Goal: Task Accomplishment & Management: Use online tool/utility

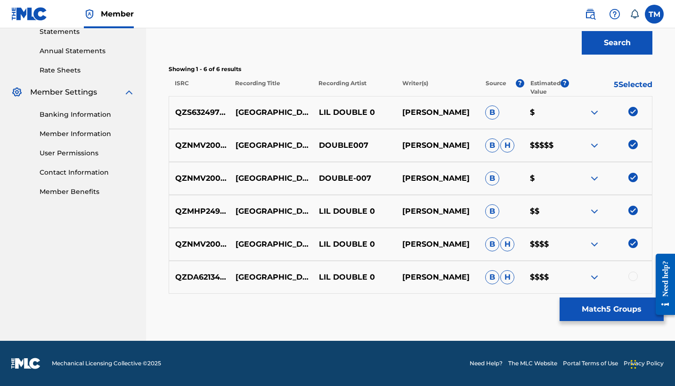
click at [631, 274] on div at bounding box center [633, 276] width 9 height 9
click at [619, 307] on button "Match 6 Groups" at bounding box center [612, 310] width 104 height 24
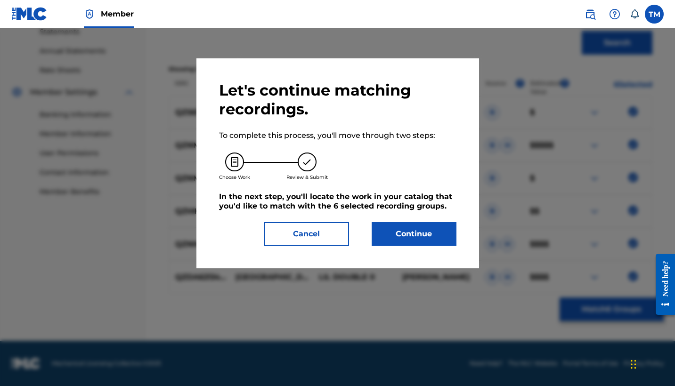
click at [423, 223] on button "Continue" at bounding box center [414, 234] width 85 height 24
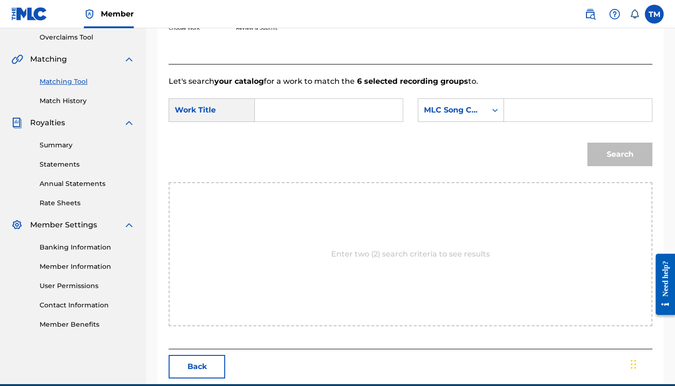
click at [302, 111] on input "Search Form" at bounding box center [329, 110] width 132 height 23
click at [287, 127] on span "bia" at bounding box center [289, 131] width 12 height 9
type input "arabia"
click at [623, 159] on div "Search" at bounding box center [618, 152] width 70 height 38
click at [547, 107] on input "Search Form" at bounding box center [578, 110] width 132 height 23
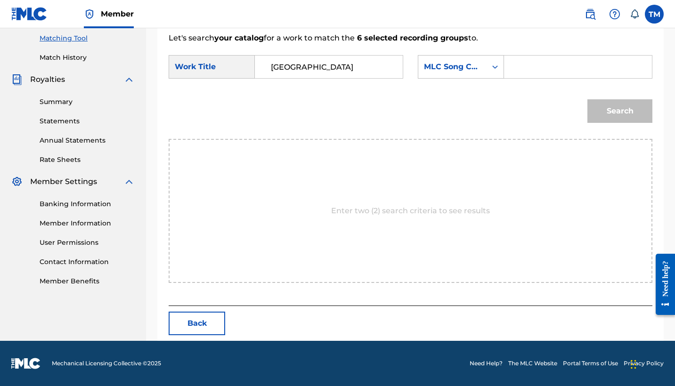
scroll to position [241, 0]
click at [483, 66] on div "MLC Song Code" at bounding box center [452, 67] width 68 height 18
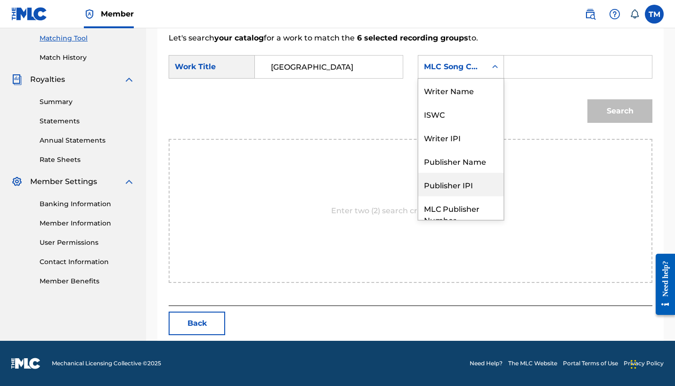
scroll to position [0, 0]
click at [472, 84] on div "Writer Name" at bounding box center [460, 91] width 85 height 24
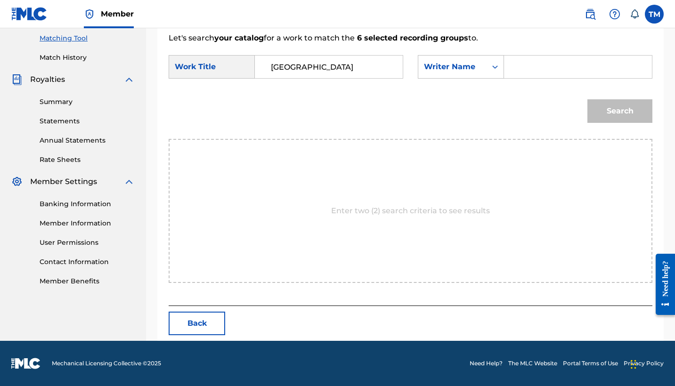
click at [519, 71] on input "Search Form" at bounding box center [578, 67] width 132 height 23
click at [620, 111] on button "Search" at bounding box center [620, 111] width 65 height 24
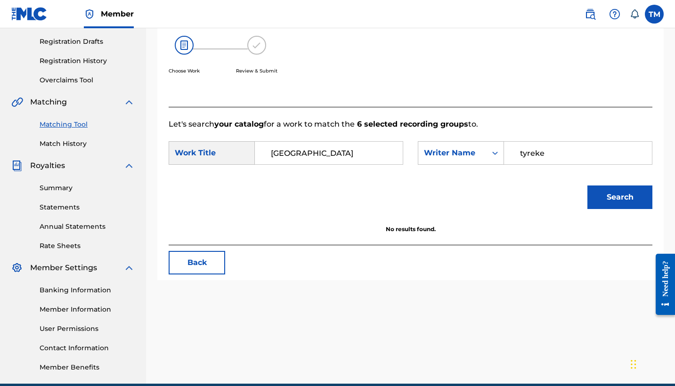
scroll to position [151, 0]
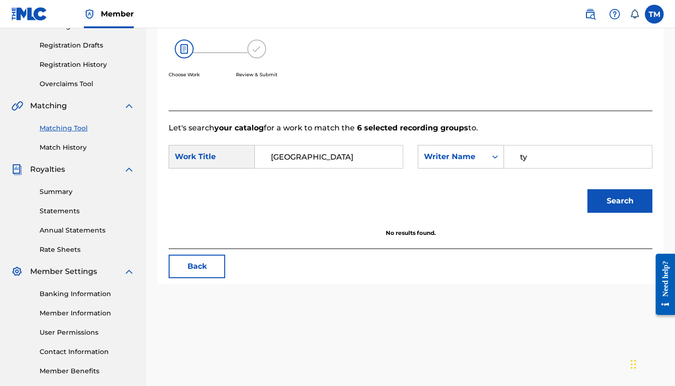
type input "t"
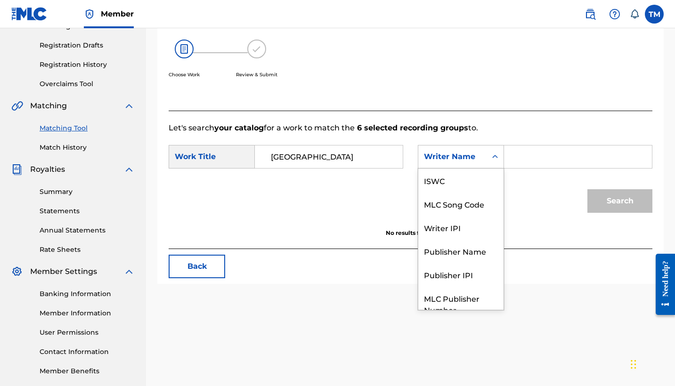
click at [475, 156] on div "Writer Name" at bounding box center [452, 156] width 57 height 11
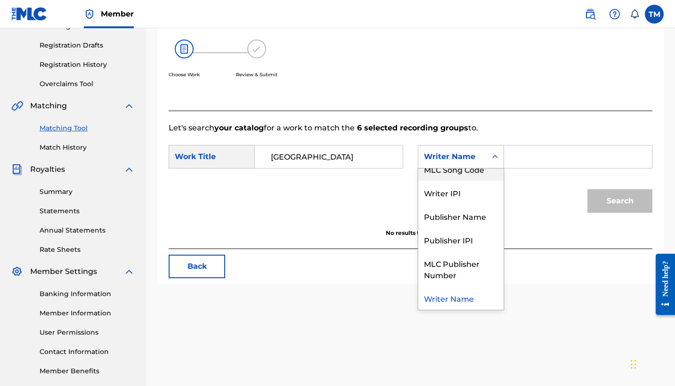
click at [477, 180] on div "MLC Song Code" at bounding box center [460, 169] width 85 height 24
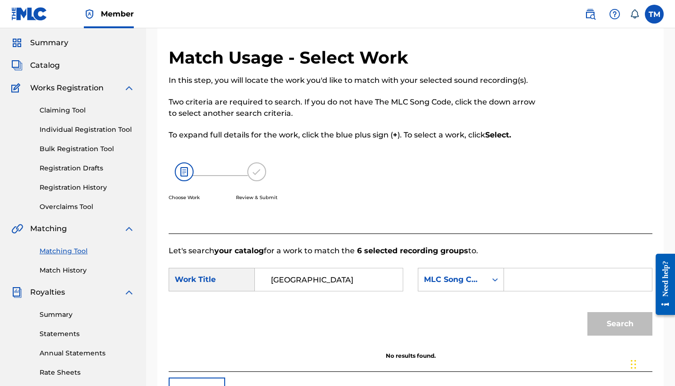
scroll to position [22, 0]
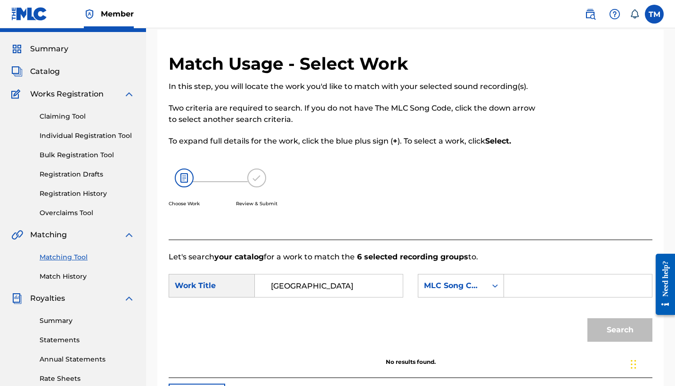
click at [59, 71] on span "Catalog" at bounding box center [45, 71] width 30 height 11
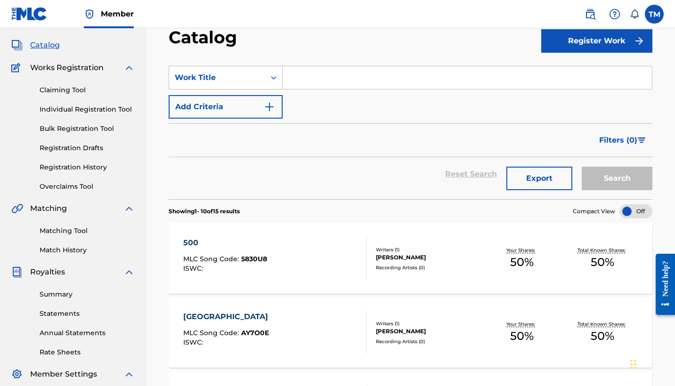
scroll to position [72, 0]
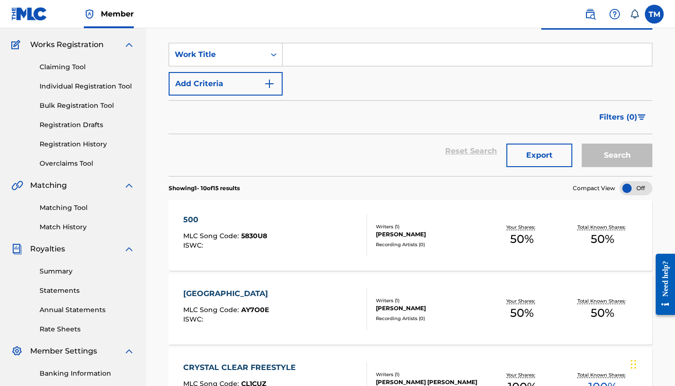
click at [242, 314] on span "AY7O0E" at bounding box center [255, 310] width 28 height 8
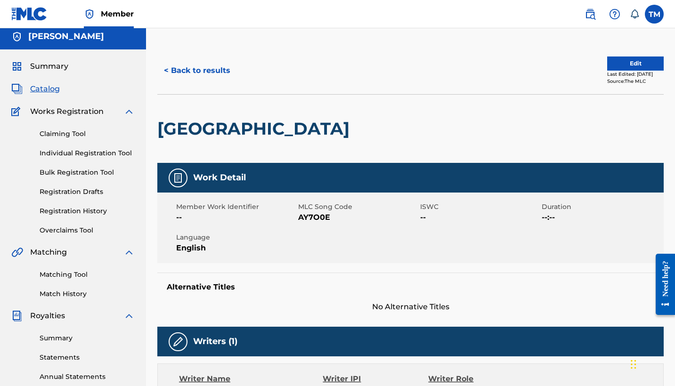
scroll to position [6, 0]
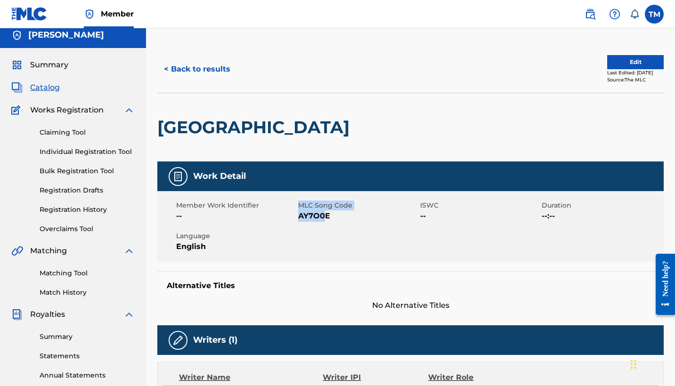
drag, startPoint x: 292, startPoint y: 213, endPoint x: 326, endPoint y: 216, distance: 34.5
click at [327, 216] on div "Member Work Identifier -- MLC Song Code AY7O0E ISWC -- Duration --:-- Language …" at bounding box center [410, 226] width 507 height 71
drag, startPoint x: 341, startPoint y: 216, endPoint x: 298, endPoint y: 218, distance: 42.5
click at [298, 218] on span "AY7O0E" at bounding box center [358, 216] width 120 height 11
copy span "AY7O0E"
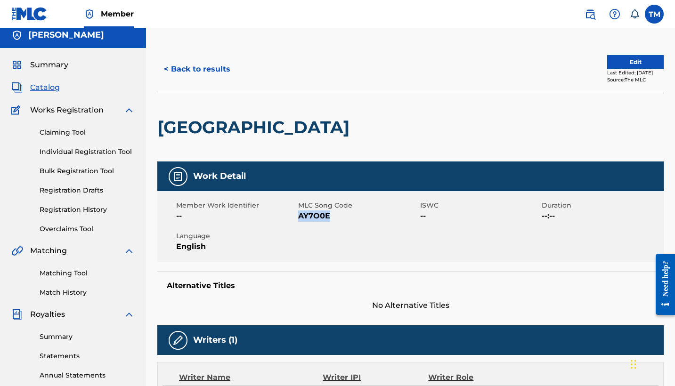
click at [102, 273] on link "Matching Tool" at bounding box center [87, 274] width 95 height 10
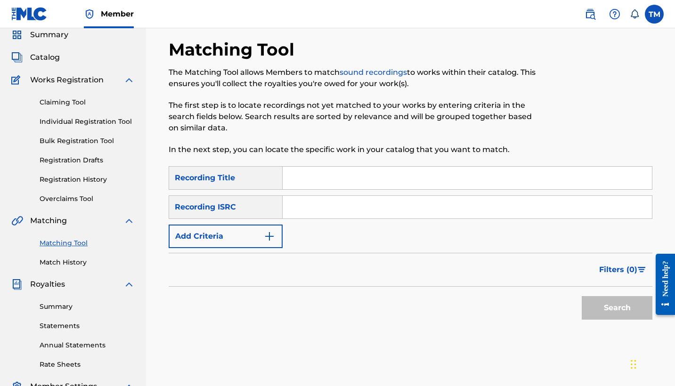
scroll to position [51, 0]
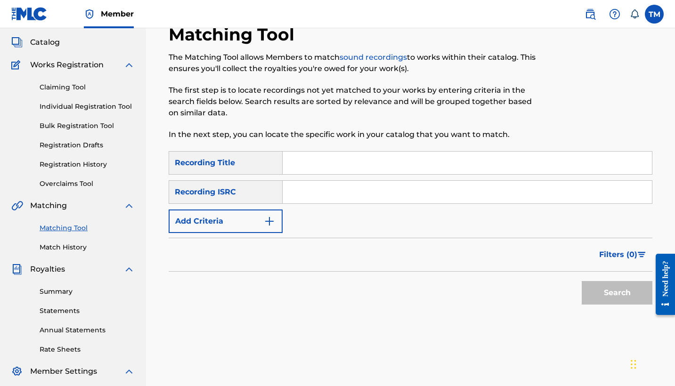
click at [256, 223] on button "Add Criteria" at bounding box center [226, 222] width 114 height 24
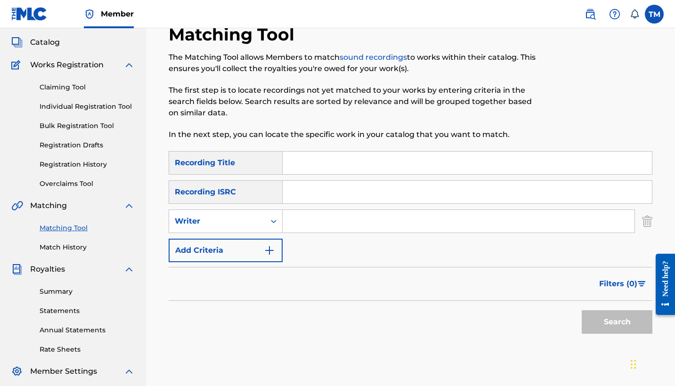
click at [257, 247] on button "Add Criteria" at bounding box center [226, 251] width 114 height 24
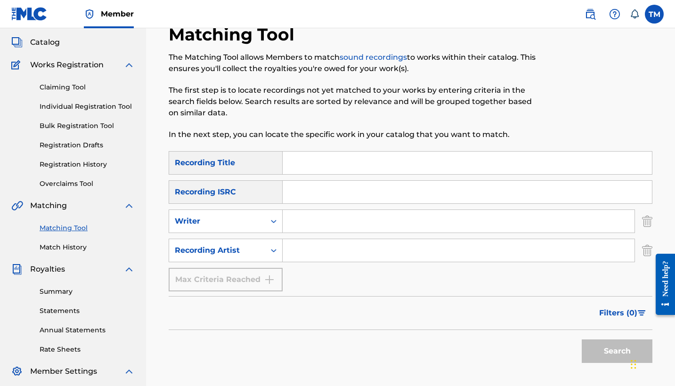
click at [109, 245] on link "Match History" at bounding box center [87, 248] width 95 height 10
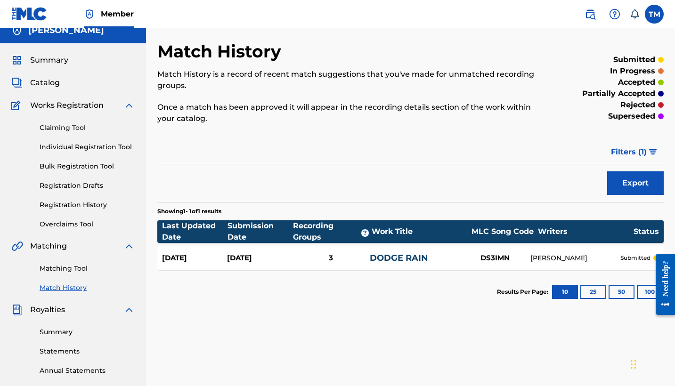
scroll to position [12, 0]
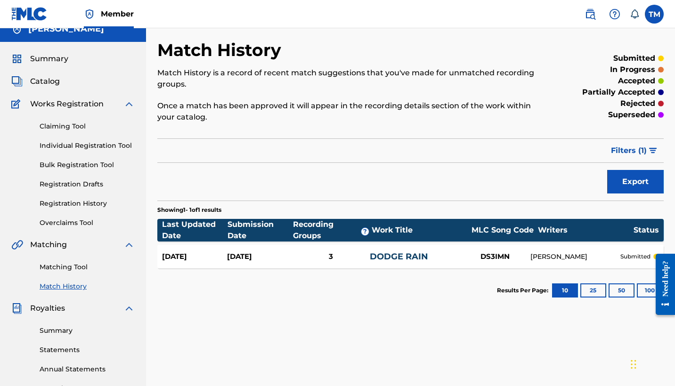
click at [66, 266] on link "Matching Tool" at bounding box center [87, 267] width 95 height 10
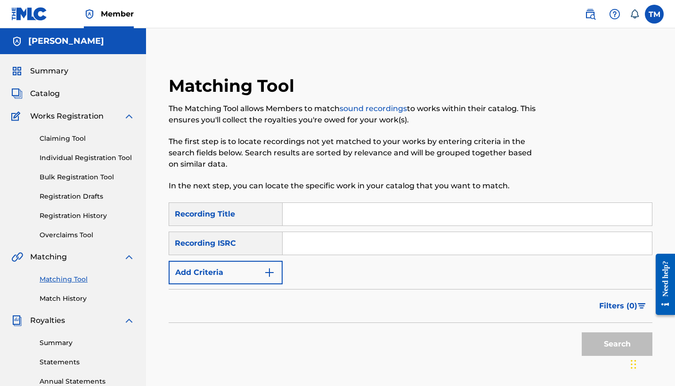
click at [306, 214] on input "Search Form" at bounding box center [467, 214] width 369 height 23
type input "arabia"
click at [347, 241] on input "Search Form" at bounding box center [467, 243] width 369 height 23
type input "tyreke"
click at [617, 344] on button "Search" at bounding box center [617, 345] width 71 height 24
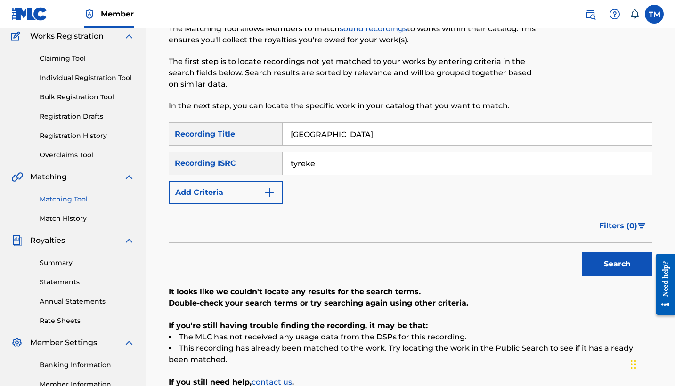
scroll to position [79, 0]
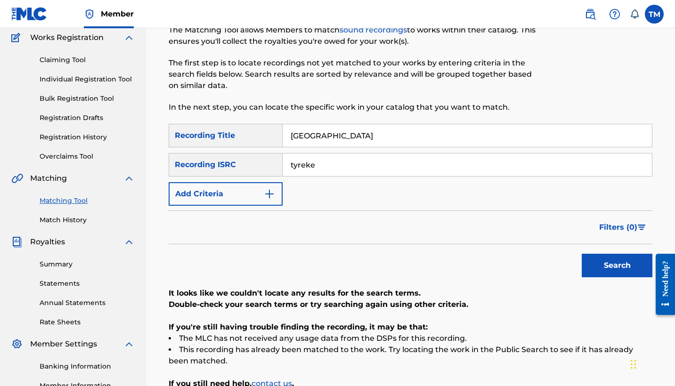
click at [311, 172] on input "tyreke" at bounding box center [467, 165] width 369 height 23
click at [264, 191] on img "Search Form" at bounding box center [269, 193] width 11 height 11
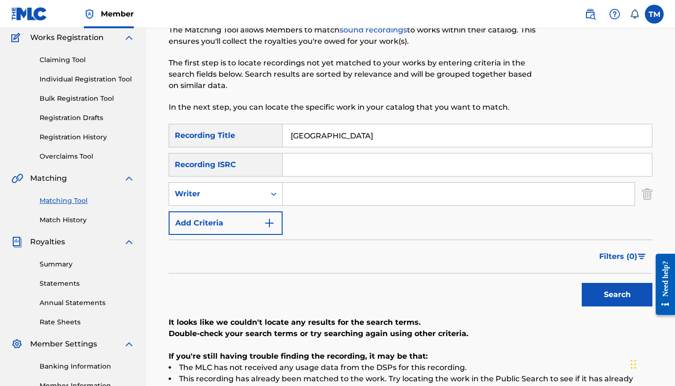
click at [320, 189] on input "Search Form" at bounding box center [459, 194] width 352 height 23
type input "tyreke"
click at [617, 295] on button "Search" at bounding box center [617, 295] width 71 height 24
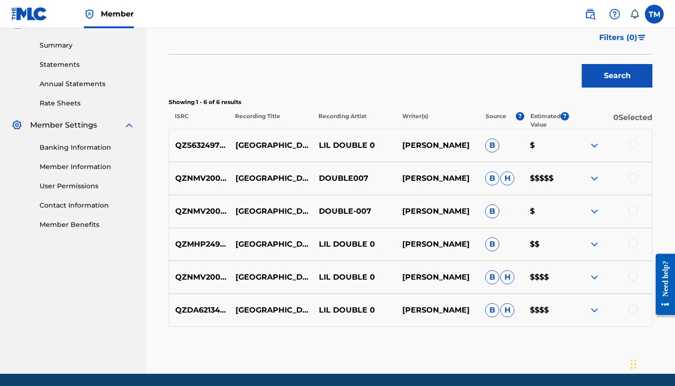
scroll to position [306, 0]
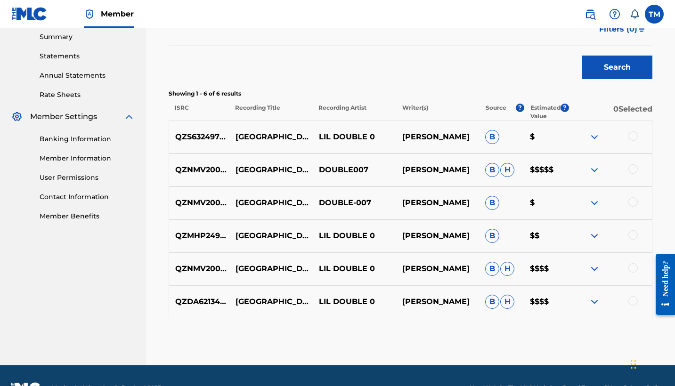
click at [626, 140] on div at bounding box center [610, 136] width 83 height 11
click at [632, 140] on div at bounding box center [633, 135] width 9 height 9
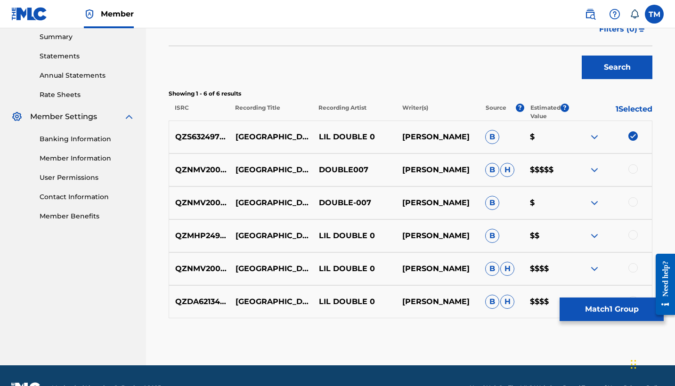
click at [637, 176] on div "QZNMV2004996 ARABIA DOUBLE007 TYREKE ROGERS B H $$$$$" at bounding box center [411, 170] width 484 height 33
click at [636, 173] on div at bounding box center [610, 169] width 83 height 11
click at [634, 164] on div "QZNMV2004996 ARABIA DOUBLE007 TYREKE ROGERS B H $$$$$" at bounding box center [411, 170] width 484 height 33
click at [634, 199] on div at bounding box center [633, 201] width 9 height 9
click at [635, 161] on div "QZNMV2004996 ARABIA DOUBLE007 TYREKE ROGERS B H $$$$$" at bounding box center [411, 170] width 484 height 33
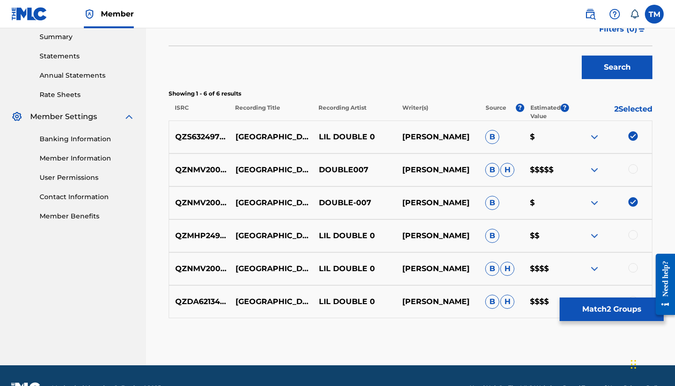
click at [635, 167] on div at bounding box center [633, 168] width 9 height 9
click at [631, 235] on div at bounding box center [633, 234] width 9 height 9
click at [631, 254] on div "QZNMV2004996 ARABIA LIL DOUBLE 0 TYREKE ROGERS B H $$$$" at bounding box center [411, 269] width 484 height 33
click at [631, 267] on div at bounding box center [633, 267] width 9 height 9
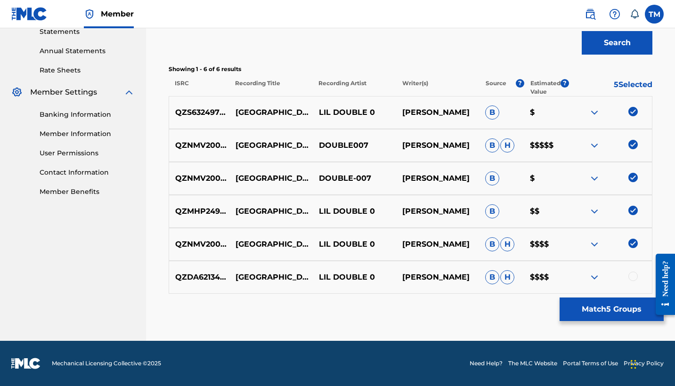
scroll to position [331, 0]
click at [630, 275] on div at bounding box center [633, 276] width 9 height 9
click at [629, 304] on button "Match 6 Groups" at bounding box center [612, 310] width 104 height 24
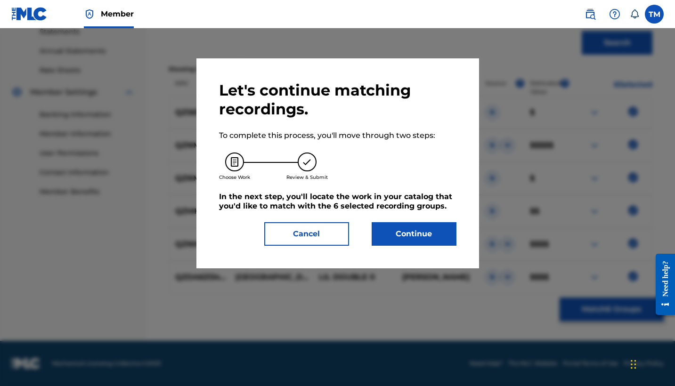
click at [410, 238] on button "Continue" at bounding box center [414, 234] width 85 height 24
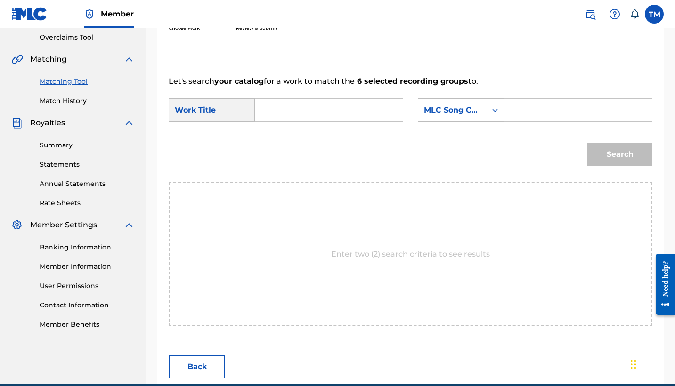
click at [354, 118] on input "Search Form" at bounding box center [329, 110] width 132 height 23
click at [516, 115] on input "Search Form" at bounding box center [578, 110] width 132 height 23
paste input "tyreke"
type input "tyreke"
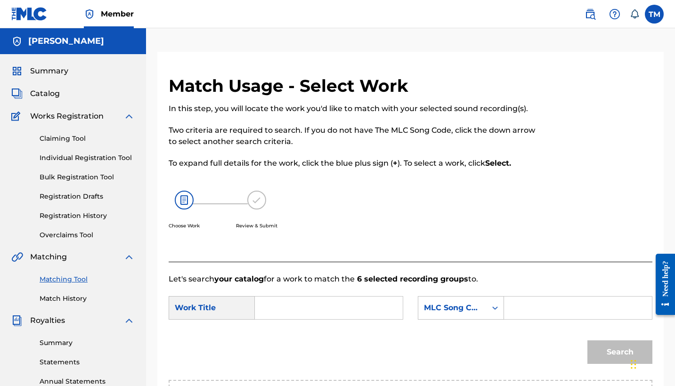
scroll to position [0, 0]
click at [77, 90] on div "Catalog" at bounding box center [72, 93] width 123 height 11
click at [41, 90] on span "Catalog" at bounding box center [45, 93] width 30 height 11
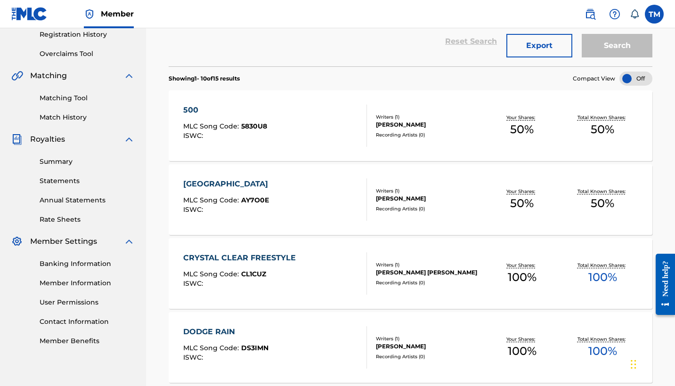
scroll to position [211, 0]
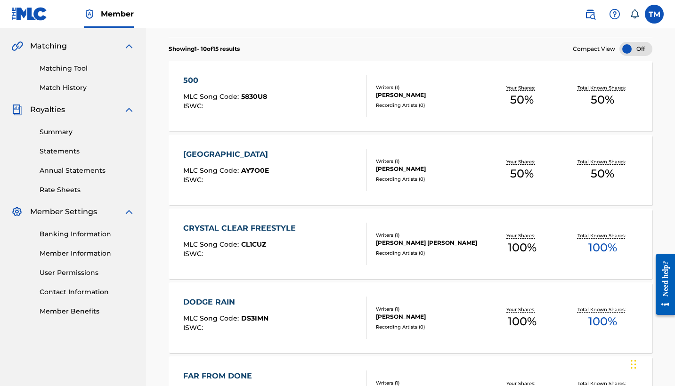
click at [271, 178] on div "ARABIA MLC Song Code : AY7O0E ISWC :" at bounding box center [275, 170] width 184 height 42
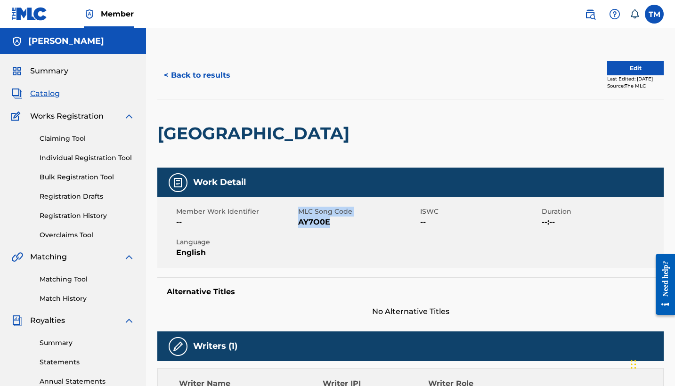
drag, startPoint x: 291, startPoint y: 219, endPoint x: 338, endPoint y: 220, distance: 47.6
click at [338, 220] on div "Member Work Identifier -- MLC Song Code AY7O0E ISWC -- Duration --:-- Language …" at bounding box center [410, 232] width 507 height 71
click at [338, 220] on span "AY7O0E" at bounding box center [358, 222] width 120 height 11
drag, startPoint x: 338, startPoint y: 220, endPoint x: 300, endPoint y: 227, distance: 38.7
click at [300, 227] on span "AY7O0E" at bounding box center [358, 222] width 120 height 11
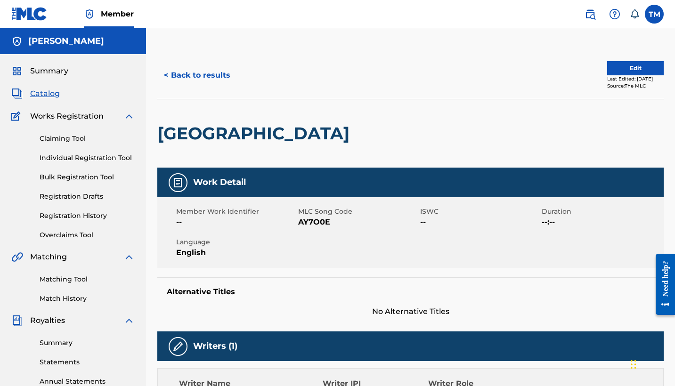
click at [293, 223] on span "--" at bounding box center [236, 222] width 120 height 11
drag, startPoint x: 294, startPoint y: 221, endPoint x: 331, endPoint y: 227, distance: 38.2
click at [331, 227] on div "Member Work Identifier -- MLC Song Code AY7O0E ISWC -- Duration --:-- Language …" at bounding box center [410, 232] width 507 height 71
click at [331, 222] on span "AY7O0E" at bounding box center [358, 222] width 120 height 11
drag, startPoint x: 331, startPoint y: 222, endPoint x: 302, endPoint y: 223, distance: 29.7
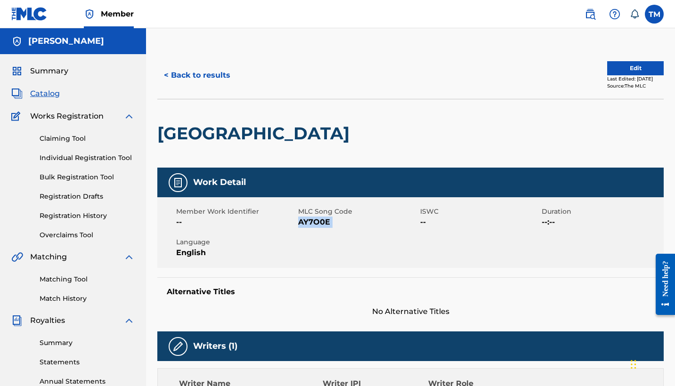
click at [302, 223] on span "AY7O0E" at bounding box center [358, 222] width 120 height 11
click at [85, 143] on link "Claiming Tool" at bounding box center [87, 139] width 95 height 10
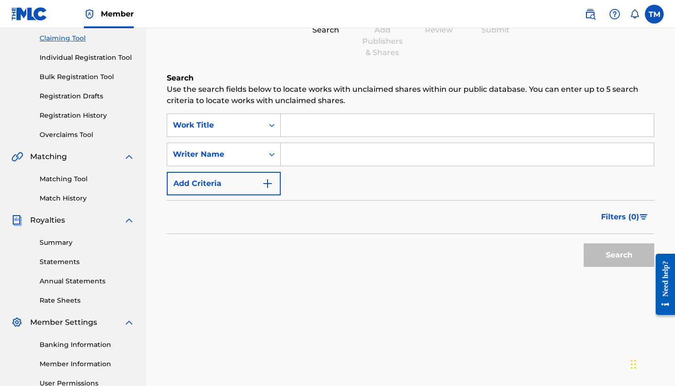
scroll to position [92, 0]
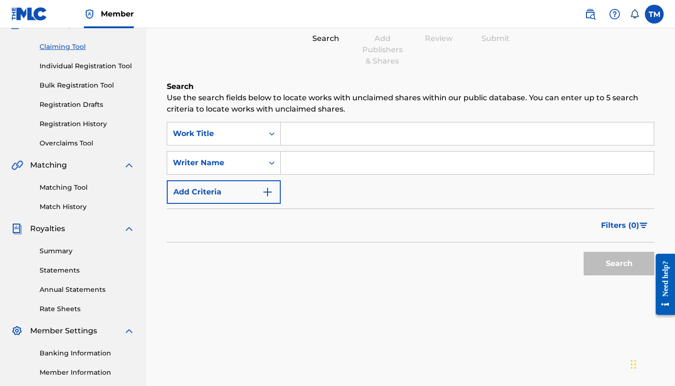
click at [74, 184] on link "Matching Tool" at bounding box center [87, 188] width 95 height 10
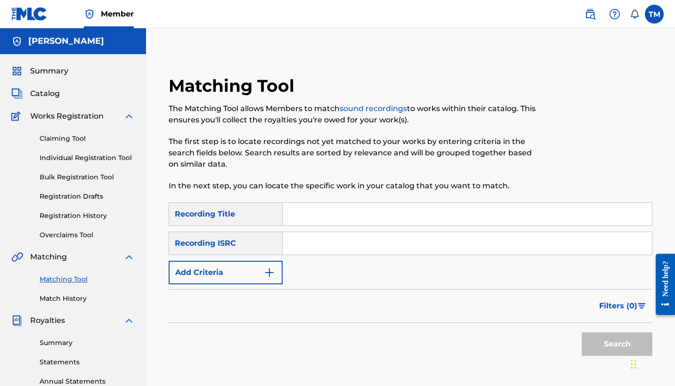
click at [307, 220] on input "Search Form" at bounding box center [467, 214] width 369 height 23
type input "arabia"
click at [617, 344] on button "Search" at bounding box center [617, 345] width 71 height 24
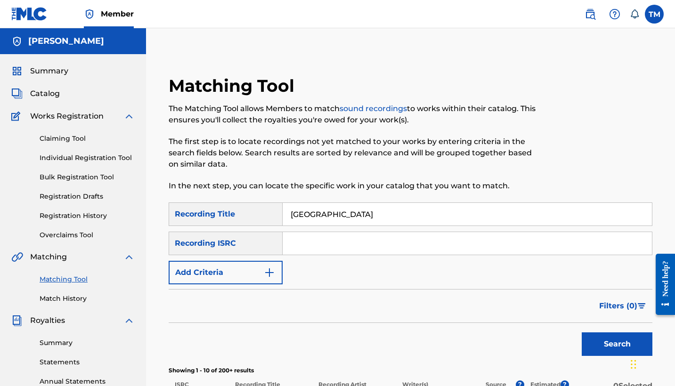
click at [310, 246] on input "Search Form" at bounding box center [467, 243] width 369 height 23
click at [260, 244] on div "Recording ISRC" at bounding box center [226, 244] width 114 height 24
click at [259, 275] on button "Add Criteria" at bounding box center [226, 273] width 114 height 24
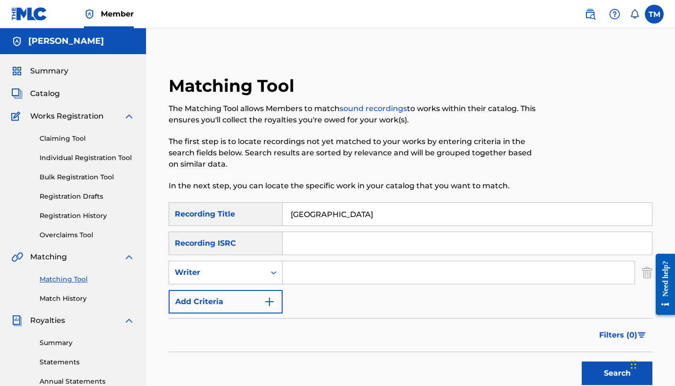
click at [323, 278] on input "Search Form" at bounding box center [459, 273] width 352 height 23
click at [617, 374] on button "Search" at bounding box center [617, 374] width 71 height 24
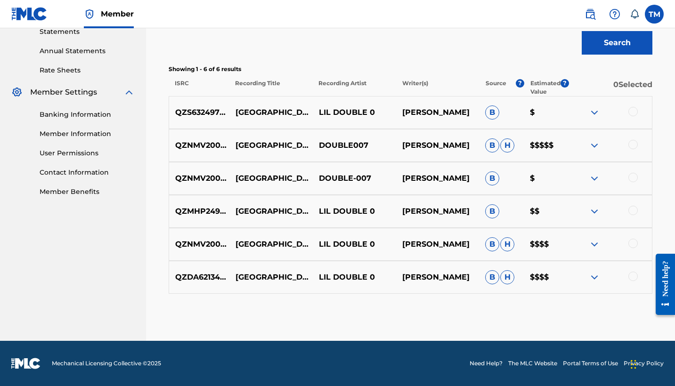
scroll to position [331, 0]
type input "Tyrese"
click at [637, 115] on div at bounding box center [610, 112] width 83 height 11
click at [635, 113] on div at bounding box center [633, 111] width 9 height 9
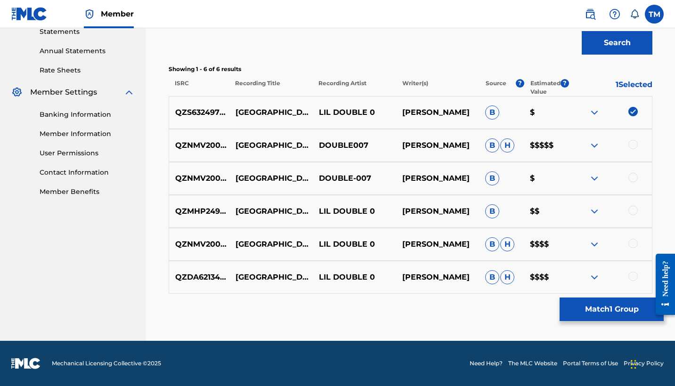
click at [635, 146] on div at bounding box center [633, 144] width 9 height 9
click at [635, 189] on div "QZNMV2004996 ARABIA DOUBLE-007 TYREKE ROGERS B $" at bounding box center [411, 178] width 484 height 33
click at [635, 180] on div at bounding box center [633, 177] width 9 height 9
click at [635, 208] on div at bounding box center [633, 210] width 9 height 9
click at [636, 246] on div at bounding box center [633, 243] width 9 height 9
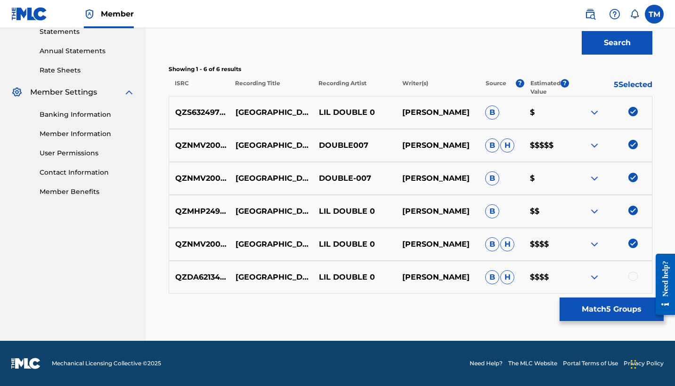
click at [637, 282] on div at bounding box center [610, 277] width 83 height 11
click at [636, 281] on div at bounding box center [610, 277] width 83 height 11
click at [634, 276] on div at bounding box center [633, 276] width 9 height 9
click at [634, 302] on button "Match 6 Groups" at bounding box center [612, 310] width 104 height 24
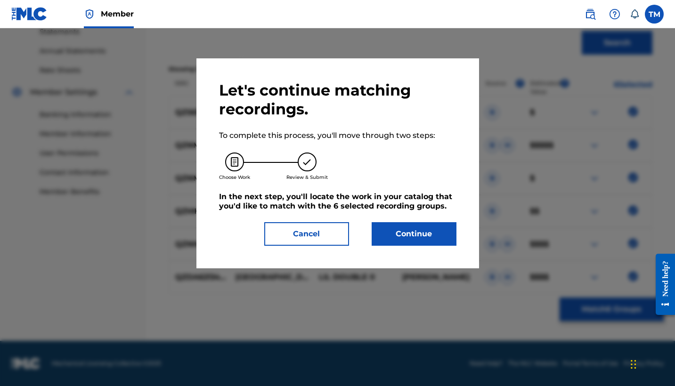
click at [418, 238] on button "Continue" at bounding box center [414, 234] width 85 height 24
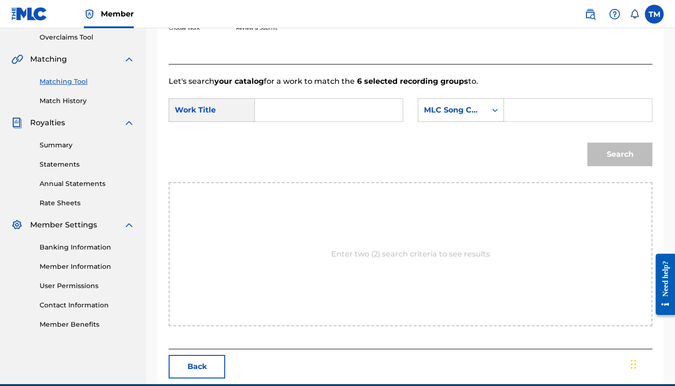
click at [528, 113] on input "Search Form" at bounding box center [578, 110] width 132 height 23
paste input "AY7O0E"
type input "AY7O0E"
click at [316, 115] on input "Search Form" at bounding box center [329, 110] width 132 height 23
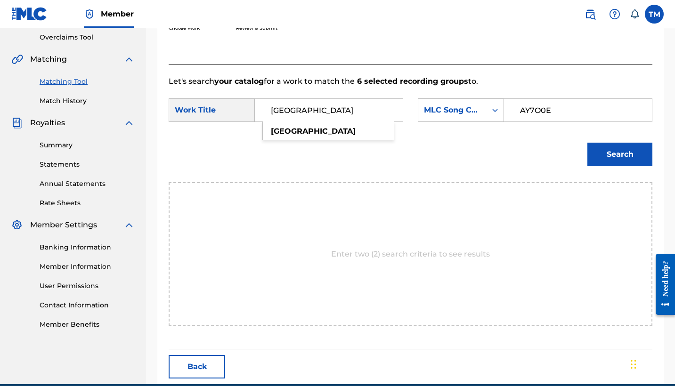
type input "arabia"
click at [424, 146] on div "Search" at bounding box center [411, 157] width 484 height 49
click at [628, 157] on button "Search" at bounding box center [620, 155] width 65 height 24
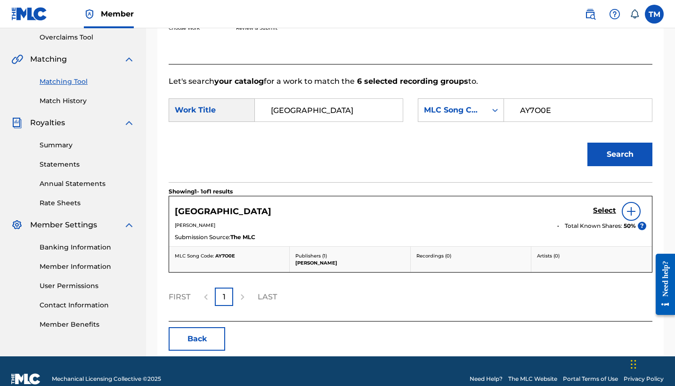
click at [631, 211] on img at bounding box center [631, 211] width 11 height 11
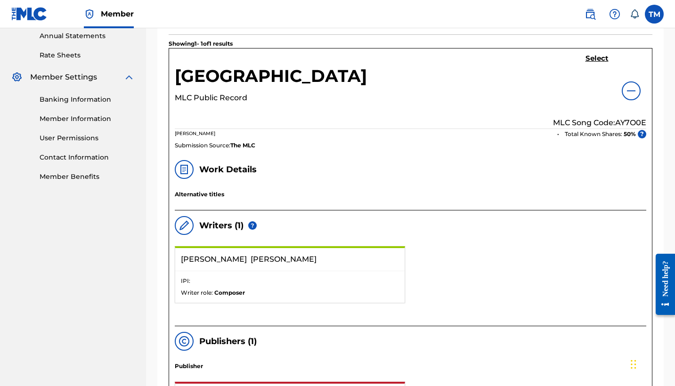
scroll to position [354, 0]
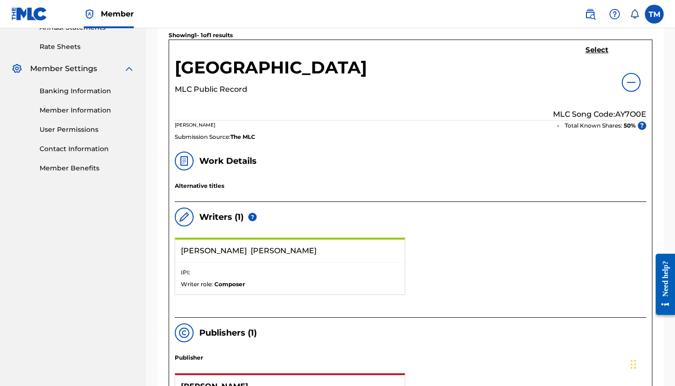
click at [590, 48] on h5 "Select" at bounding box center [597, 50] width 23 height 9
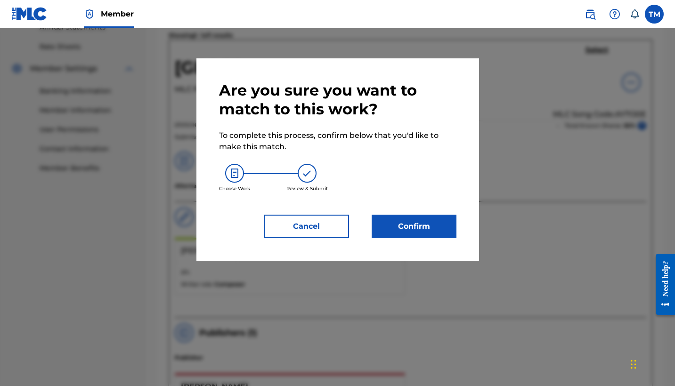
click at [397, 228] on button "Confirm" at bounding box center [414, 227] width 85 height 24
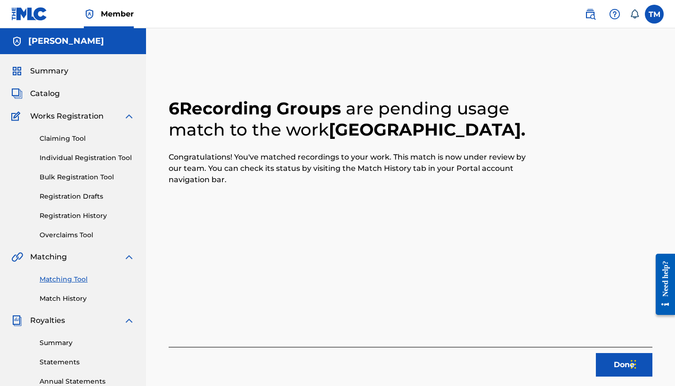
scroll to position [0, 0]
click at [80, 278] on link "Matching Tool" at bounding box center [87, 280] width 95 height 10
click at [76, 137] on link "Claiming Tool" at bounding box center [87, 139] width 95 height 10
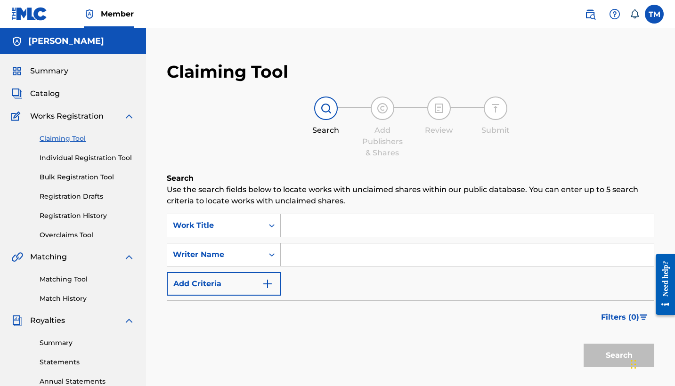
click at [53, 93] on span "Catalog" at bounding box center [45, 93] width 30 height 11
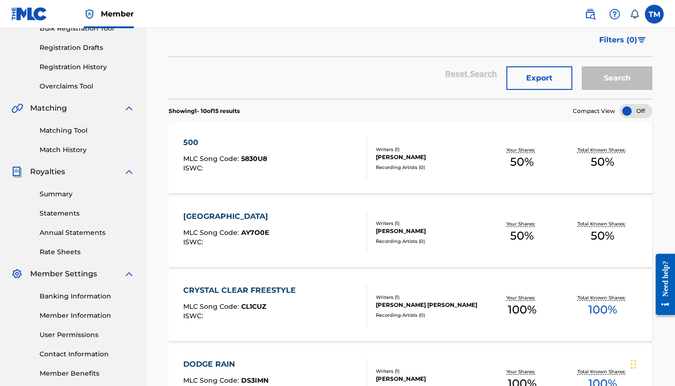
scroll to position [134, 0]
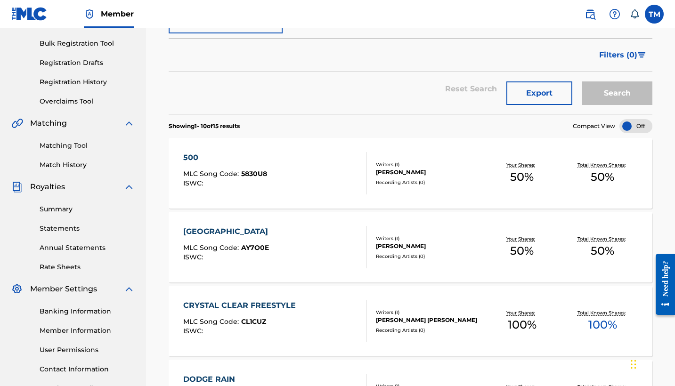
click at [193, 157] on div "500" at bounding box center [225, 157] width 84 height 11
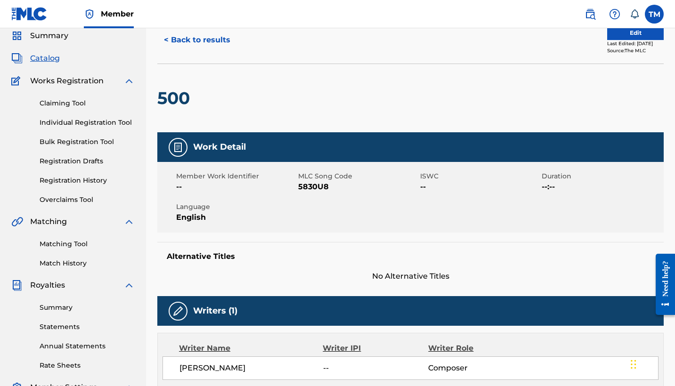
scroll to position [1, 0]
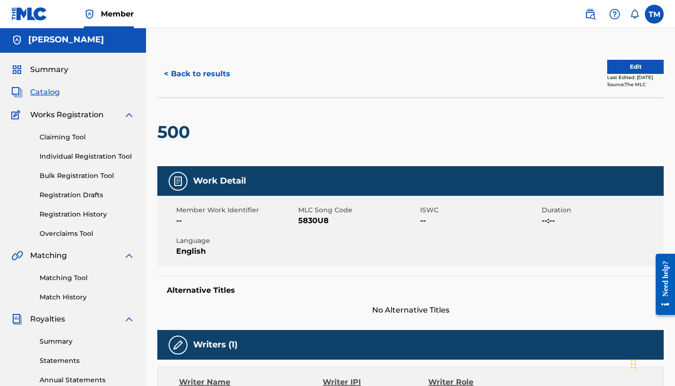
click at [638, 67] on button "Edit" at bounding box center [635, 67] width 57 height 14
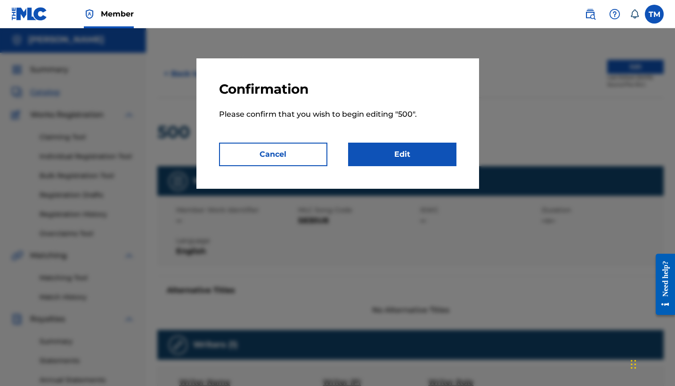
click at [323, 157] on button "Cancel" at bounding box center [273, 155] width 108 height 24
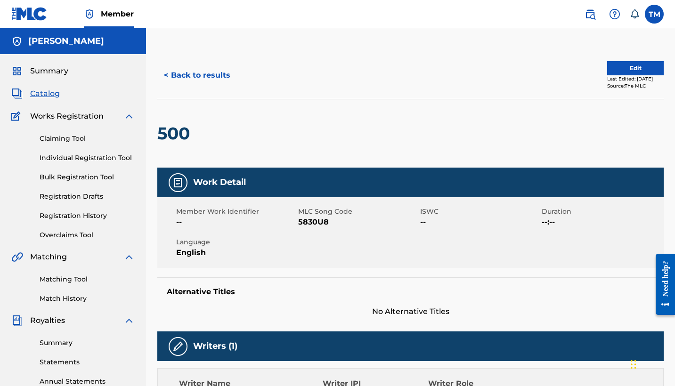
scroll to position [0, 0]
click at [607, 67] on button "Edit" at bounding box center [635, 68] width 57 height 14
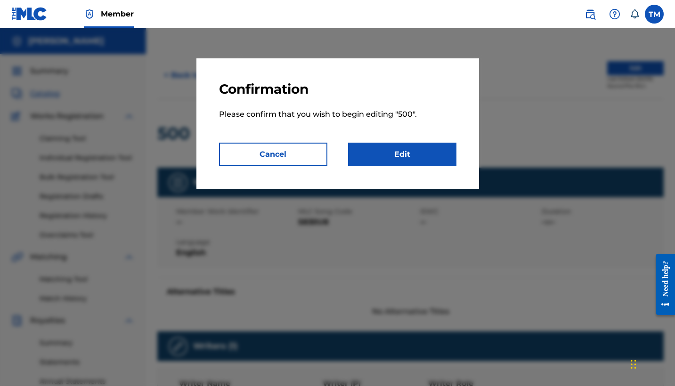
click at [385, 158] on link "Edit" at bounding box center [402, 155] width 108 height 24
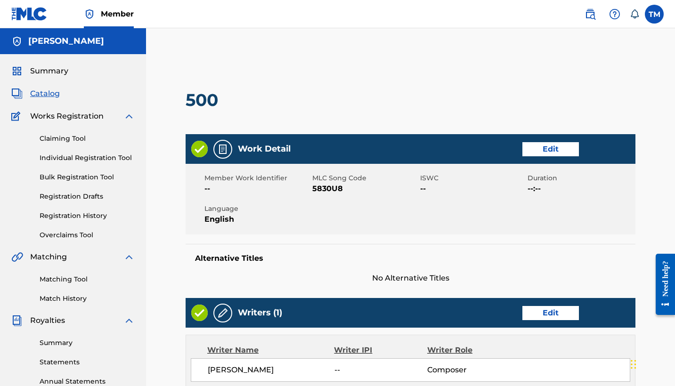
click at [544, 152] on link "Edit" at bounding box center [551, 149] width 57 height 14
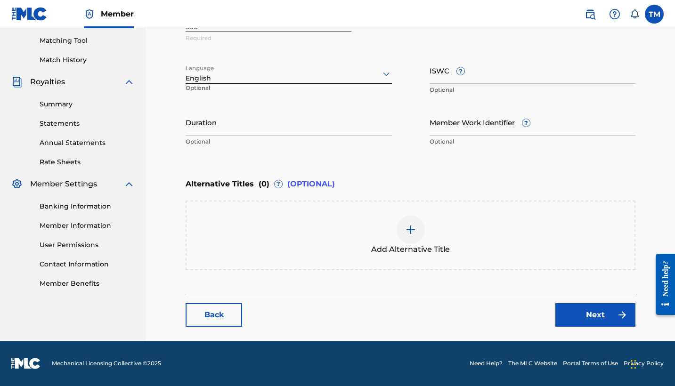
scroll to position [239, 0]
click at [208, 309] on link "Back" at bounding box center [214, 315] width 57 height 24
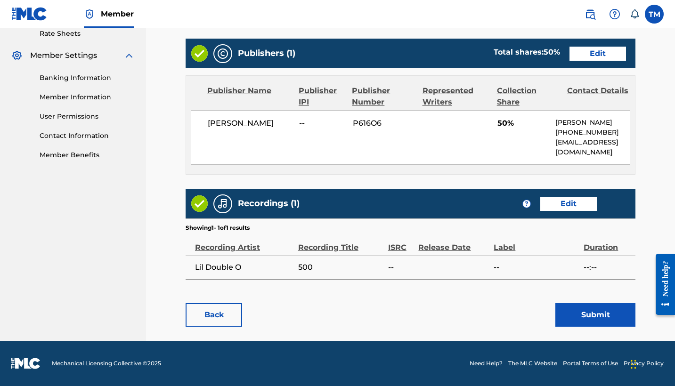
scroll to position [367, 0]
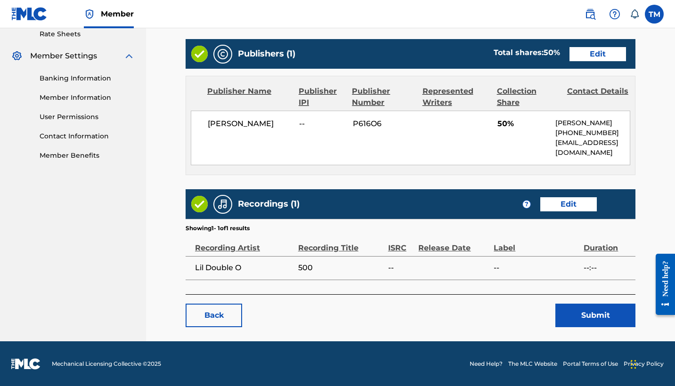
click at [209, 319] on link "Back" at bounding box center [214, 316] width 57 height 24
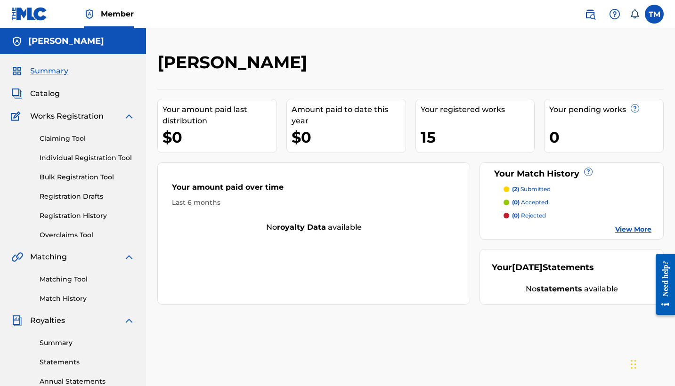
click at [69, 92] on div "Catalog" at bounding box center [72, 93] width 123 height 11
click at [53, 92] on span "Catalog" at bounding box center [45, 93] width 30 height 11
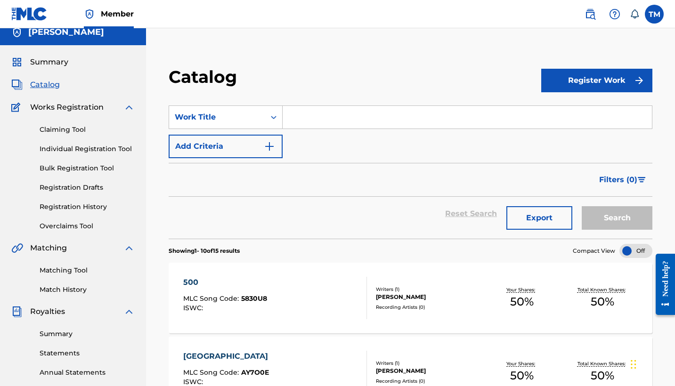
scroll to position [11, 0]
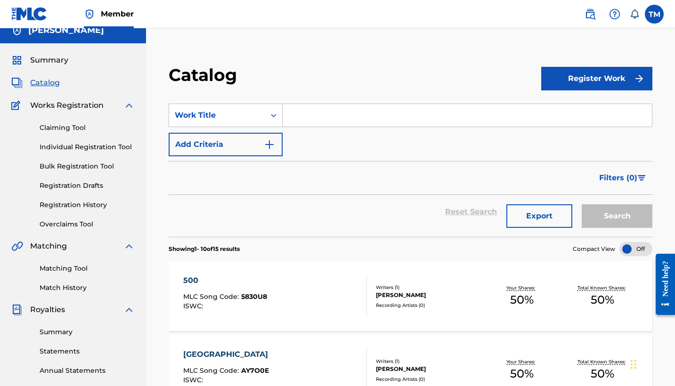
drag, startPoint x: 270, startPoint y: 293, endPoint x: 255, endPoint y: 293, distance: 14.6
click at [274, 294] on div "500 MLC Song Code : 5830U8 ISWC :" at bounding box center [275, 296] width 184 height 42
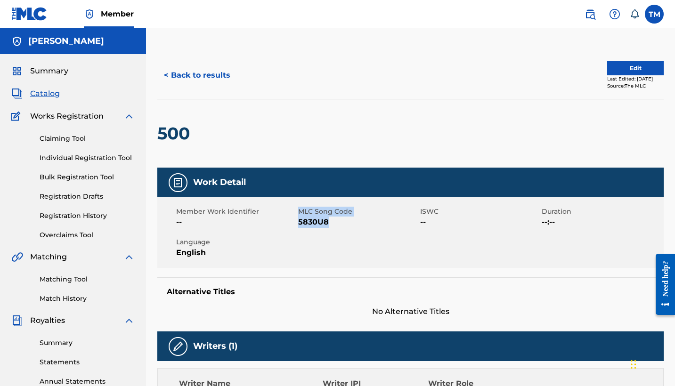
drag, startPoint x: 291, startPoint y: 221, endPoint x: 338, endPoint y: 230, distance: 48.4
click at [338, 230] on div "Member Work Identifier -- MLC Song Code 5830U8 ISWC -- Duration --:-- Language …" at bounding box center [410, 232] width 507 height 71
drag, startPoint x: 337, startPoint y: 226, endPoint x: 298, endPoint y: 224, distance: 39.1
click at [298, 224] on span "5830U8" at bounding box center [358, 222] width 120 height 11
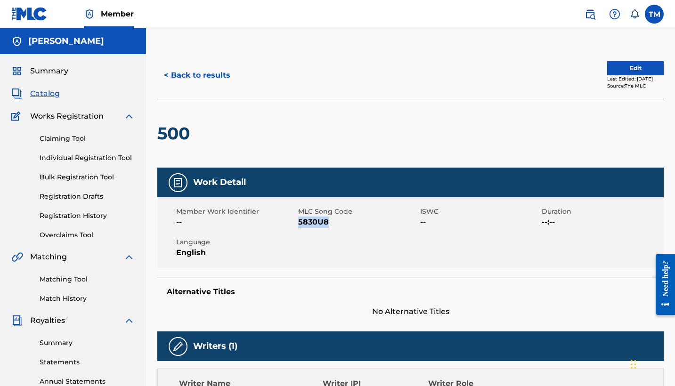
copy span "5830U8"
click at [84, 277] on link "Matching Tool" at bounding box center [87, 280] width 95 height 10
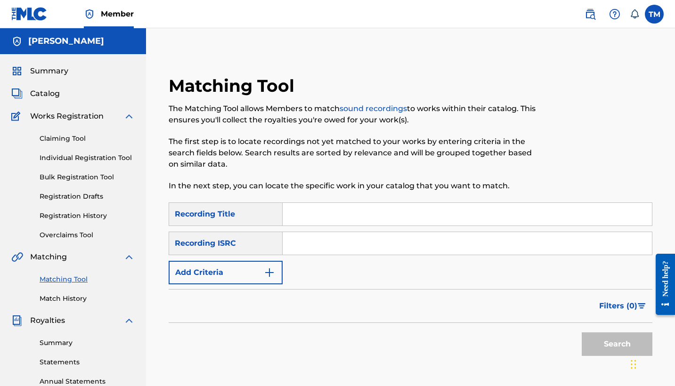
click at [303, 221] on input "Search Form" at bounding box center [467, 214] width 369 height 23
paste input "5830U8"
type input "5830U8"
click at [303, 221] on input "5830U8" at bounding box center [467, 214] width 369 height 23
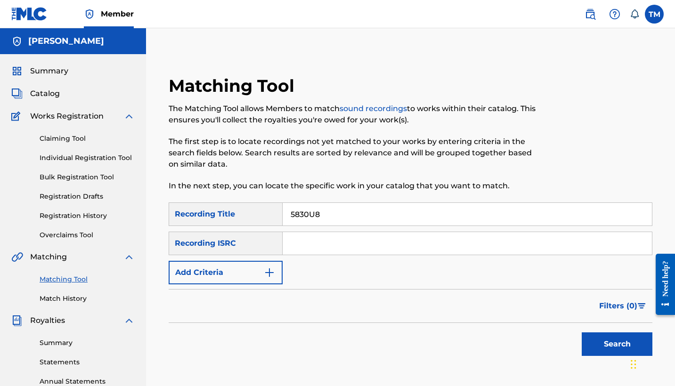
click at [303, 221] on input "5830U8" at bounding box center [467, 214] width 369 height 23
type input "500"
click at [266, 267] on img "Search Form" at bounding box center [269, 272] width 11 height 11
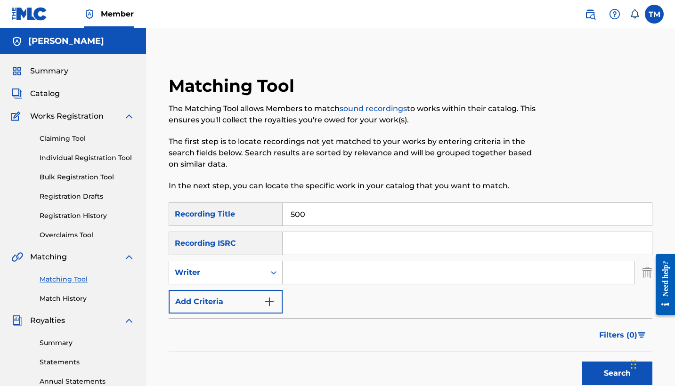
click at [317, 266] on input "Search Form" at bounding box center [459, 273] width 352 height 23
type input "tyreke"
click at [617, 374] on button "Search" at bounding box center [617, 374] width 71 height 24
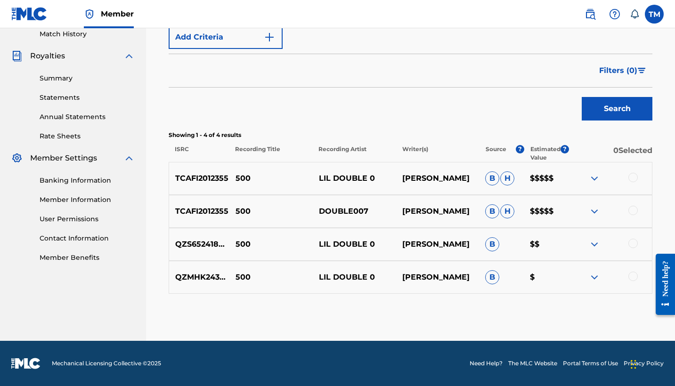
scroll to position [265, 0]
click at [634, 173] on div at bounding box center [633, 177] width 9 height 9
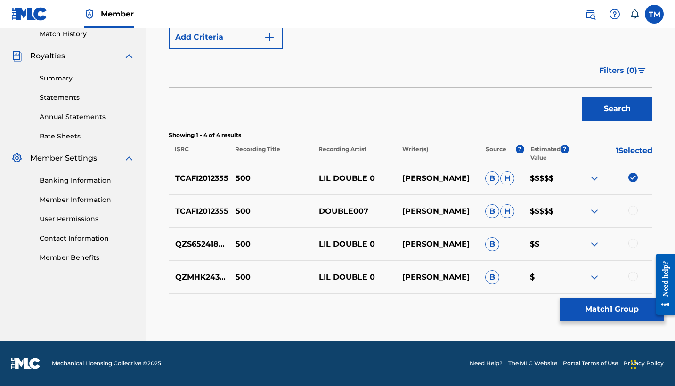
click at [631, 213] on div at bounding box center [633, 210] width 9 height 9
click at [632, 237] on div "QZS652418635 500 LIL DOUBLE 0 TYREKE ROGERS B $$" at bounding box center [411, 244] width 484 height 33
click at [632, 241] on div at bounding box center [633, 243] width 9 height 9
click at [632, 274] on div at bounding box center [633, 276] width 9 height 9
click at [620, 309] on button "Match 4 Groups" at bounding box center [612, 310] width 104 height 24
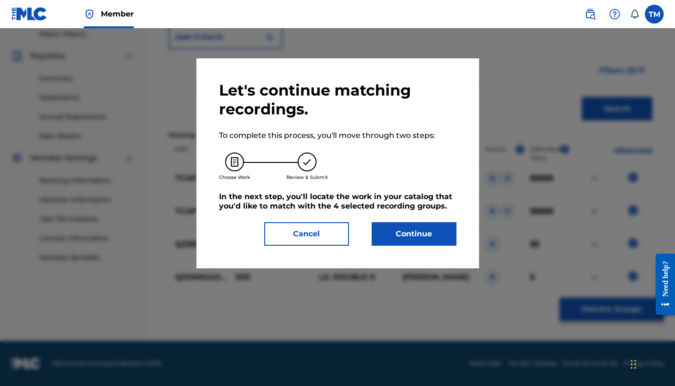
click at [402, 227] on button "Continue" at bounding box center [414, 234] width 85 height 24
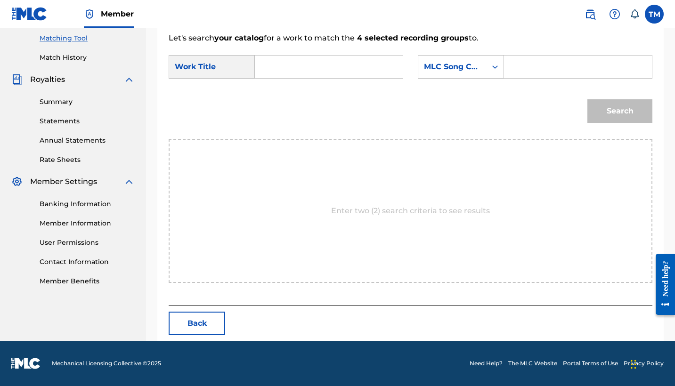
scroll to position [198, 0]
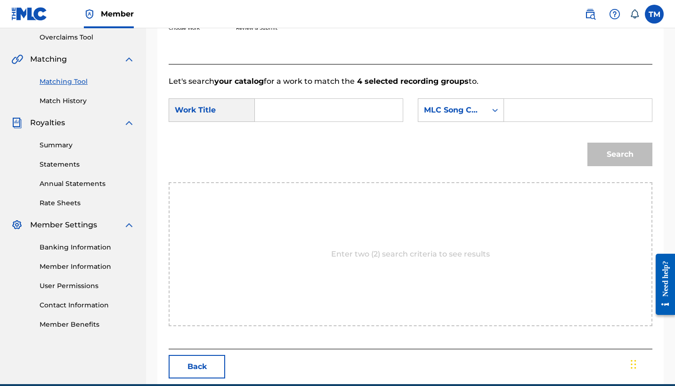
click at [325, 120] on input "Search Form" at bounding box center [329, 110] width 132 height 23
type input "500"
click at [519, 112] on input "Search Form" at bounding box center [578, 110] width 132 height 23
paste input "5830U8"
type input "5830U8"
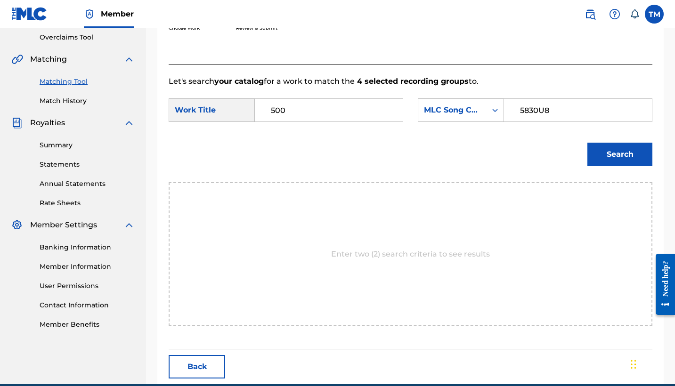
click at [620, 155] on button "Search" at bounding box center [620, 155] width 65 height 24
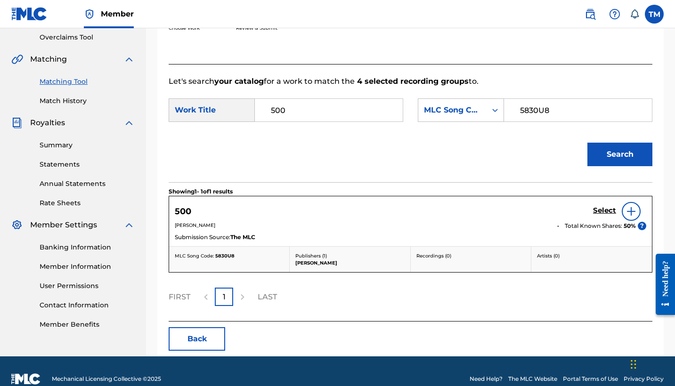
click at [606, 206] on h5 "Select" at bounding box center [604, 210] width 23 height 9
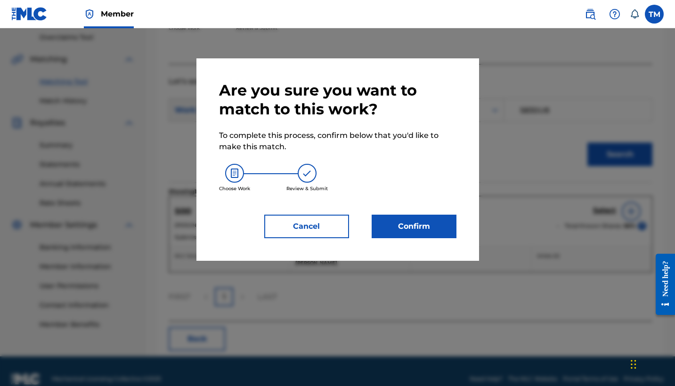
click at [405, 218] on button "Confirm" at bounding box center [414, 227] width 85 height 24
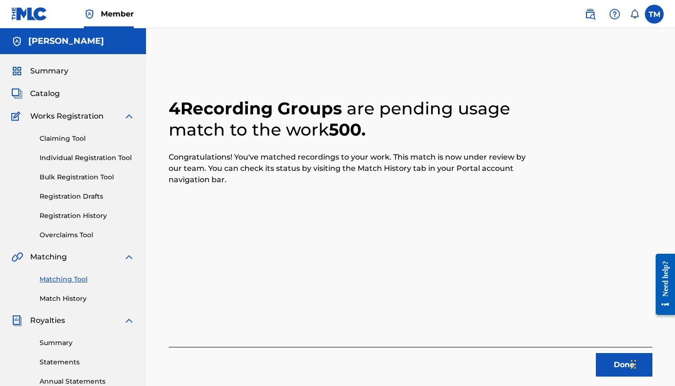
scroll to position [0, 0]
click at [62, 92] on div "Catalog" at bounding box center [72, 93] width 123 height 11
click at [55, 92] on span "Catalog" at bounding box center [45, 93] width 30 height 11
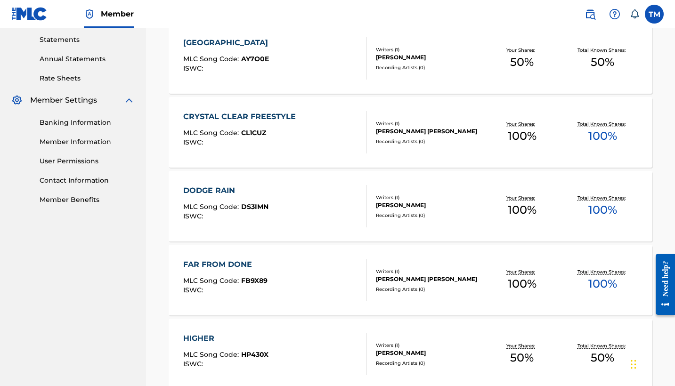
scroll to position [323, 0]
click at [259, 116] on div "CRYSTAL CLEAR FREESTYLE" at bounding box center [241, 116] width 117 height 11
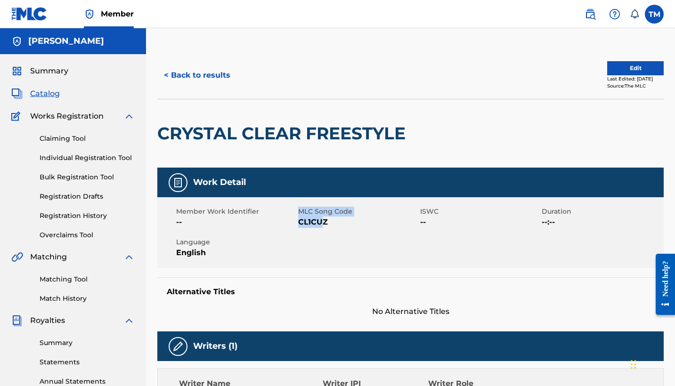
drag, startPoint x: 297, startPoint y: 220, endPoint x: 324, endPoint y: 222, distance: 27.4
click at [324, 222] on div "Member Work Identifier -- MLC Song Code CL1CUZ ISWC -- Duration --:-- Language …" at bounding box center [410, 232] width 507 height 71
click at [333, 222] on span "CL1CUZ" at bounding box center [358, 222] width 120 height 11
drag, startPoint x: 333, startPoint y: 222, endPoint x: 298, endPoint y: 222, distance: 34.9
click at [298, 222] on span "CL1CUZ" at bounding box center [358, 222] width 120 height 11
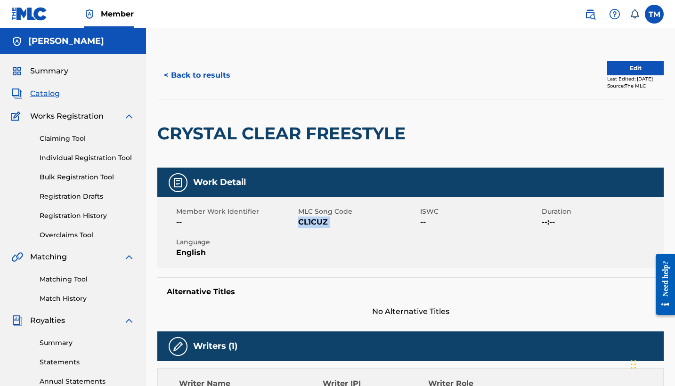
copy span "CL1CUZ"
click at [52, 283] on link "Matching Tool" at bounding box center [87, 280] width 95 height 10
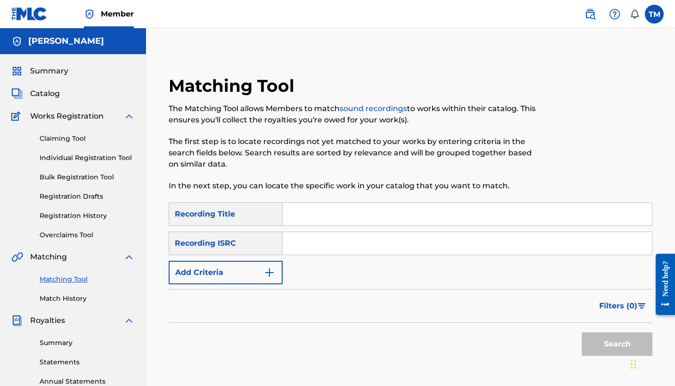
click at [319, 220] on input "Search Form" at bounding box center [467, 214] width 369 height 23
type input "crystal clear freestyle"
click at [265, 272] on img "Search Form" at bounding box center [269, 272] width 11 height 11
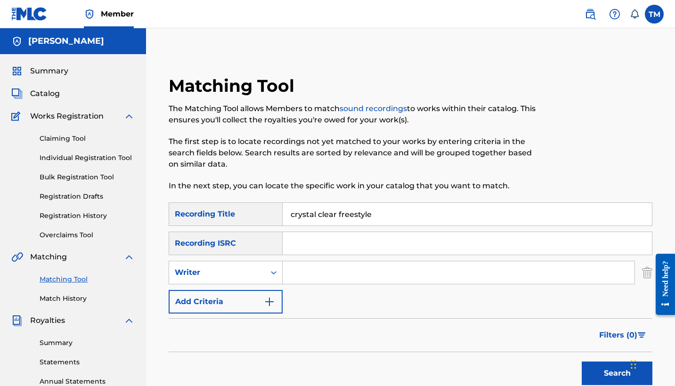
click at [313, 272] on input "Search Form" at bounding box center [459, 273] width 352 height 23
type input "Tyler macklin"
click at [326, 247] on input "Search Form" at bounding box center [467, 243] width 369 height 23
paste input "QZNMU2555018"
click at [308, 246] on input "QZNMU2555018" at bounding box center [467, 243] width 369 height 23
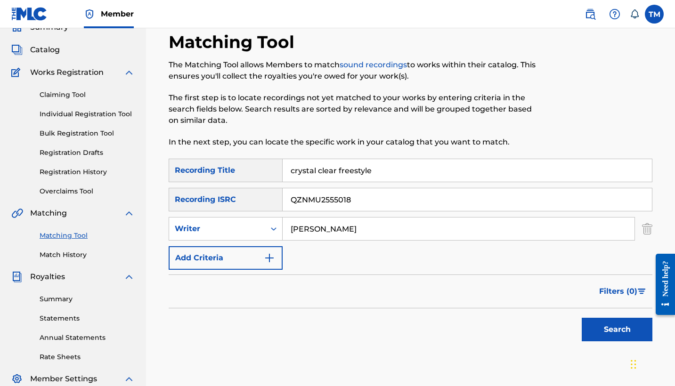
scroll to position [66, 0]
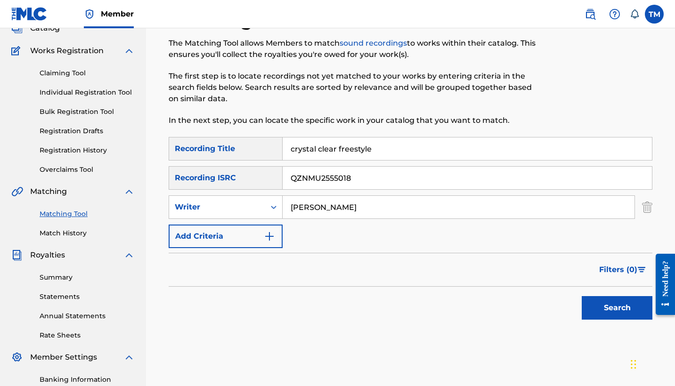
type input "QZNMU2555018"
click at [634, 305] on button "Search" at bounding box center [617, 308] width 71 height 24
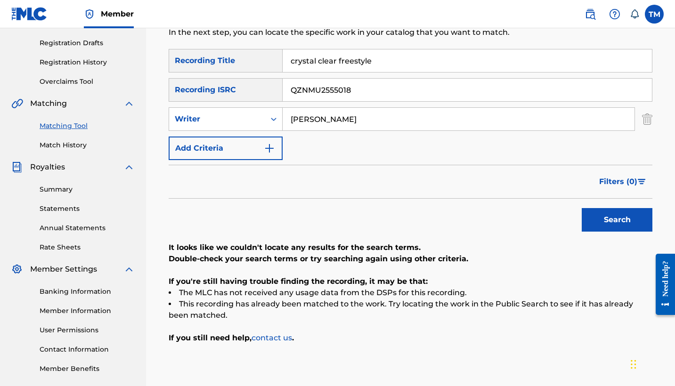
scroll to position [144, 0]
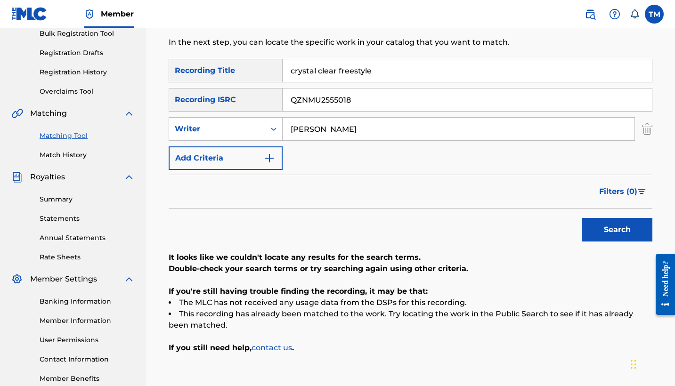
click at [355, 94] on input "QZNMU2555018" at bounding box center [467, 100] width 369 height 23
click at [353, 74] on input "crystal clear freestyle" at bounding box center [467, 70] width 369 height 23
click at [350, 74] on input "crystal clear freestyle" at bounding box center [467, 70] width 369 height 23
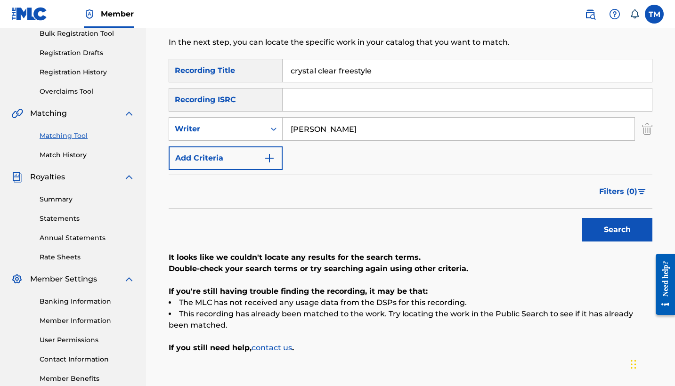
click at [349, 74] on input "crystal clear freestyle" at bounding box center [467, 70] width 369 height 23
click at [593, 223] on button "Search" at bounding box center [617, 230] width 71 height 24
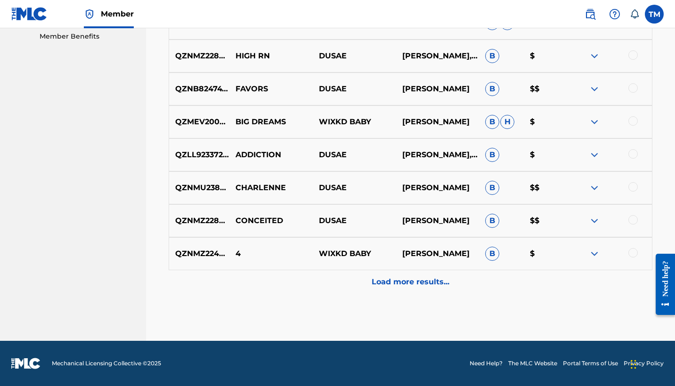
scroll to position [486, 0]
click at [420, 276] on div "Load more results..." at bounding box center [411, 282] width 484 height 24
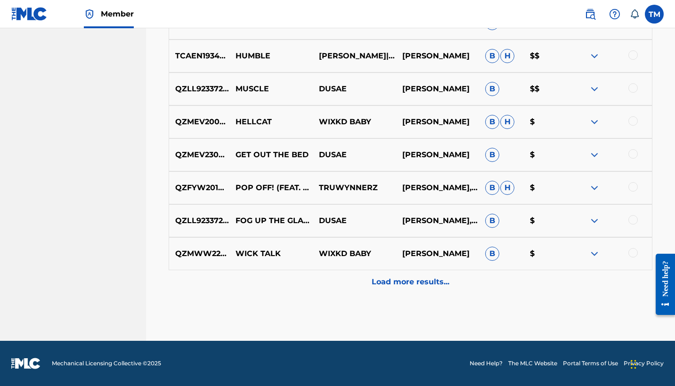
scroll to position [816, 0]
click at [422, 293] on div "Load more results..." at bounding box center [411, 282] width 484 height 24
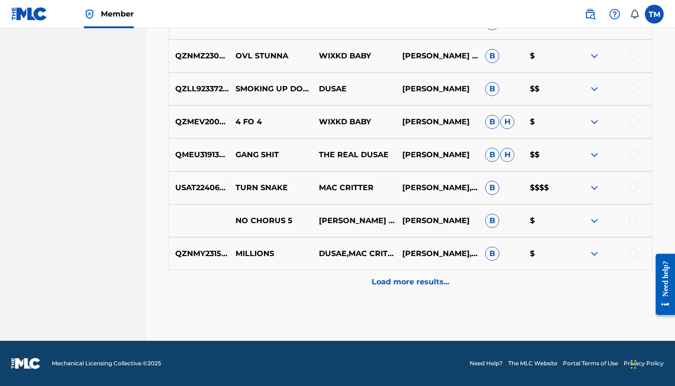
scroll to position [1146, 0]
click at [421, 290] on div "Load more results..." at bounding box center [411, 282] width 484 height 24
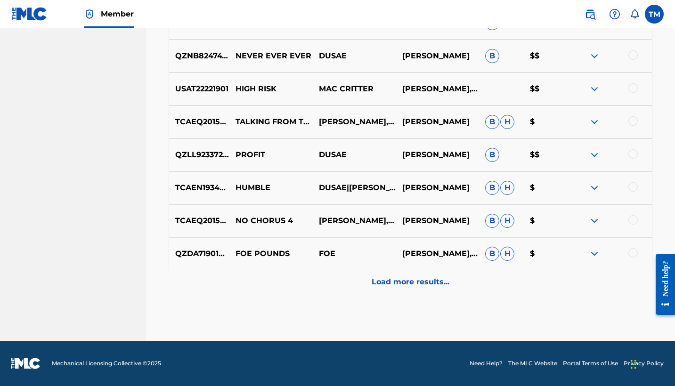
scroll to position [1476, 0]
click at [440, 286] on p "Load more results..." at bounding box center [411, 282] width 78 height 11
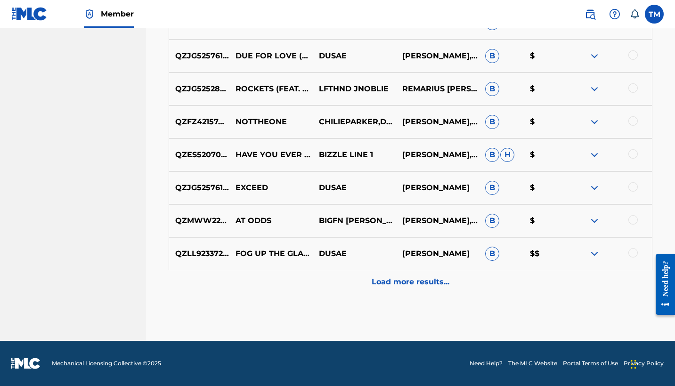
scroll to position [1806, 0]
click at [437, 288] on div "Load more results..." at bounding box center [411, 282] width 484 height 24
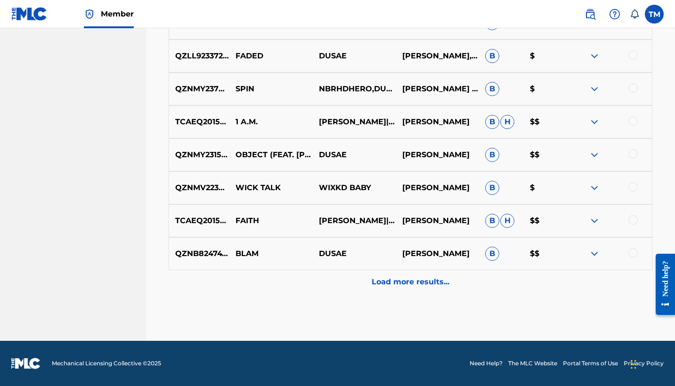
scroll to position [2136, 0]
click at [430, 287] on p "Load more results..." at bounding box center [411, 282] width 78 height 11
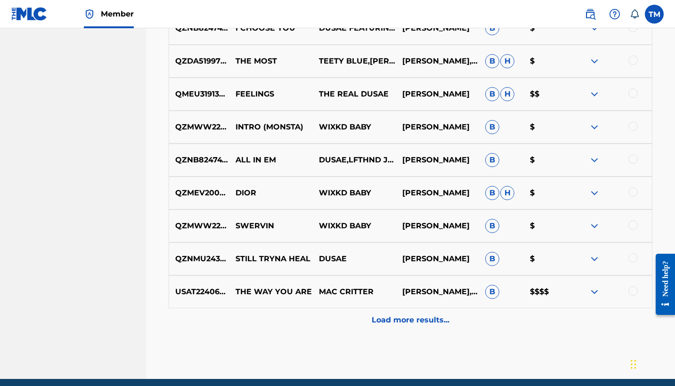
scroll to position [2430, 0]
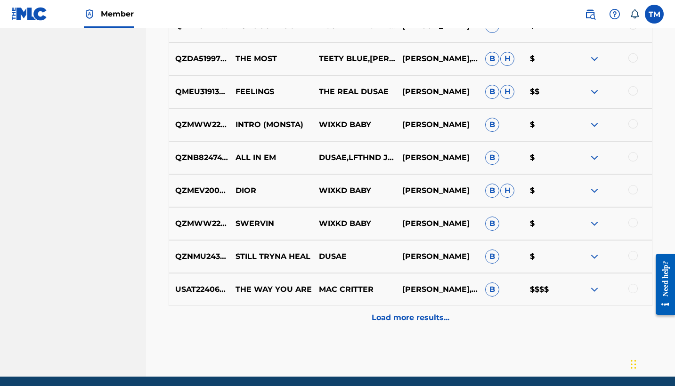
click at [426, 315] on p "Load more results..." at bounding box center [411, 317] width 78 height 11
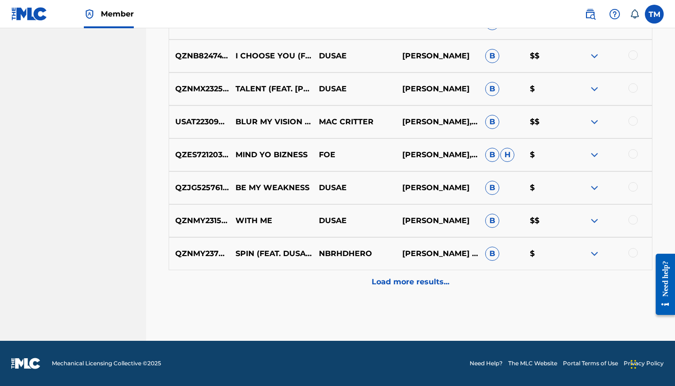
scroll to position [2795, 0]
click at [424, 287] on p "Load more results..." at bounding box center [411, 282] width 78 height 11
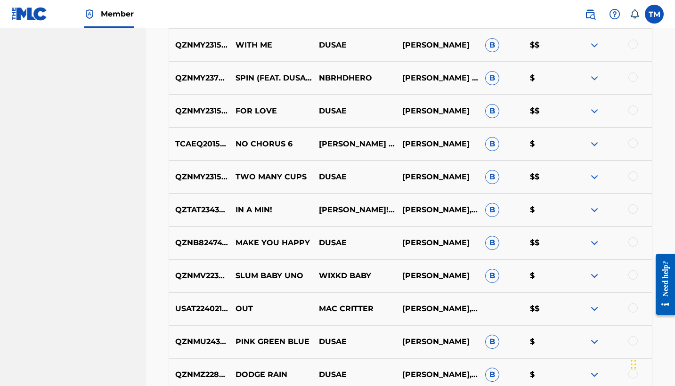
scroll to position [2969, 0]
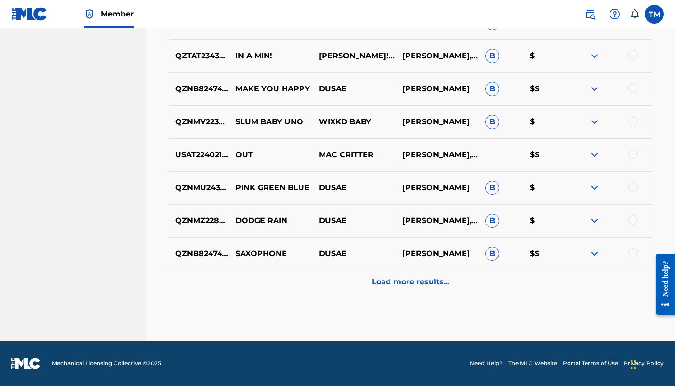
click at [430, 294] on div "Load more results..." at bounding box center [411, 282] width 484 height 24
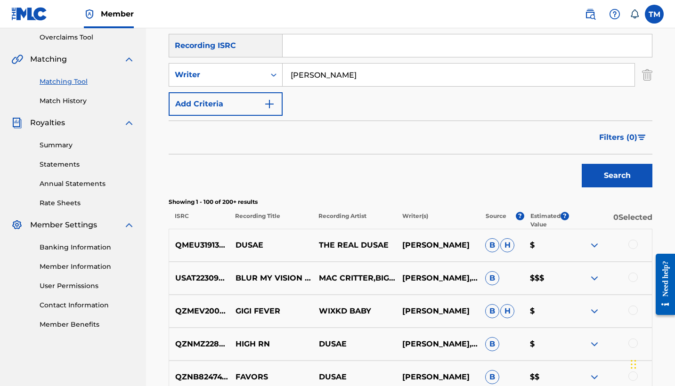
scroll to position [197, 0]
click at [322, 72] on input "Tyler macklin" at bounding box center [459, 75] width 352 height 23
click at [617, 176] on button "Search" at bounding box center [617, 176] width 71 height 24
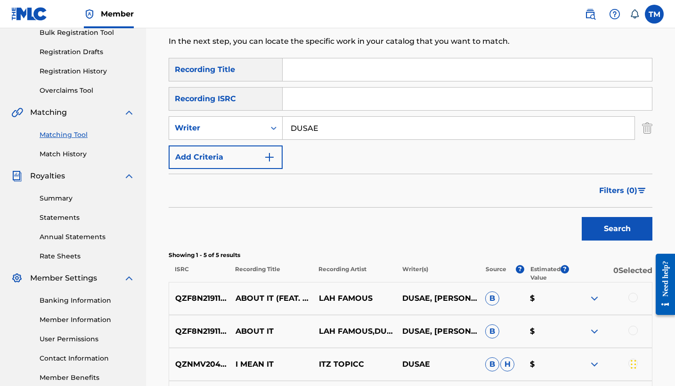
scroll to position [108, 0]
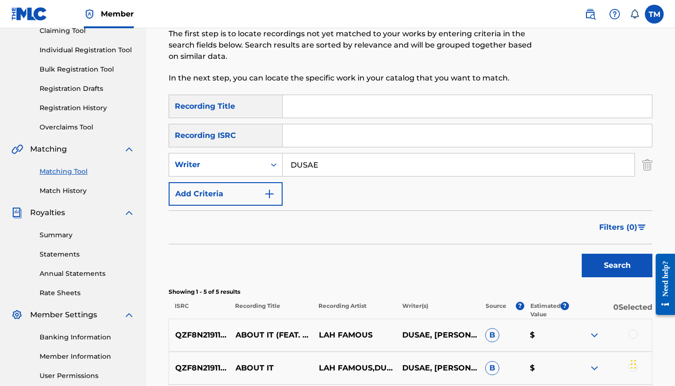
click at [350, 166] on input "DUSAE" at bounding box center [459, 165] width 352 height 23
type input "mackhouse entertainment"
click at [617, 266] on button "Search" at bounding box center [617, 266] width 71 height 24
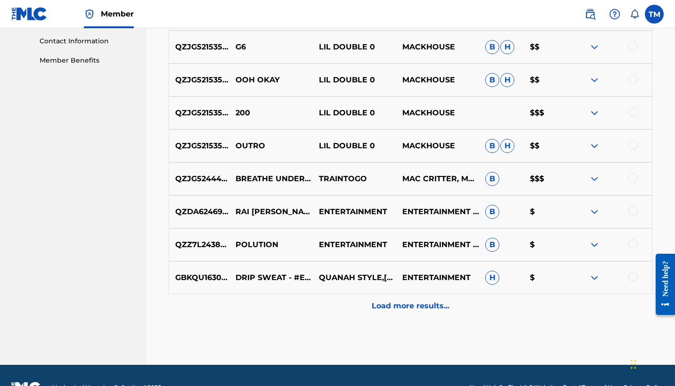
scroll to position [465, 0]
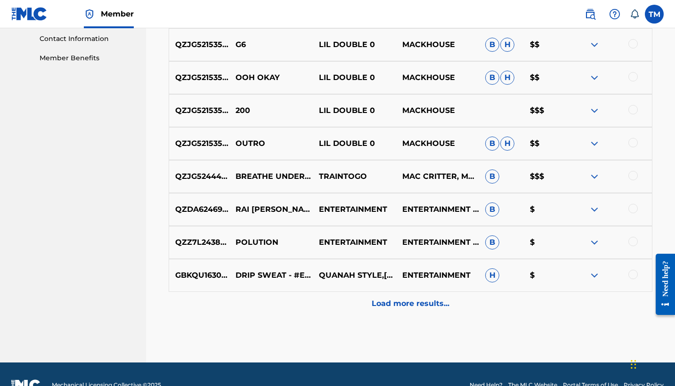
click at [404, 298] on p "Load more results..." at bounding box center [411, 303] width 78 height 11
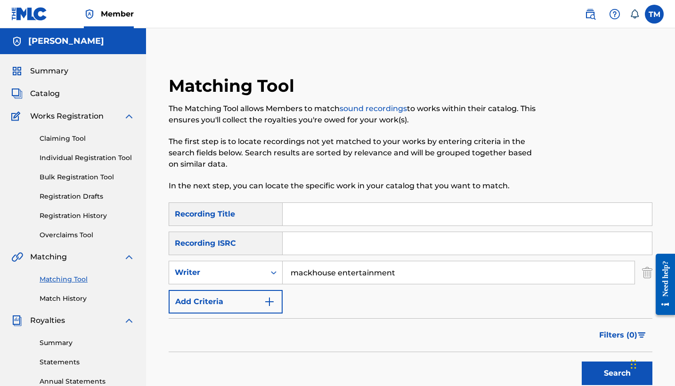
scroll to position [0, 0]
click at [57, 94] on span "Catalog" at bounding box center [45, 93] width 30 height 11
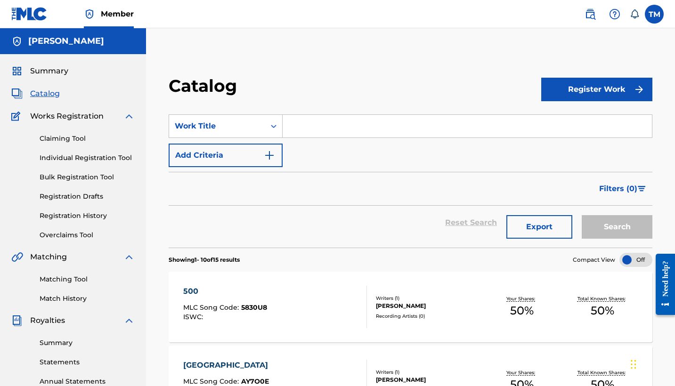
click at [71, 283] on link "Matching Tool" at bounding box center [87, 280] width 95 height 10
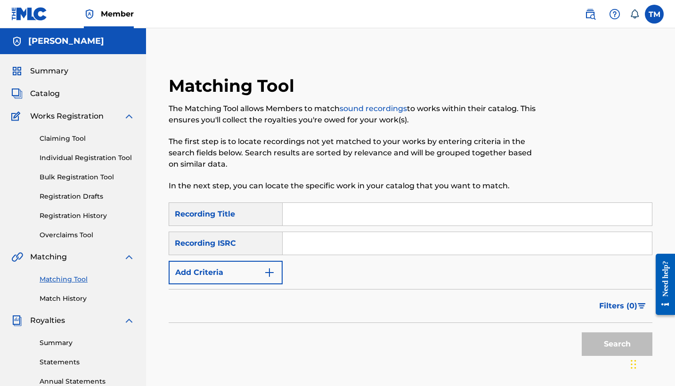
click at [252, 281] on button "Add Criteria" at bounding box center [226, 273] width 114 height 24
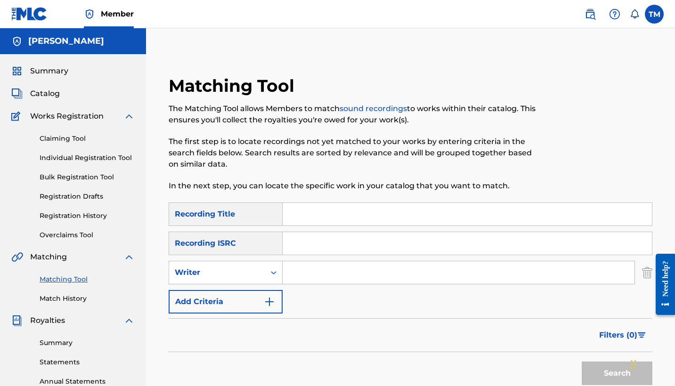
click at [307, 272] on input "Search Form" at bounding box center [459, 273] width 352 height 23
type input "Tony snow"
click at [617, 374] on button "Search" at bounding box center [617, 374] width 71 height 24
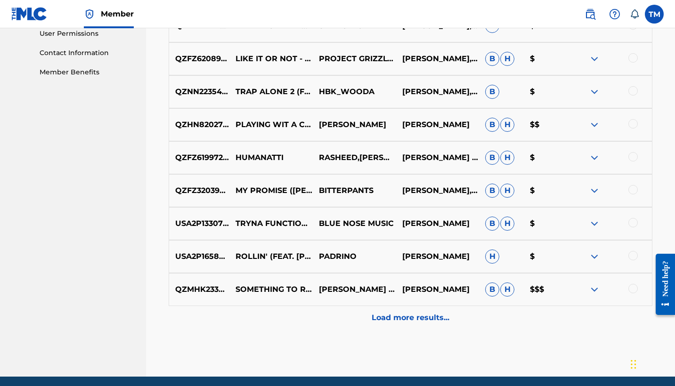
scroll to position [452, 0]
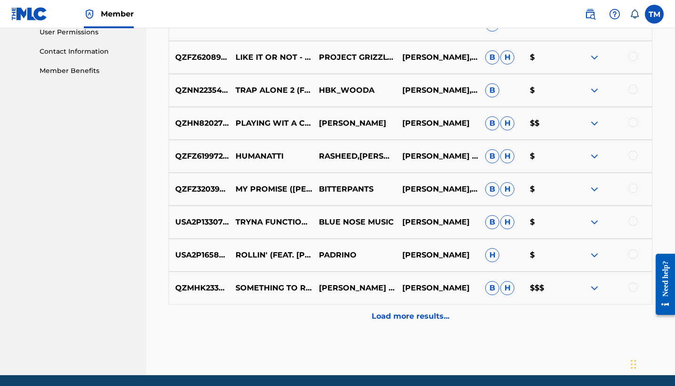
click at [413, 315] on p "Load more results..." at bounding box center [411, 316] width 78 height 11
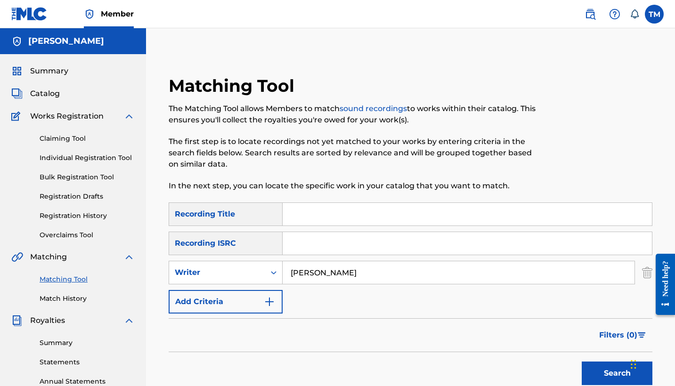
scroll to position [0, 0]
click at [263, 304] on button "Add Criteria" at bounding box center [226, 302] width 114 height 24
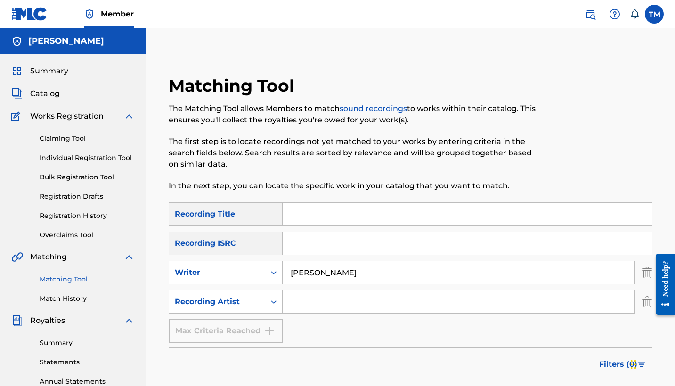
click at [314, 272] on input "Tony snow" at bounding box center [459, 273] width 352 height 23
click at [303, 304] on input "Search Form" at bounding box center [459, 302] width 352 height 23
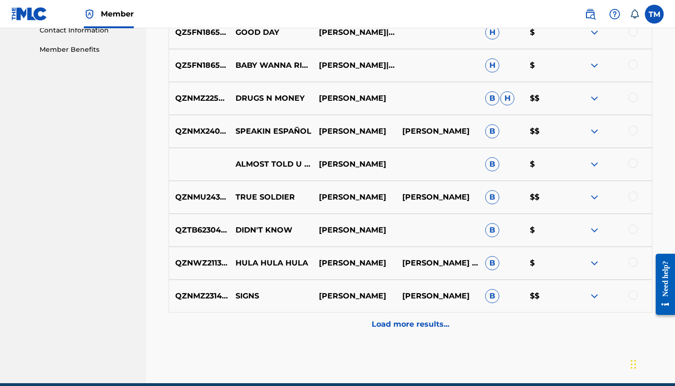
scroll to position [479, 0]
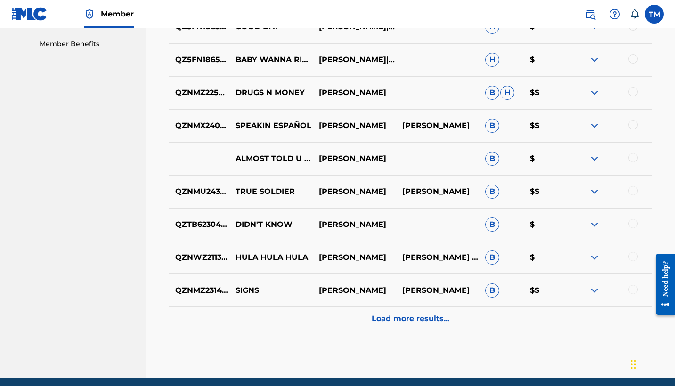
click at [419, 320] on p "Load more results..." at bounding box center [411, 318] width 78 height 11
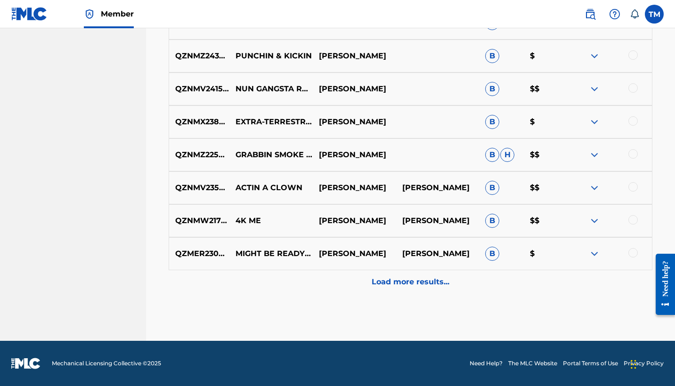
scroll to position [845, 0]
click at [438, 281] on p "Load more results..." at bounding box center [411, 282] width 78 height 11
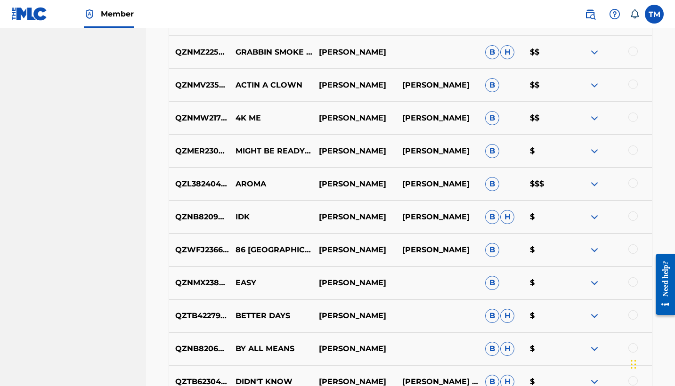
scroll to position [868, 0]
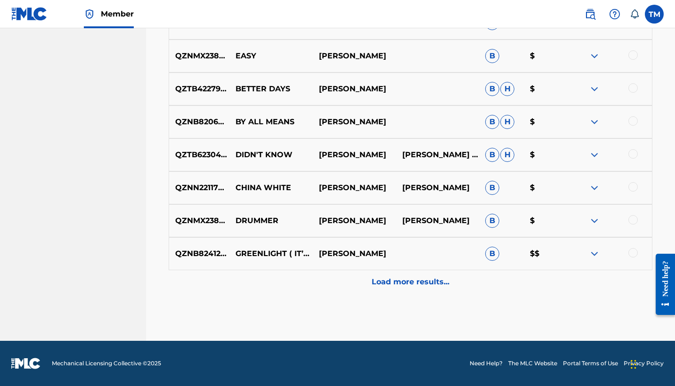
click at [428, 279] on p "Load more results..." at bounding box center [411, 282] width 78 height 11
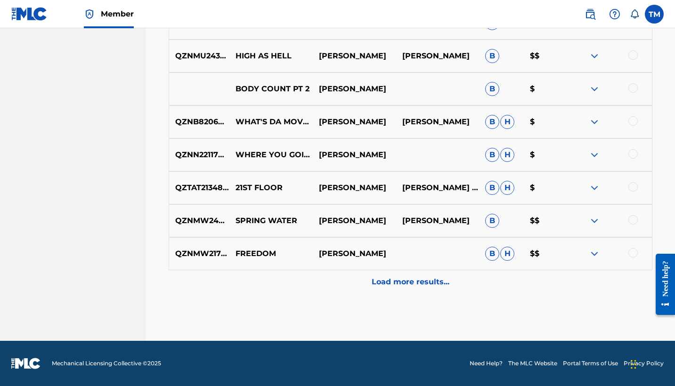
click at [428, 283] on p "Load more results..." at bounding box center [411, 282] width 78 height 11
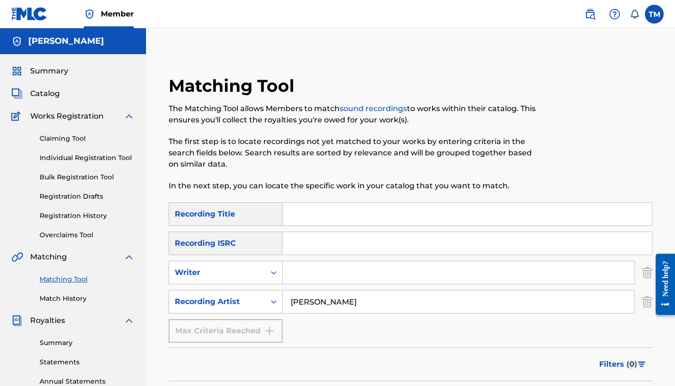
scroll to position [0, 0]
click at [340, 313] on div "Tony snow" at bounding box center [459, 302] width 352 height 24
click at [340, 309] on input "Tony snow" at bounding box center [459, 302] width 352 height 23
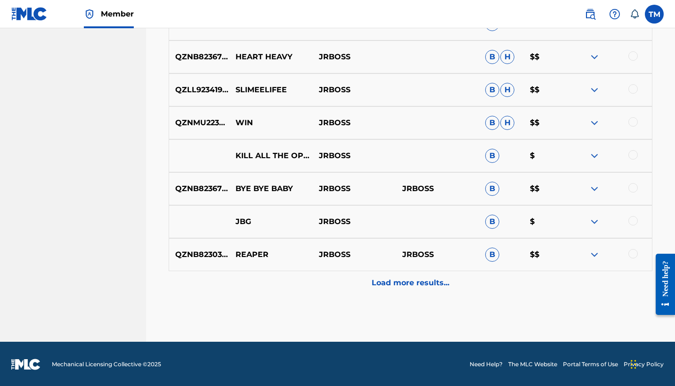
scroll to position [515, 0]
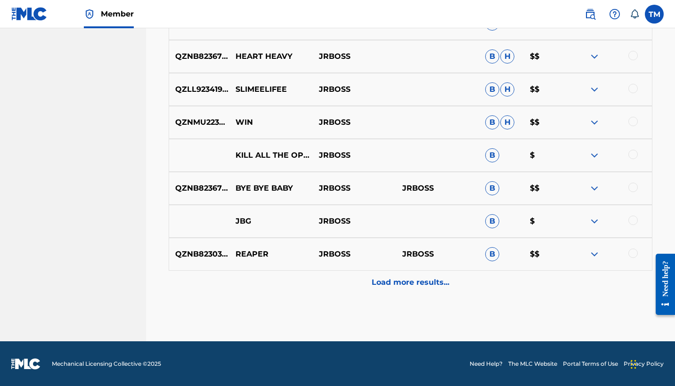
type input "jerboas"
click at [424, 289] on div "Load more results..." at bounding box center [411, 283] width 484 height 24
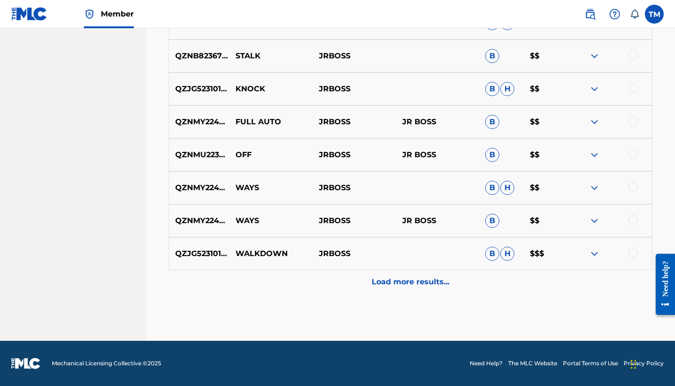
scroll to position [845, 0]
click at [433, 289] on div "Load more results..." at bounding box center [411, 282] width 484 height 24
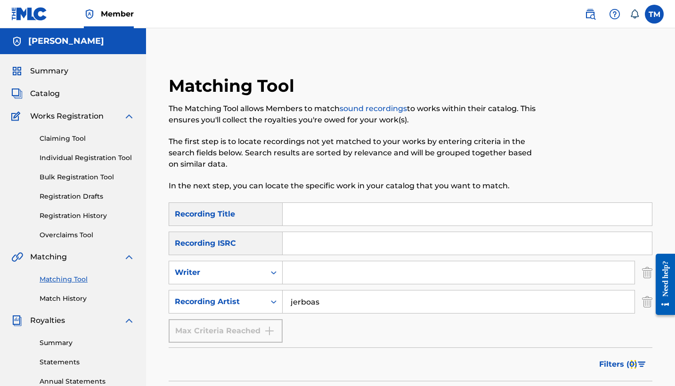
scroll to position [0, 0]
click at [324, 306] on input "jerboas" at bounding box center [459, 302] width 352 height 23
click at [65, 96] on div "Catalog" at bounding box center [72, 93] width 123 height 11
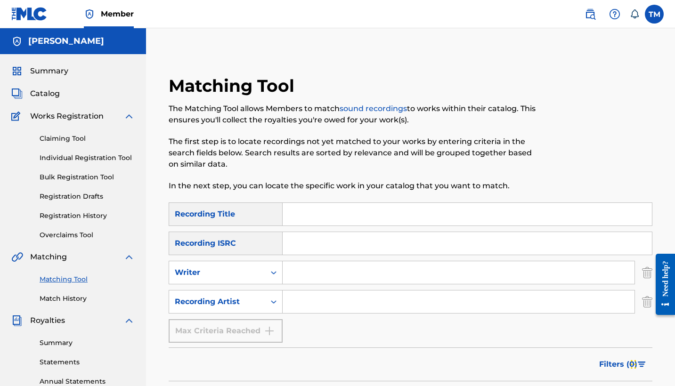
click at [51, 94] on span "Catalog" at bounding box center [45, 93] width 30 height 11
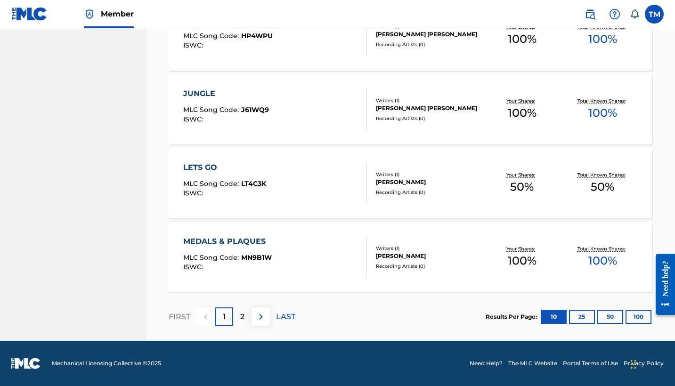
scroll to position [716, 0]
click at [239, 312] on div "2" at bounding box center [242, 317] width 18 height 18
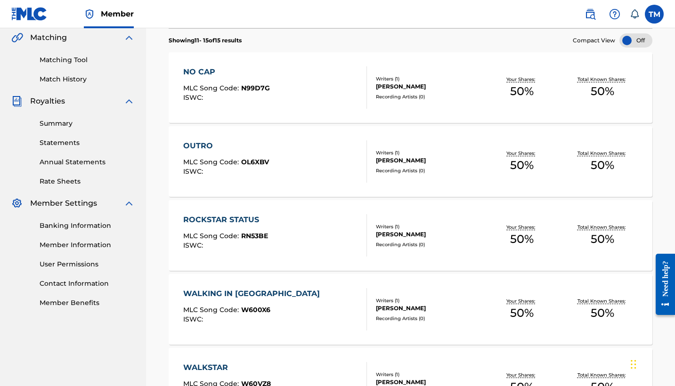
scroll to position [215, 0]
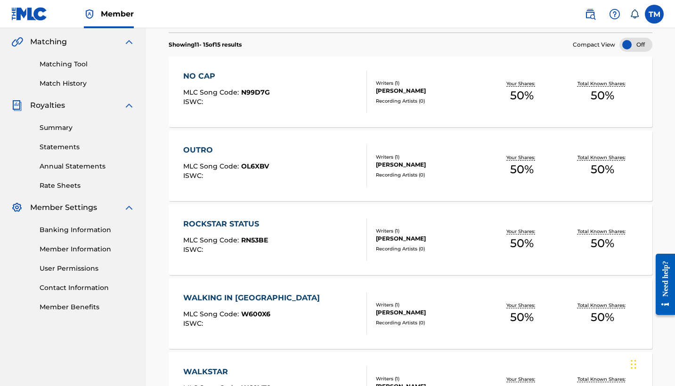
click at [247, 224] on div "ROCKSTAR STATUS" at bounding box center [225, 224] width 85 height 11
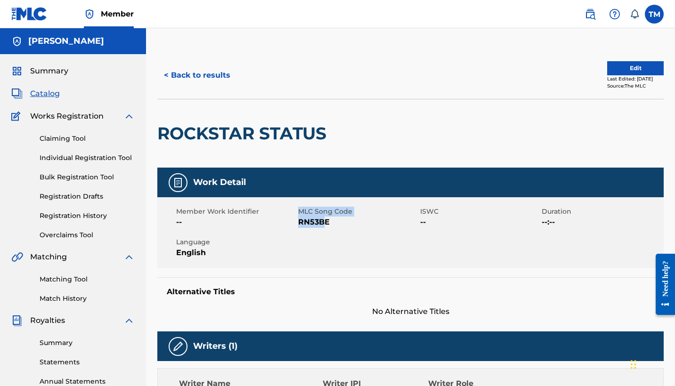
drag, startPoint x: 296, startPoint y: 222, endPoint x: 327, endPoint y: 225, distance: 30.3
click at [327, 225] on div "Member Work Identifier -- MLC Song Code RN53BE ISWC -- Duration --:-- Language …" at bounding box center [410, 232] width 507 height 71
click at [334, 224] on span "RN53BE" at bounding box center [358, 222] width 120 height 11
drag, startPoint x: 334, startPoint y: 224, endPoint x: 299, endPoint y: 224, distance: 35.3
click at [299, 224] on span "RN53BE" at bounding box center [358, 222] width 120 height 11
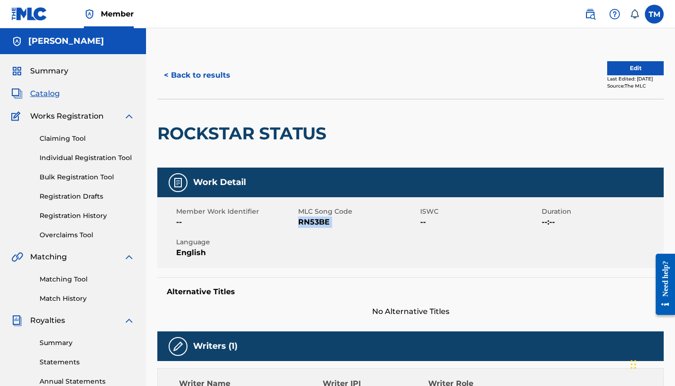
copy span "RN53BE"
click at [81, 276] on link "Matching Tool" at bounding box center [87, 280] width 95 height 10
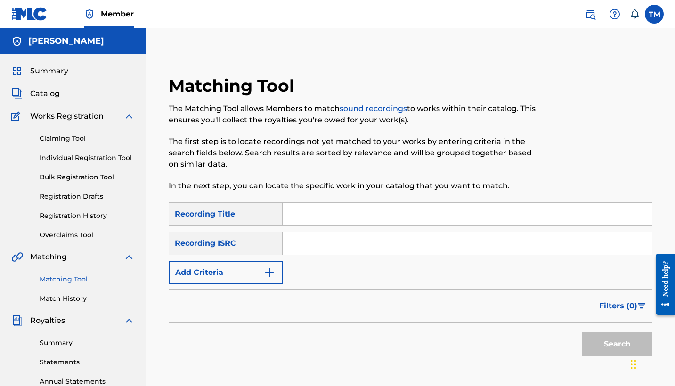
click at [303, 221] on input "Search Form" at bounding box center [467, 214] width 369 height 23
type input "rockstar status"
click at [617, 344] on button "Search" at bounding box center [617, 345] width 71 height 24
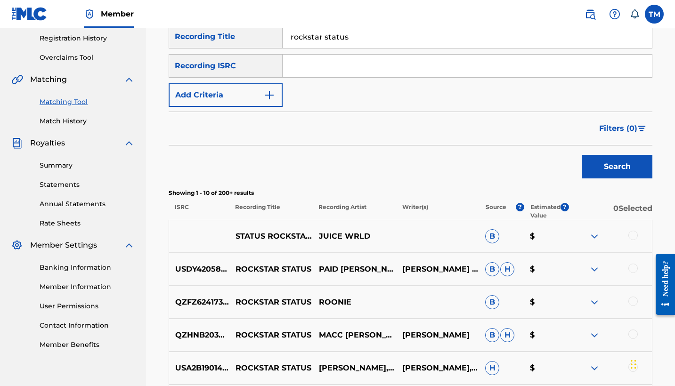
scroll to position [128, 0]
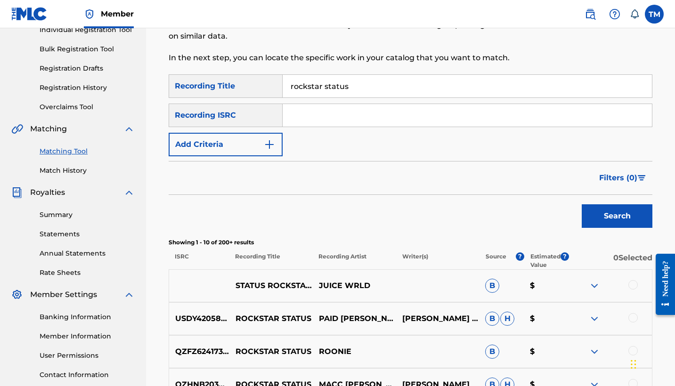
click at [264, 147] on img "Search Form" at bounding box center [269, 144] width 11 height 11
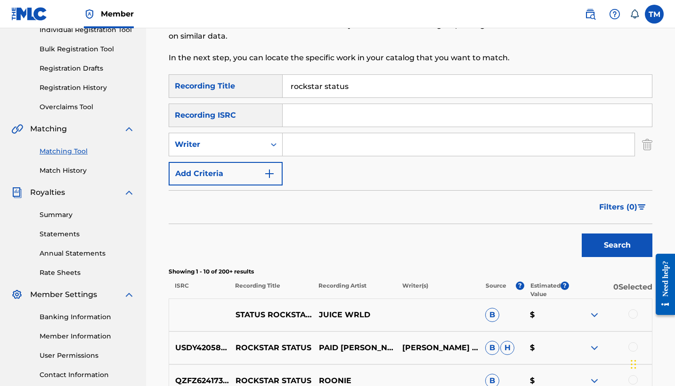
click at [316, 144] on input "Search Form" at bounding box center [459, 144] width 352 height 23
type input "Tyreke"
click at [617, 246] on button "Search" at bounding box center [617, 246] width 71 height 24
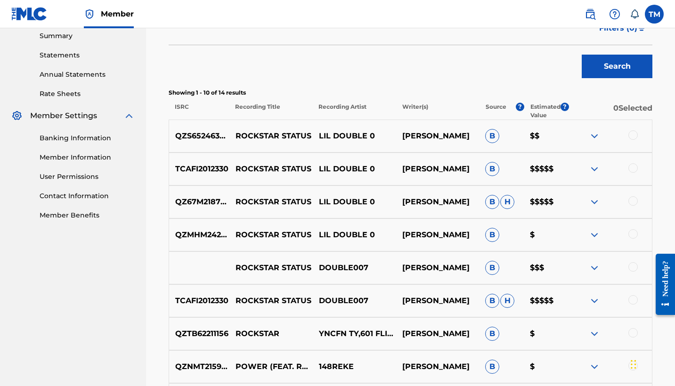
scroll to position [313, 0]
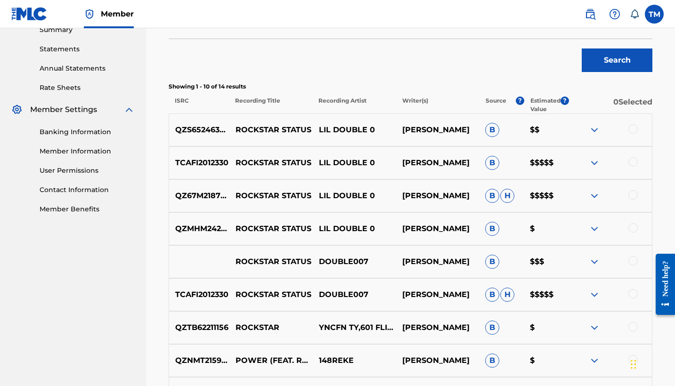
click at [632, 130] on div at bounding box center [633, 128] width 9 height 9
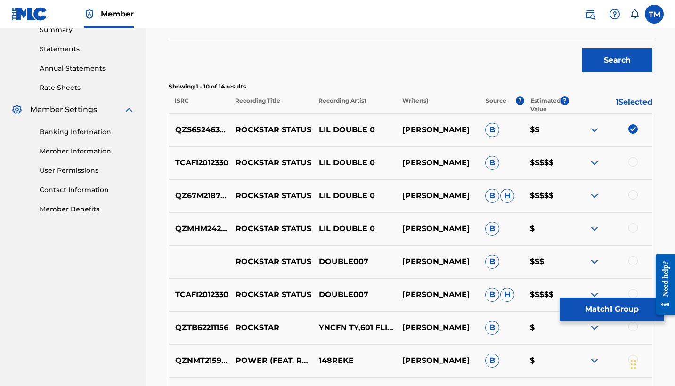
click at [632, 165] on div at bounding box center [633, 161] width 9 height 9
click at [633, 200] on div at bounding box center [610, 195] width 83 height 11
click at [633, 197] on div at bounding box center [633, 194] width 9 height 9
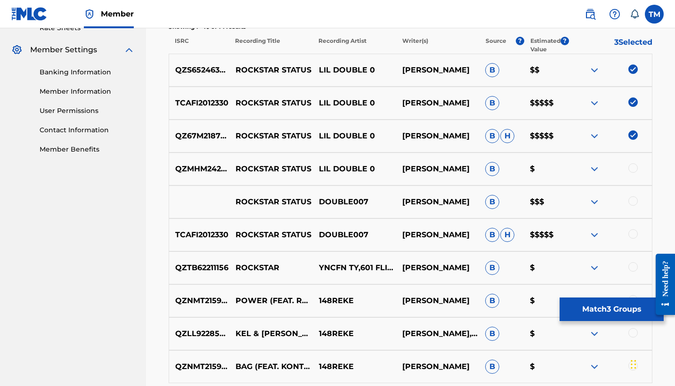
scroll to position [376, 0]
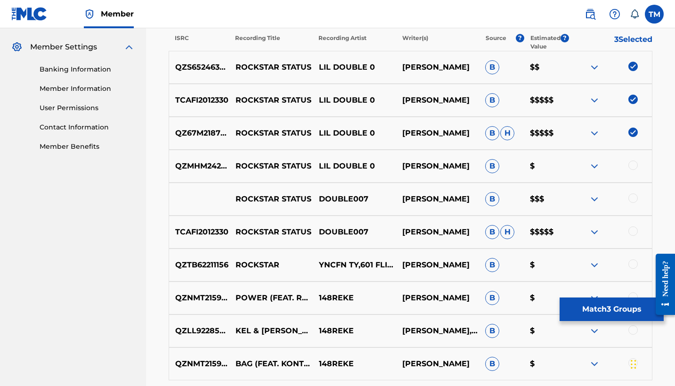
click at [631, 163] on div at bounding box center [633, 165] width 9 height 9
click at [634, 191] on div "ROCKSTAR STATUS DOUBLE007 TYREKE ROGERS B $$$" at bounding box center [411, 199] width 484 height 33
click at [634, 197] on div at bounding box center [633, 198] width 9 height 9
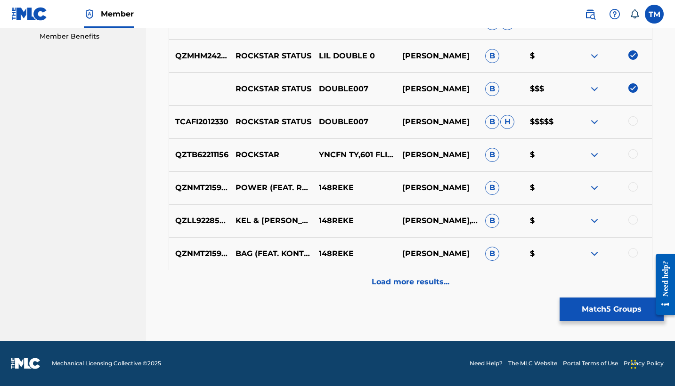
scroll to position [486, 0]
click at [632, 114] on div "TCAFI2012330 ROCKSTAR STATUS DOUBLE007 TYREKE ROGERS B H $$$$$" at bounding box center [411, 122] width 484 height 33
click at [632, 122] on div at bounding box center [633, 120] width 9 height 9
click at [632, 153] on div at bounding box center [633, 153] width 9 height 9
click at [632, 191] on div at bounding box center [633, 186] width 9 height 9
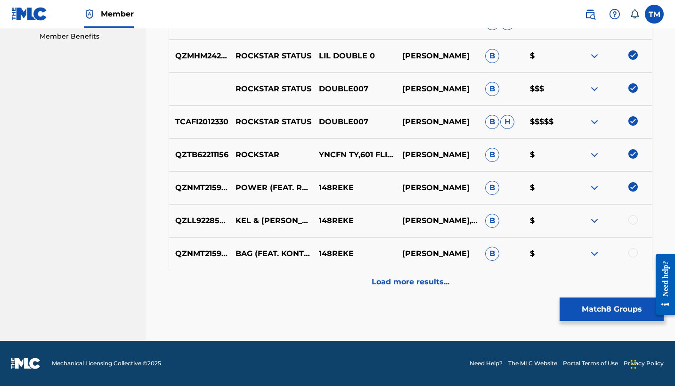
click at [632, 186] on img at bounding box center [633, 186] width 9 height 9
click at [632, 158] on img at bounding box center [633, 153] width 9 height 9
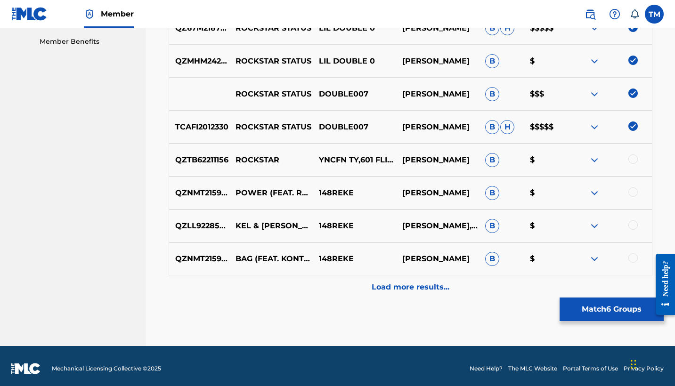
click at [444, 281] on div "Load more results..." at bounding box center [411, 288] width 484 height 24
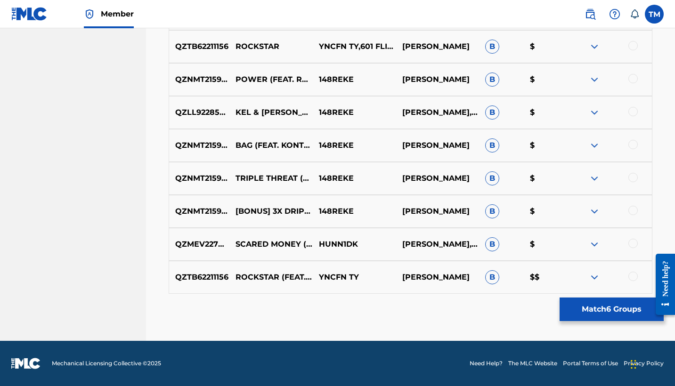
scroll to position [595, 0]
click at [579, 306] on button "Match 6 Groups" at bounding box center [612, 310] width 104 height 24
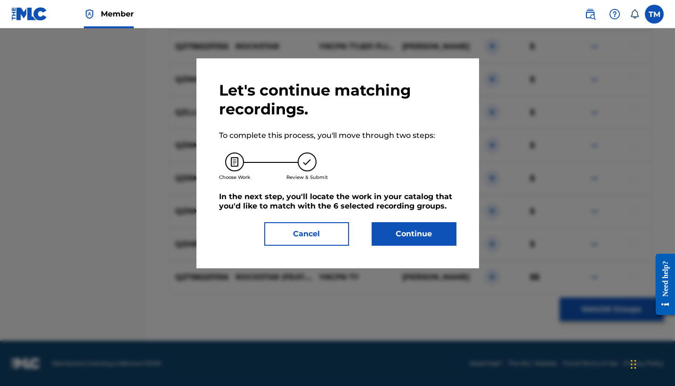
click at [421, 234] on button "Continue" at bounding box center [414, 234] width 85 height 24
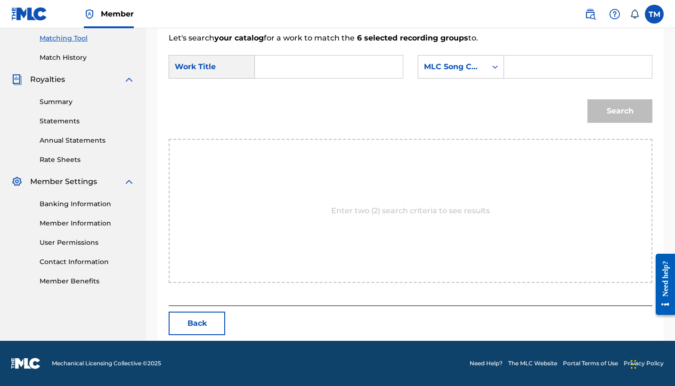
scroll to position [198, 0]
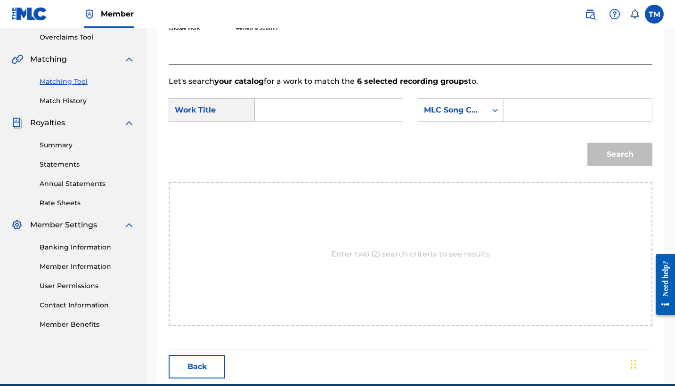
click at [308, 106] on input "Search Form" at bounding box center [329, 110] width 132 height 23
click at [302, 128] on strong "rockstar" at bounding box center [287, 131] width 33 height 9
type input "rockstar status"
click at [525, 117] on input "Search Form" at bounding box center [578, 110] width 132 height 23
paste input "RN53BE"
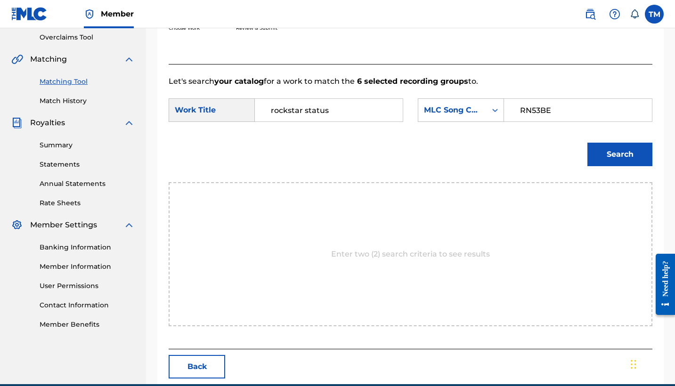
type input "RN53BE"
click at [630, 152] on button "Search" at bounding box center [620, 155] width 65 height 24
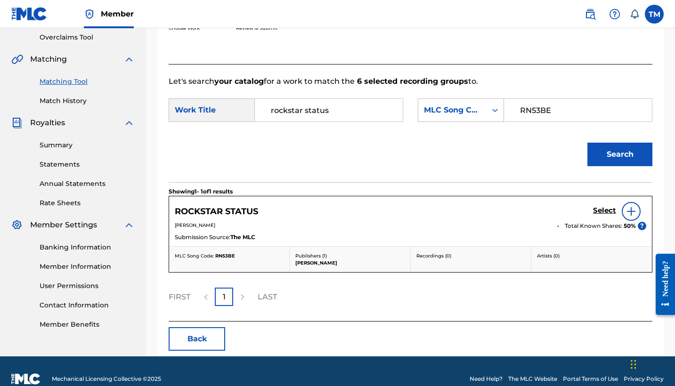
click at [605, 210] on h5 "Select" at bounding box center [604, 210] width 23 height 9
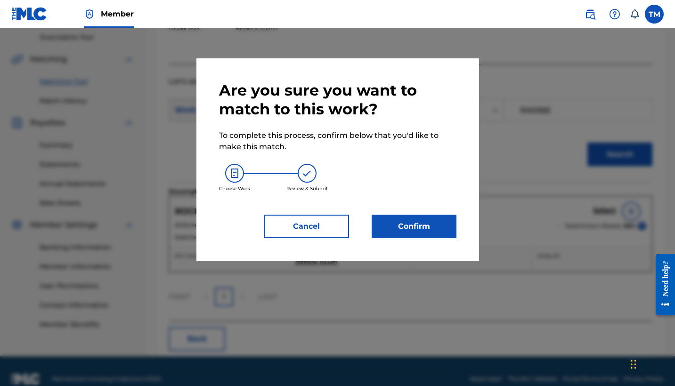
click at [411, 222] on button "Confirm" at bounding box center [414, 227] width 85 height 24
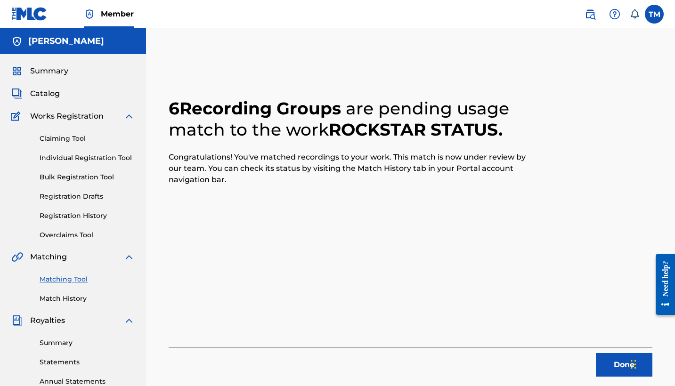
scroll to position [0, 0]
click at [52, 88] on span "Catalog" at bounding box center [45, 93] width 30 height 11
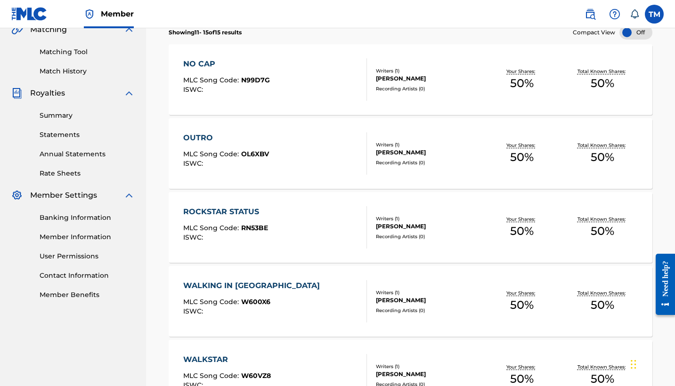
scroll to position [226, 0]
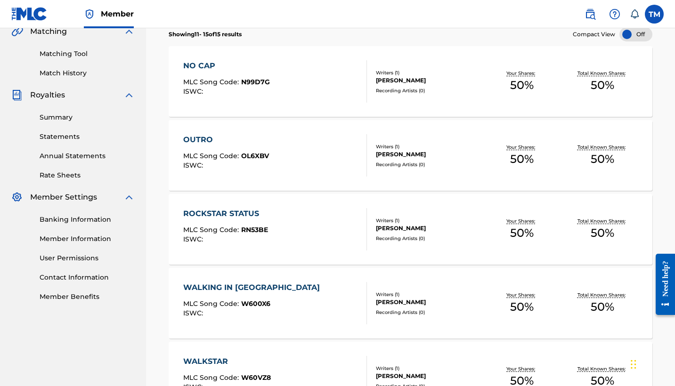
click at [262, 82] on span "N99D7G" at bounding box center [255, 82] width 29 height 8
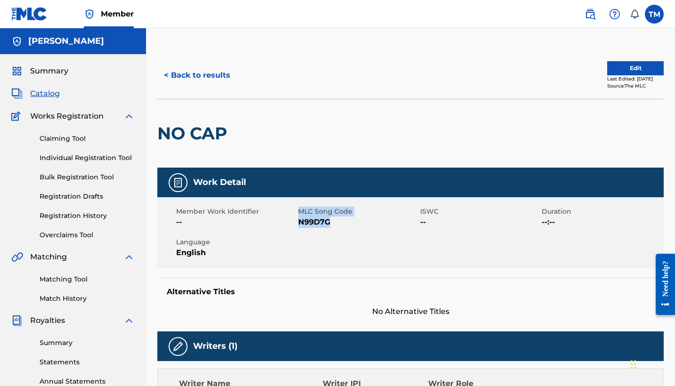
drag, startPoint x: 289, startPoint y: 224, endPoint x: 364, endPoint y: 225, distance: 74.9
click at [364, 225] on div "Member Work Identifier -- MLC Song Code N99D7G ISWC -- Duration --:-- Language …" at bounding box center [410, 232] width 507 height 71
click at [361, 225] on span "N99D7G" at bounding box center [358, 222] width 120 height 11
drag, startPoint x: 345, startPoint y: 225, endPoint x: 301, endPoint y: 222, distance: 43.9
click at [301, 222] on span "N99D7G" at bounding box center [358, 222] width 120 height 11
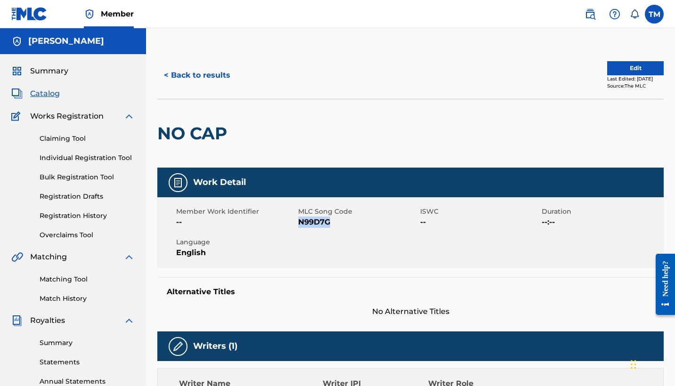
copy span "N99D7G"
click at [90, 279] on link "Matching Tool" at bounding box center [87, 280] width 95 height 10
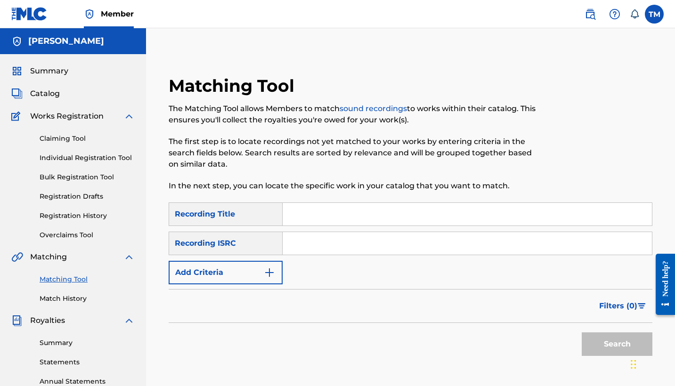
click at [305, 212] on input "Search Form" at bounding box center [467, 214] width 369 height 23
type input "no cap"
click at [252, 269] on button "Add Criteria" at bounding box center [226, 273] width 114 height 24
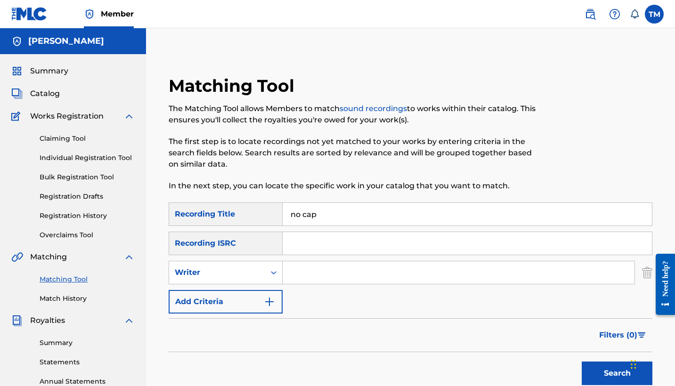
click at [326, 267] on input "Search Form" at bounding box center [459, 273] width 352 height 23
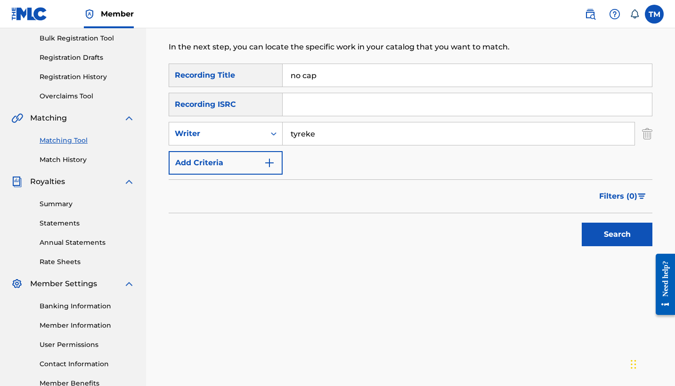
scroll to position [149, 0]
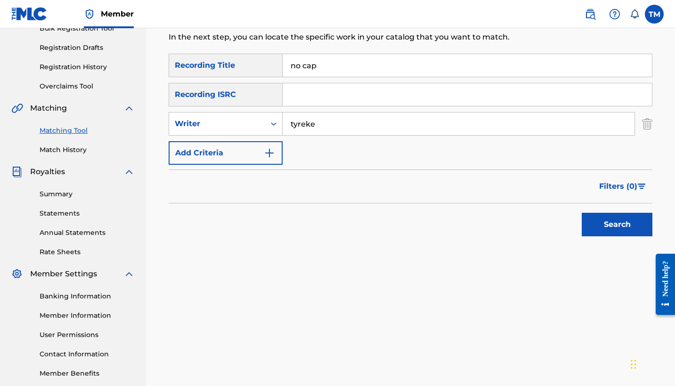
type input "tyreke"
click at [628, 218] on button "Search" at bounding box center [617, 225] width 71 height 24
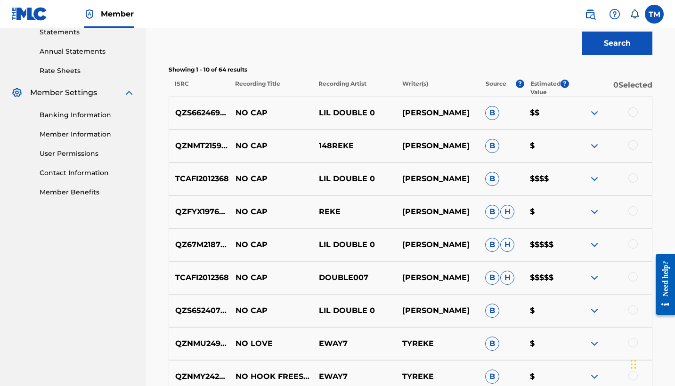
scroll to position [327, 0]
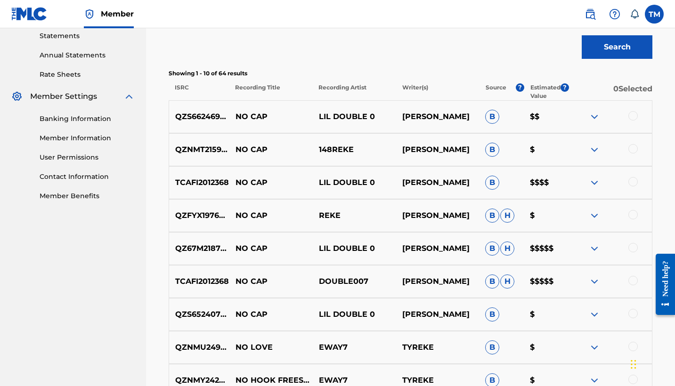
click at [640, 119] on div at bounding box center [610, 116] width 83 height 11
click at [633, 115] on div at bounding box center [633, 115] width 9 height 9
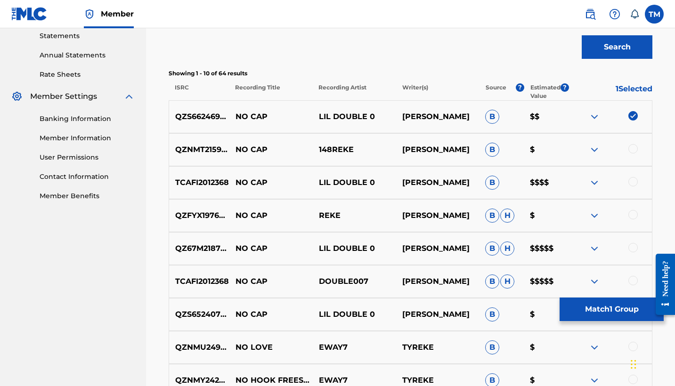
click at [636, 178] on div at bounding box center [633, 181] width 9 height 9
click at [636, 244] on div at bounding box center [633, 247] width 9 height 9
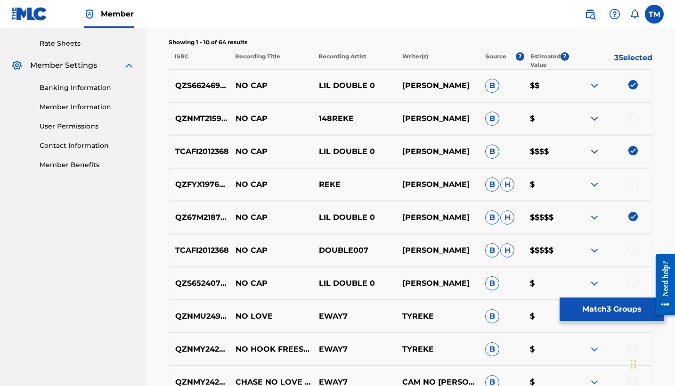
scroll to position [383, 0]
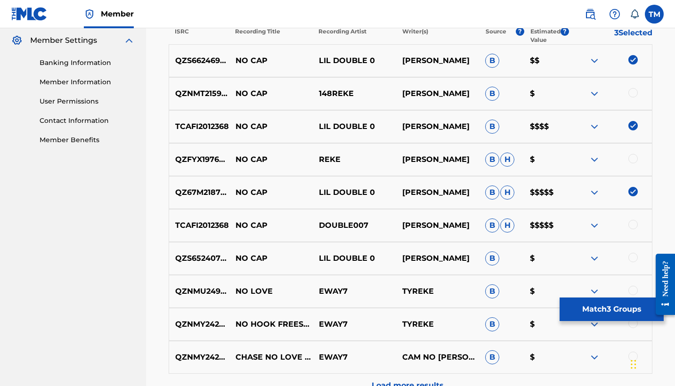
click at [631, 223] on div at bounding box center [633, 224] width 9 height 9
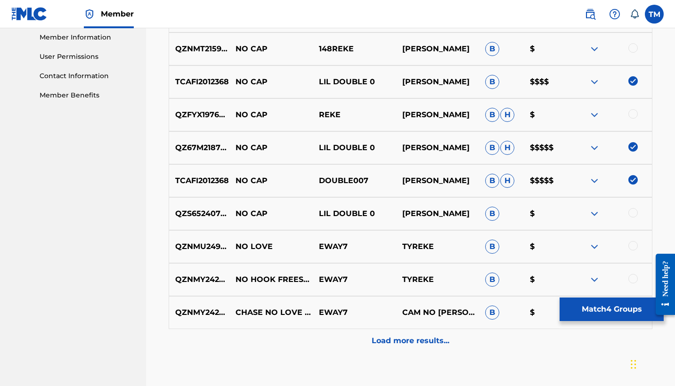
scroll to position [442, 0]
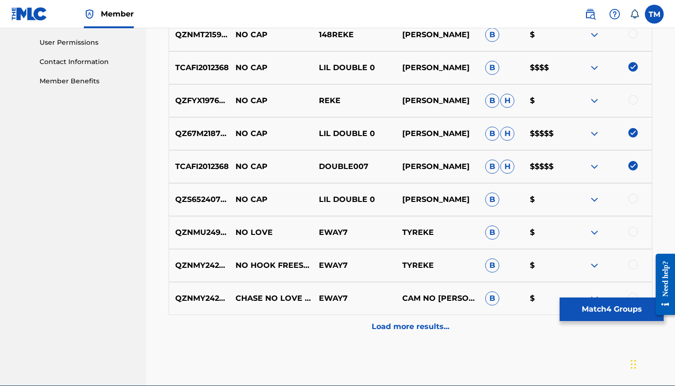
click at [631, 203] on div at bounding box center [633, 198] width 9 height 9
click at [447, 325] on p "Load more results..." at bounding box center [411, 326] width 78 height 11
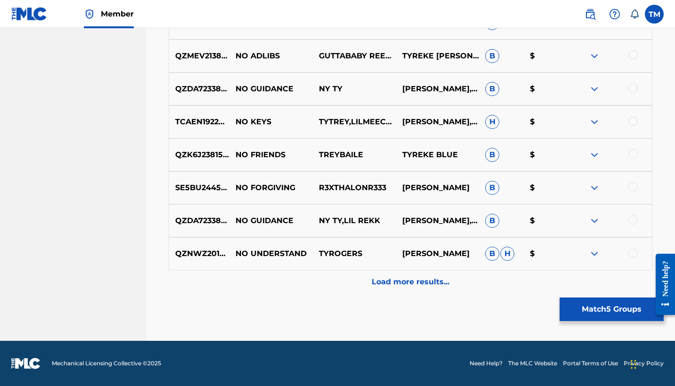
scroll to position [816, 0]
click at [415, 286] on p "Load more results..." at bounding box center [411, 282] width 78 height 11
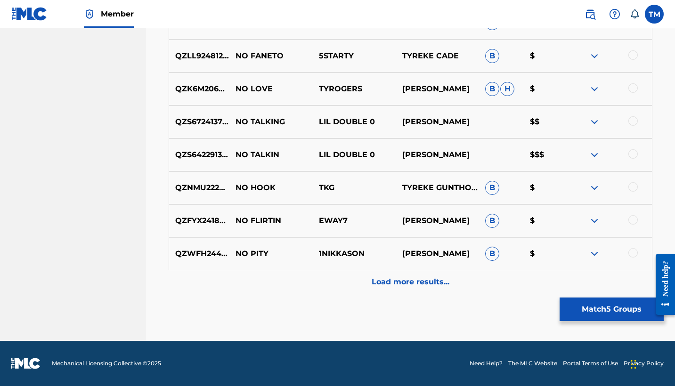
scroll to position [1146, 0]
click at [583, 310] on button "Match 5 Groups" at bounding box center [612, 310] width 104 height 24
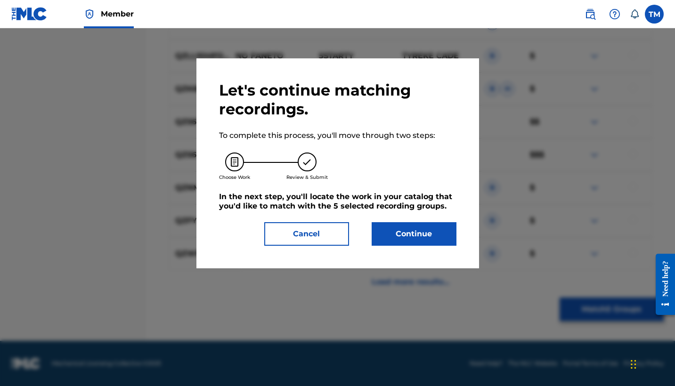
click at [391, 232] on button "Continue" at bounding box center [414, 234] width 85 height 24
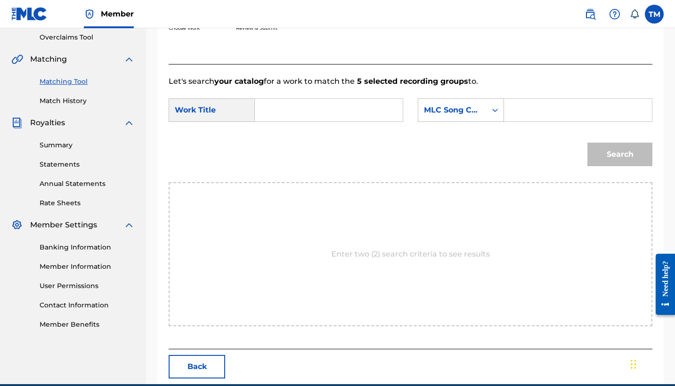
click at [327, 115] on input "Search Form" at bounding box center [329, 110] width 132 height 23
click at [320, 128] on div "no c ap" at bounding box center [328, 131] width 131 height 17
type input "no cap"
click at [571, 113] on input "Search Form" at bounding box center [578, 110] width 132 height 23
paste input "N99D7G"
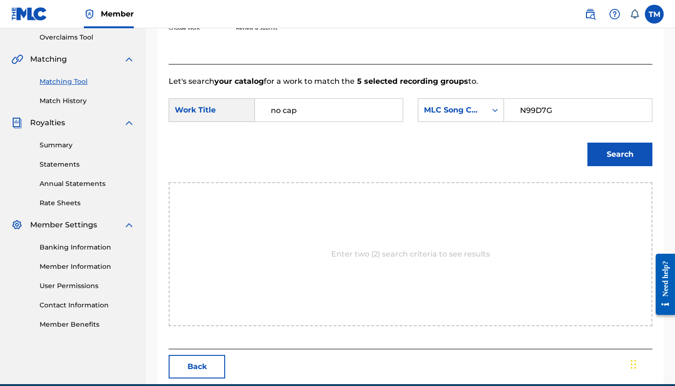
type input "N99D7G"
click at [620, 155] on button "Search" at bounding box center [620, 155] width 65 height 24
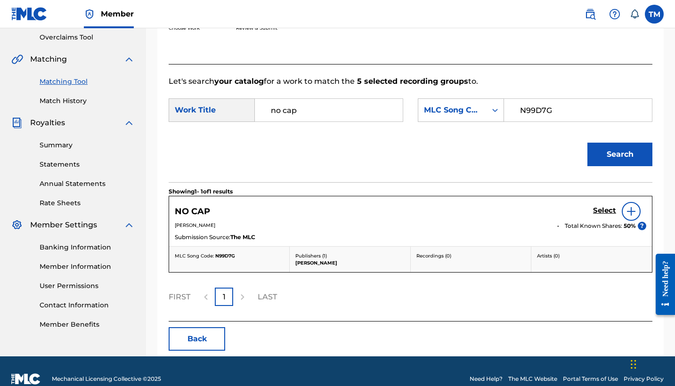
click at [606, 209] on h5 "Select" at bounding box center [604, 210] width 23 height 9
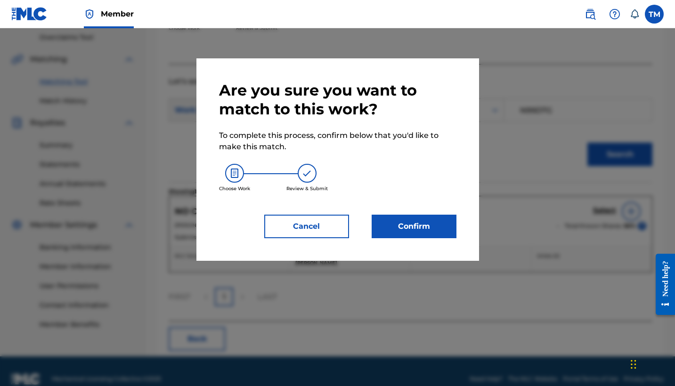
click at [435, 232] on button "Confirm" at bounding box center [414, 227] width 85 height 24
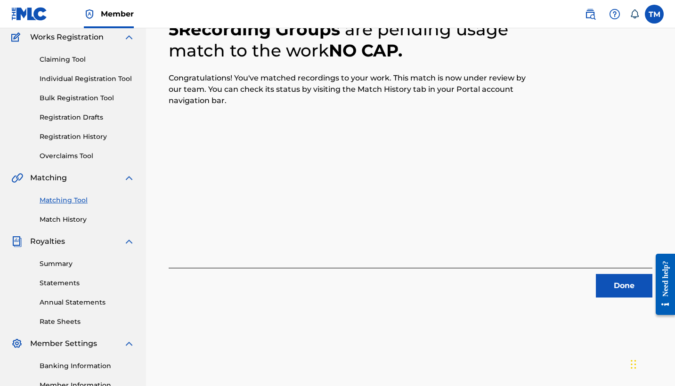
scroll to position [0, 0]
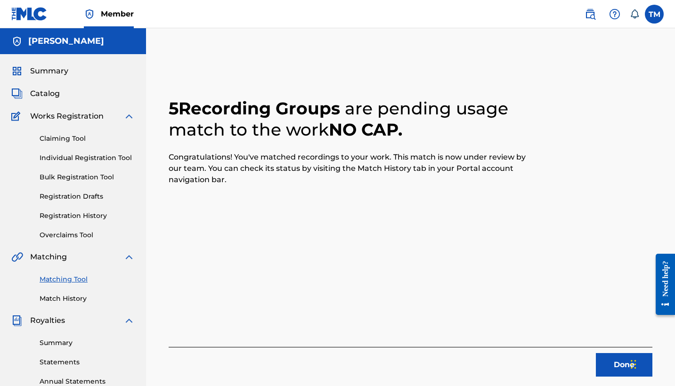
click at [75, 142] on link "Claiming Tool" at bounding box center [87, 139] width 95 height 10
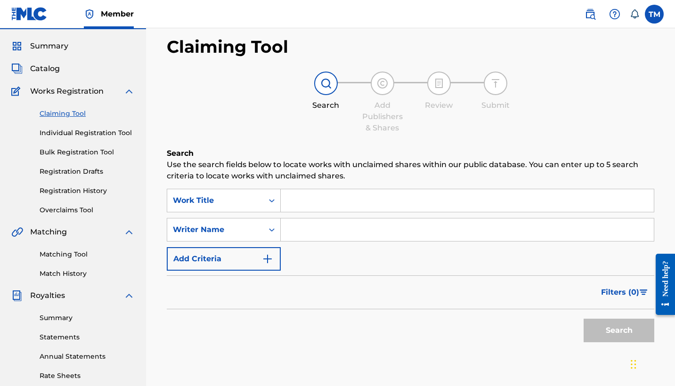
scroll to position [36, 0]
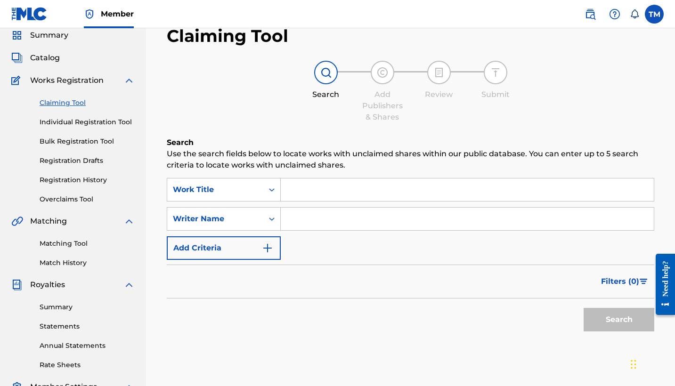
click at [57, 55] on span "Catalog" at bounding box center [45, 57] width 30 height 11
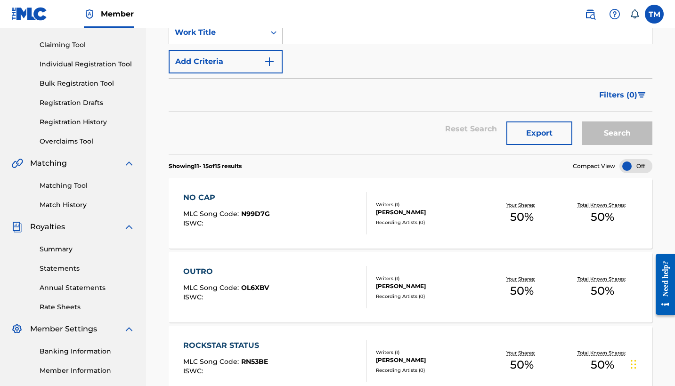
scroll to position [69, 0]
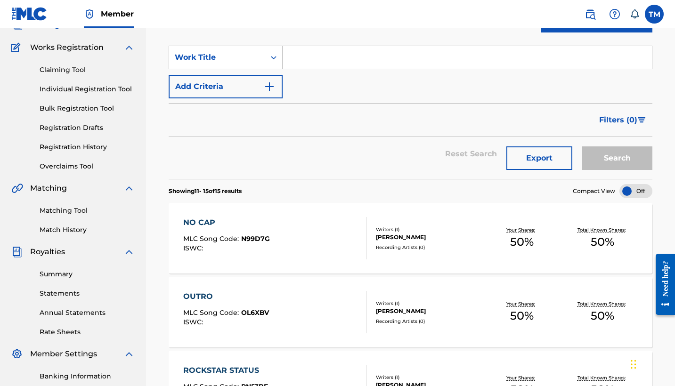
click at [267, 314] on span "OL6XBV" at bounding box center [255, 313] width 28 height 8
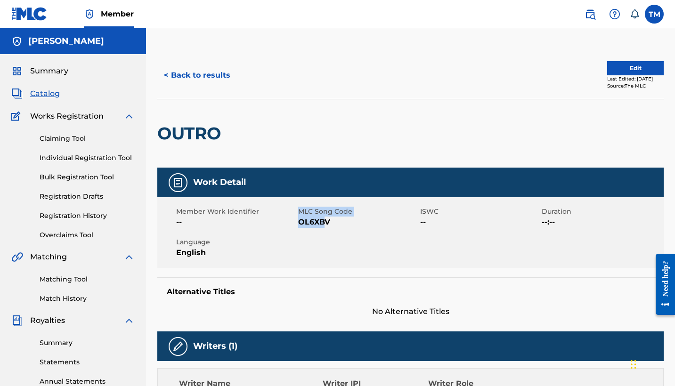
drag, startPoint x: 296, startPoint y: 222, endPoint x: 325, endPoint y: 224, distance: 28.8
click at [325, 224] on div "Member Work Identifier -- MLC Song Code OL6XBV ISWC -- Duration --:-- Language …" at bounding box center [410, 232] width 507 height 71
drag, startPoint x: 335, startPoint y: 224, endPoint x: 296, endPoint y: 223, distance: 38.7
click at [296, 223] on div "Member Work Identifier -- MLC Song Code OL6XBV ISWC -- Duration --:-- Language …" at bounding box center [410, 232] width 507 height 71
click at [296, 223] on div "Member Work Identifier --" at bounding box center [237, 217] width 122 height 21
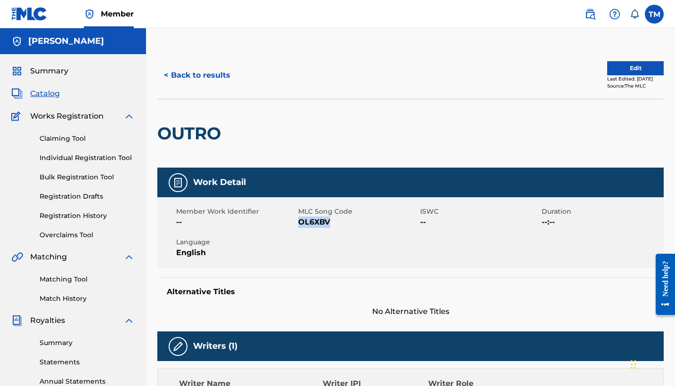
drag, startPoint x: 334, startPoint y: 222, endPoint x: 299, endPoint y: 222, distance: 35.3
click at [299, 222] on span "OL6XBV" at bounding box center [358, 222] width 120 height 11
copy span "OL6XBV"
click at [89, 279] on link "Matching Tool" at bounding box center [87, 280] width 95 height 10
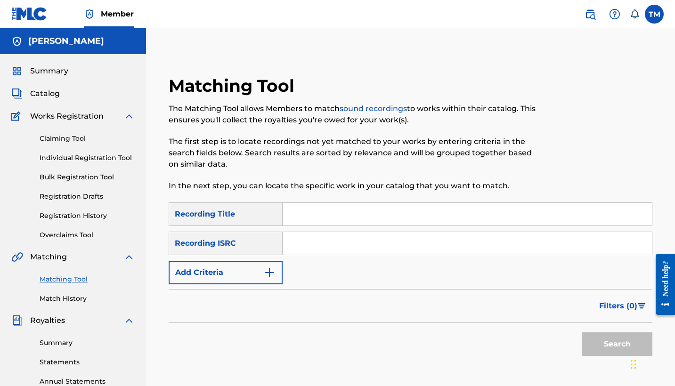
click at [325, 221] on input "Search Form" at bounding box center [467, 214] width 369 height 23
type input "outro"
click at [262, 270] on button "Add Criteria" at bounding box center [226, 273] width 114 height 24
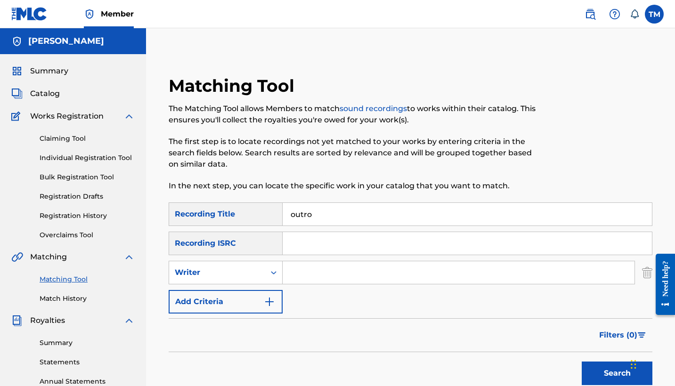
click at [299, 271] on input "Search Form" at bounding box center [459, 273] width 352 height 23
type input "Tyreke"
click at [617, 374] on button "Search" at bounding box center [617, 374] width 71 height 24
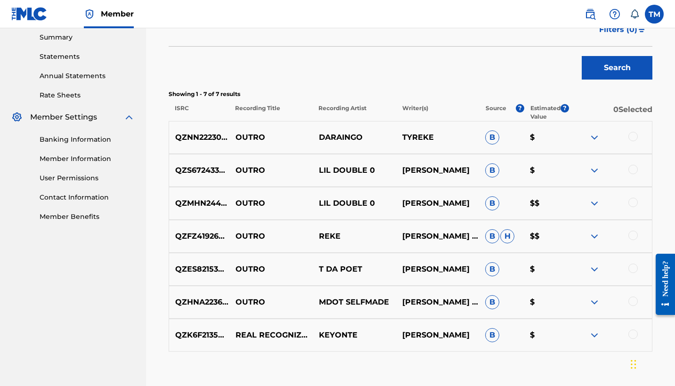
scroll to position [317, 0]
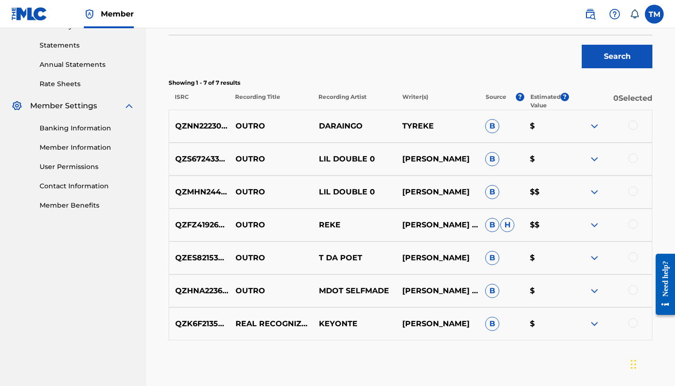
click at [631, 152] on div "QZS672433023 OUTRO LIL DOUBLE 0 TYREKE ROGERS B $" at bounding box center [411, 159] width 484 height 33
click at [631, 155] on div at bounding box center [633, 158] width 9 height 9
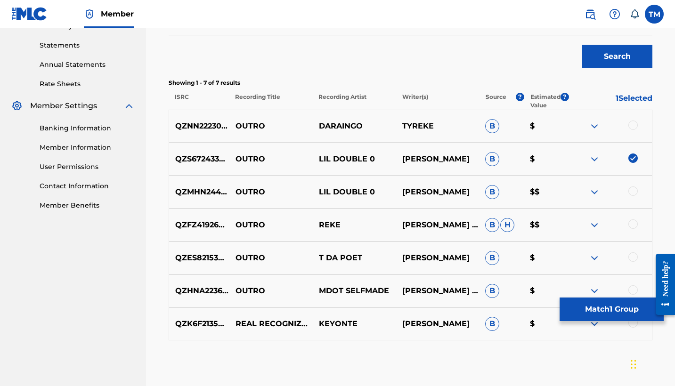
click at [637, 188] on div at bounding box center [633, 191] width 9 height 9
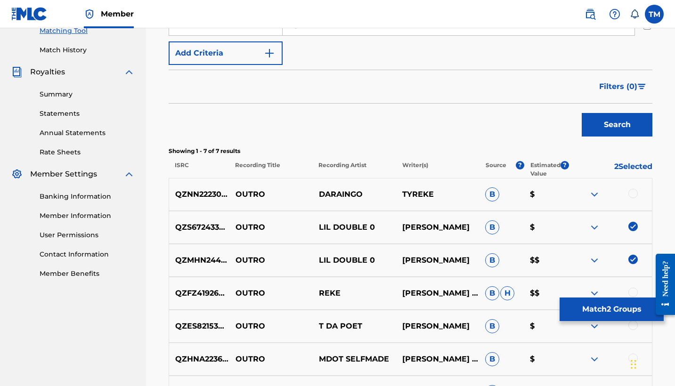
scroll to position [222, 0]
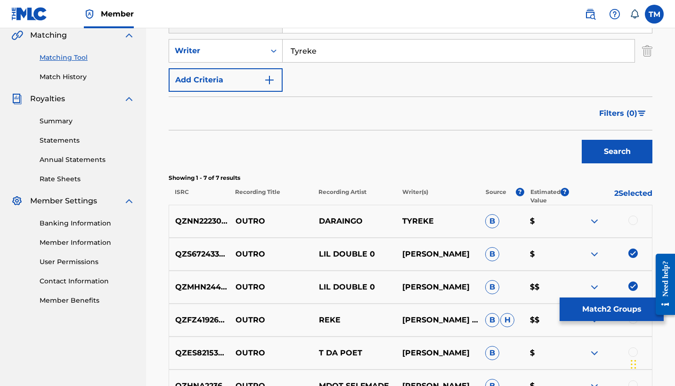
click at [268, 80] on img "Search Form" at bounding box center [269, 79] width 11 height 11
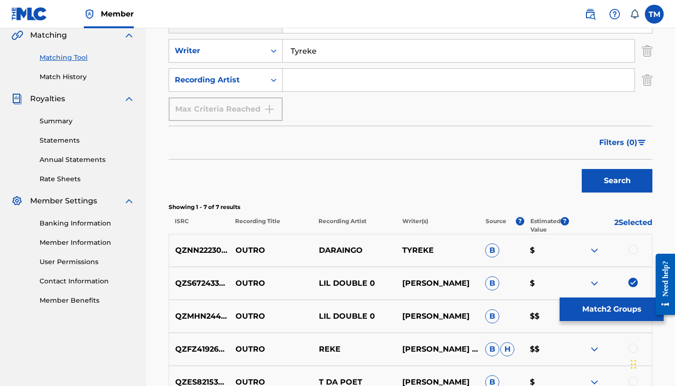
click at [308, 80] on input "Search Form" at bounding box center [459, 80] width 352 height 23
click at [309, 52] on input "Tyreke" at bounding box center [459, 51] width 352 height 23
click at [309, 80] on input "Search Form" at bounding box center [459, 80] width 352 height 23
type input "lil double 0"
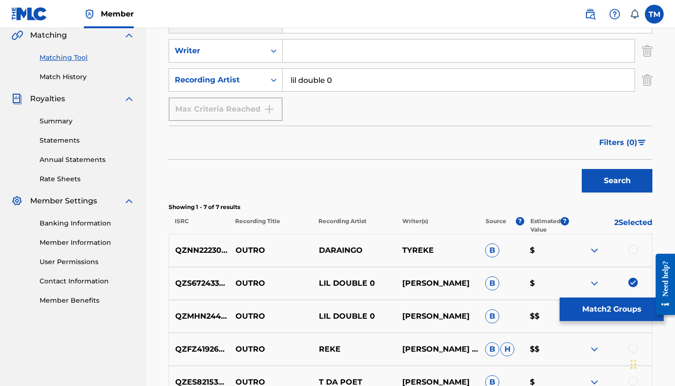
click at [617, 181] on button "Search" at bounding box center [617, 181] width 71 height 24
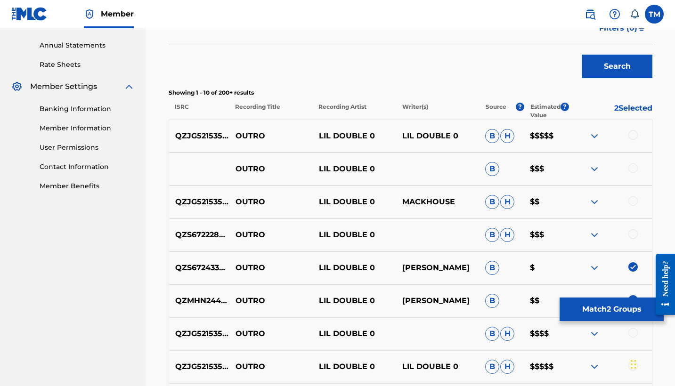
scroll to position [340, 0]
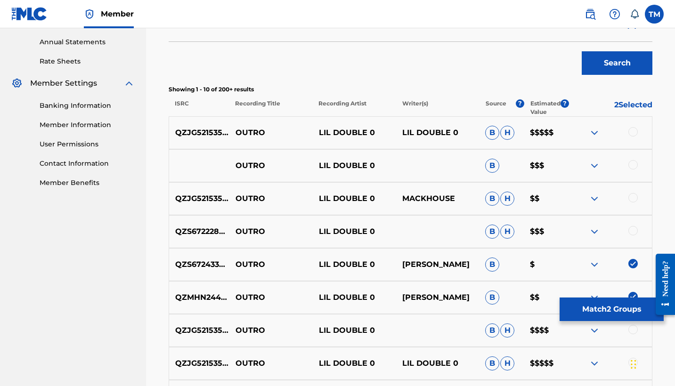
click at [633, 134] on div at bounding box center [633, 131] width 9 height 9
click at [634, 163] on div at bounding box center [633, 164] width 9 height 9
click at [633, 199] on div at bounding box center [633, 197] width 9 height 9
click at [634, 227] on div at bounding box center [633, 230] width 9 height 9
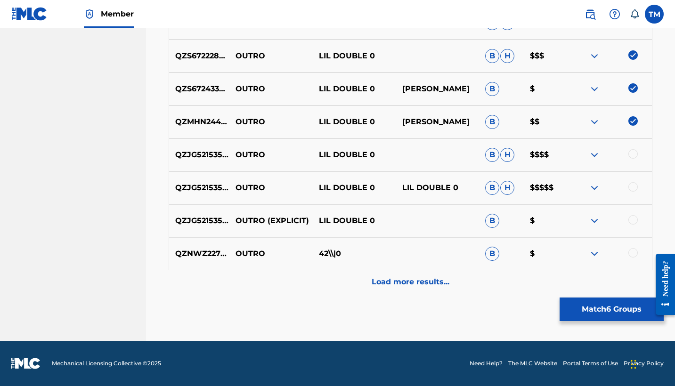
scroll to position [516, 0]
click at [633, 156] on div at bounding box center [633, 153] width 9 height 9
click at [633, 189] on div at bounding box center [633, 186] width 9 height 9
click at [633, 221] on div at bounding box center [633, 219] width 9 height 9
click at [616, 287] on div "Load more results..." at bounding box center [411, 282] width 484 height 24
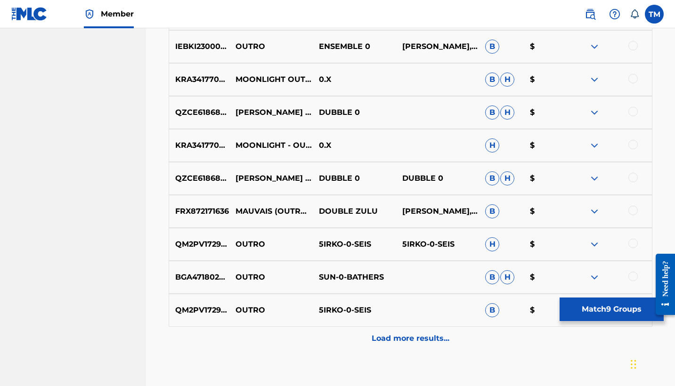
scroll to position [796, 0]
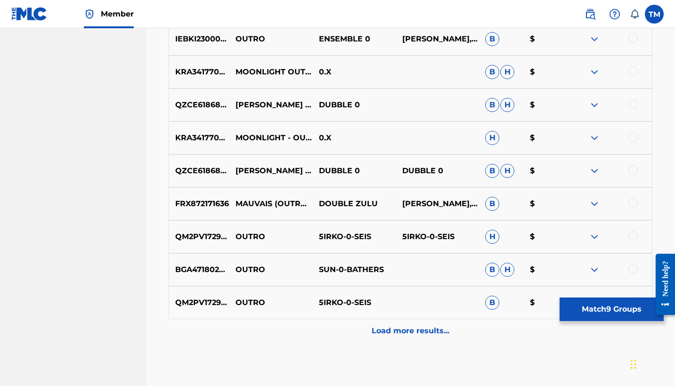
click at [616, 312] on button "Match 9 Groups" at bounding box center [612, 310] width 104 height 24
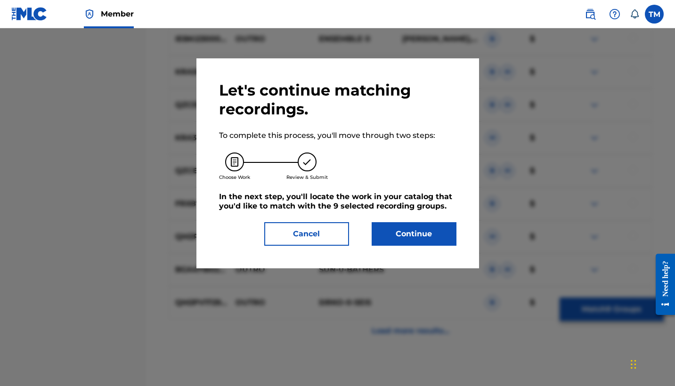
click at [416, 239] on button "Continue" at bounding box center [414, 234] width 85 height 24
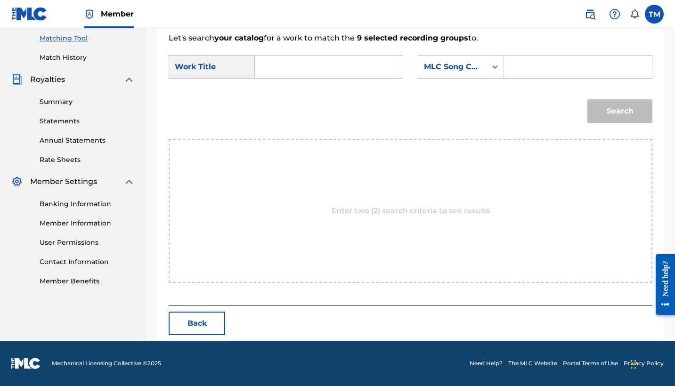
scroll to position [198, 0]
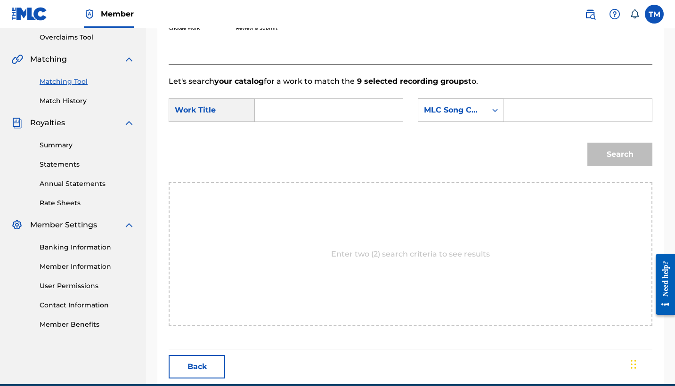
click at [318, 117] on input "Search Form" at bounding box center [329, 110] width 132 height 23
type input "p"
type input "outro"
click at [343, 136] on div "outro" at bounding box center [328, 131] width 131 height 17
click at [530, 100] on input "Search Form" at bounding box center [578, 110] width 132 height 23
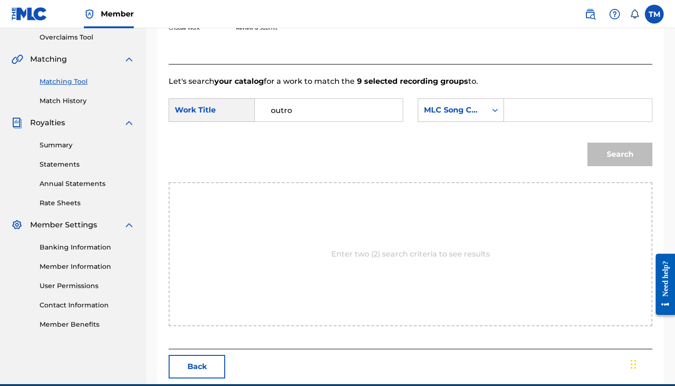
paste input "OL6XBV"
type input "OL6XBV"
click at [606, 153] on button "Search" at bounding box center [620, 155] width 65 height 24
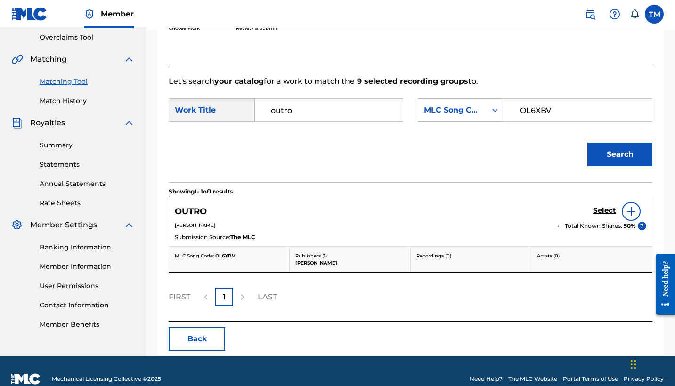
click at [599, 212] on h5 "Select" at bounding box center [604, 210] width 23 height 9
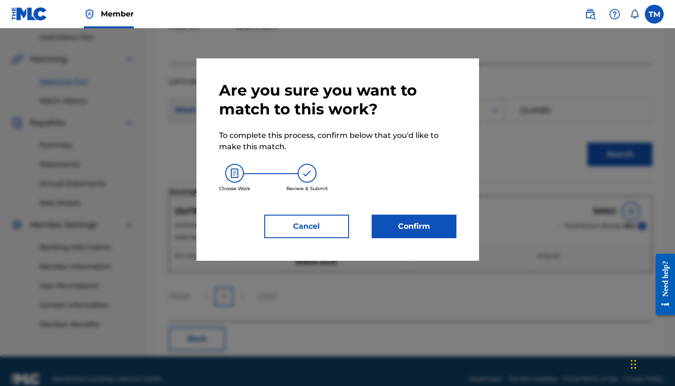
click at [394, 223] on button "Confirm" at bounding box center [414, 227] width 85 height 24
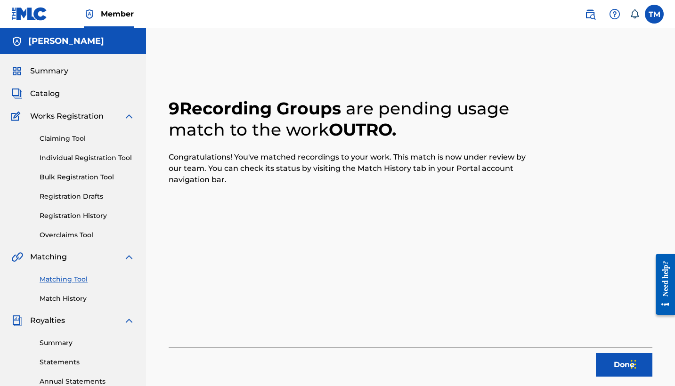
scroll to position [0, 0]
click at [55, 90] on span "Catalog" at bounding box center [45, 93] width 30 height 11
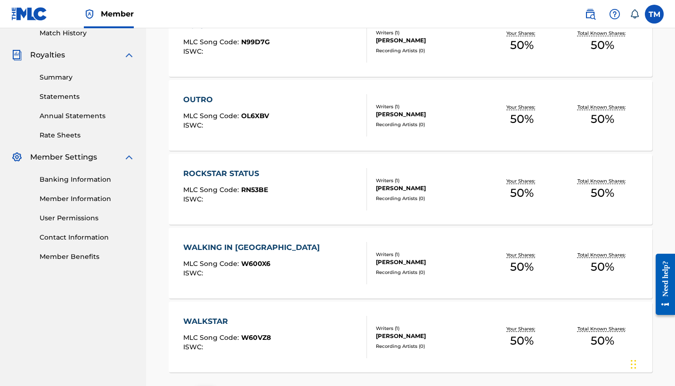
scroll to position [266, 0]
click at [262, 245] on div "WALKING IN MEMPHIS" at bounding box center [253, 247] width 141 height 11
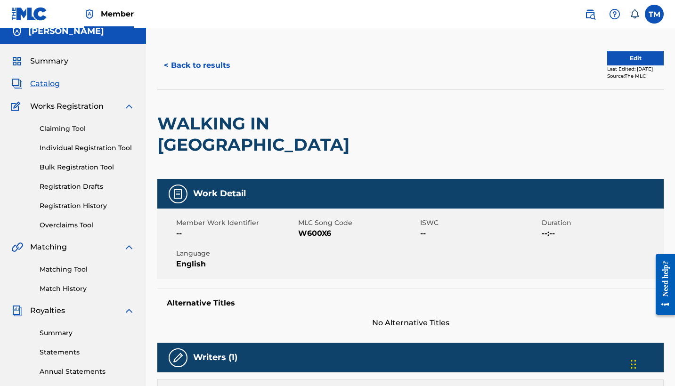
scroll to position [10, 0]
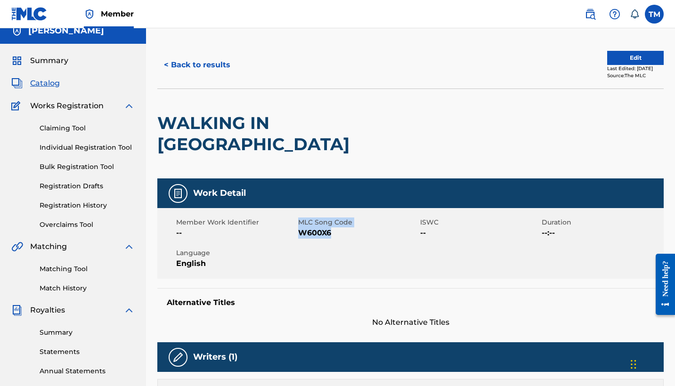
drag, startPoint x: 295, startPoint y: 210, endPoint x: 336, endPoint y: 218, distance: 41.3
click at [336, 218] on div "Member Work Identifier -- MLC Song Code W600X6 ISWC -- Duration --:-- Language …" at bounding box center [410, 243] width 507 height 71
drag, startPoint x: 336, startPoint y: 214, endPoint x: 302, endPoint y: 215, distance: 34.4
click at [302, 228] on span "W600X6" at bounding box center [358, 233] width 120 height 11
copy span "W600X6"
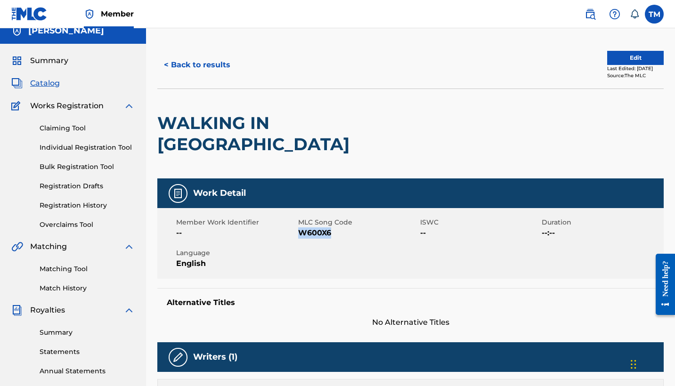
click at [78, 267] on link "Matching Tool" at bounding box center [87, 269] width 95 height 10
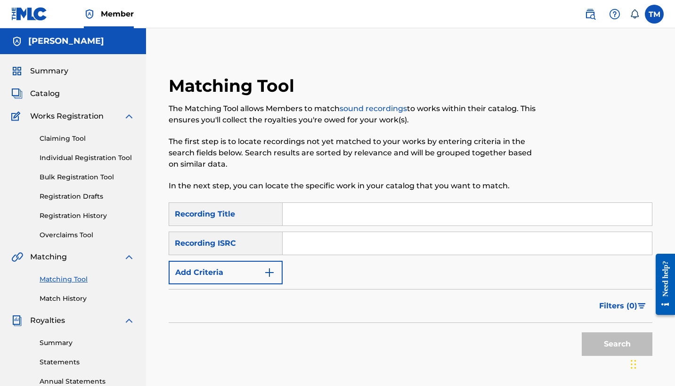
click at [301, 219] on input "Search Form" at bounding box center [467, 214] width 369 height 23
type input "walking in Memphis"
click at [271, 272] on img "Search Form" at bounding box center [269, 272] width 11 height 11
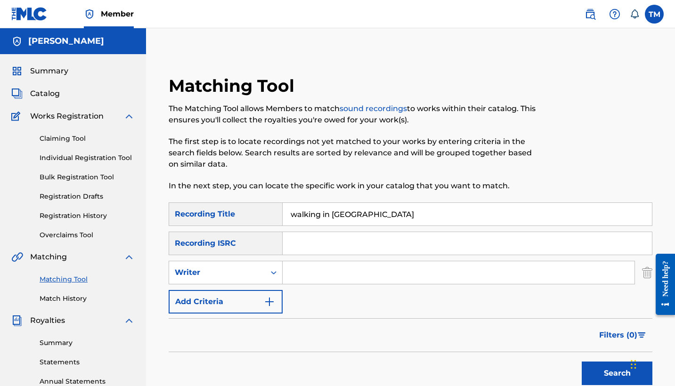
click at [296, 277] on input "Search Form" at bounding box center [459, 273] width 352 height 23
click at [260, 302] on button "Add Criteria" at bounding box center [226, 302] width 114 height 24
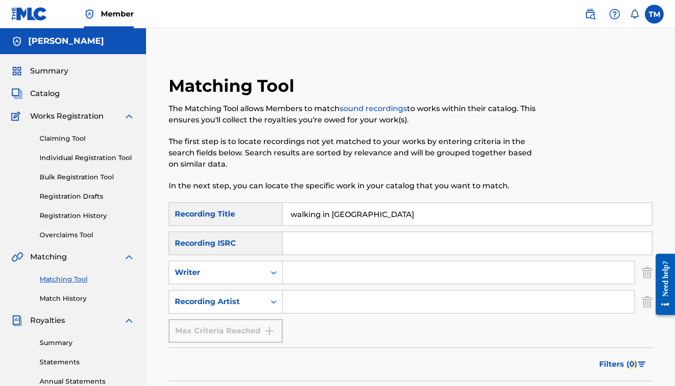
click at [311, 303] on input "Search Form" at bounding box center [459, 302] width 352 height 23
type input "lil double 0"
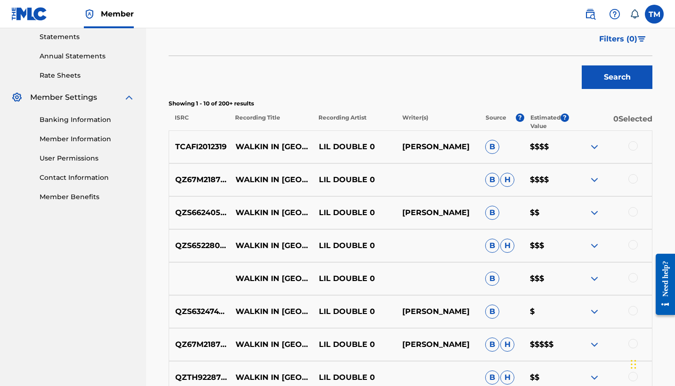
scroll to position [328, 0]
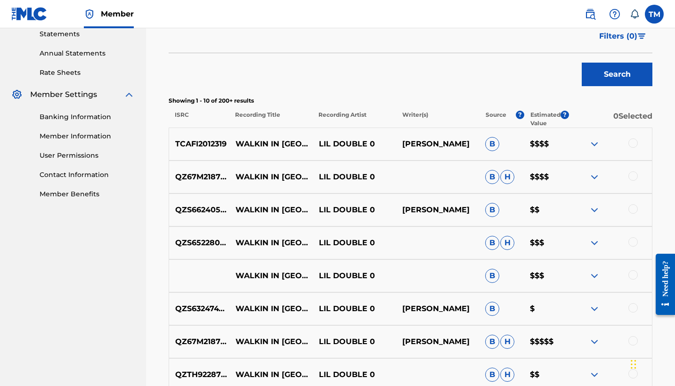
click at [636, 145] on div at bounding box center [633, 143] width 9 height 9
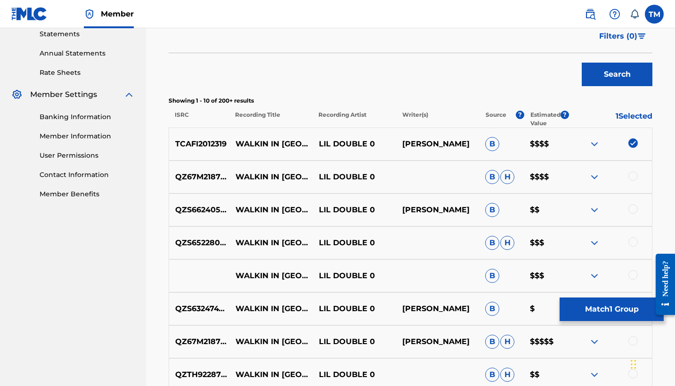
click at [635, 178] on div at bounding box center [633, 176] width 9 height 9
click at [637, 204] on div "QZS662405358 WALKIN IN MEMPHIS LIL DOUBLE 0 TYREKE ROGERS B $$" at bounding box center [411, 210] width 484 height 33
click at [636, 206] on div at bounding box center [633, 209] width 9 height 9
click at [635, 235] on div "QZS652280235 WALKIN IN MEMPHIS LIL DOUBLE 0 B H $$$" at bounding box center [411, 243] width 484 height 33
click at [635, 239] on div at bounding box center [633, 242] width 9 height 9
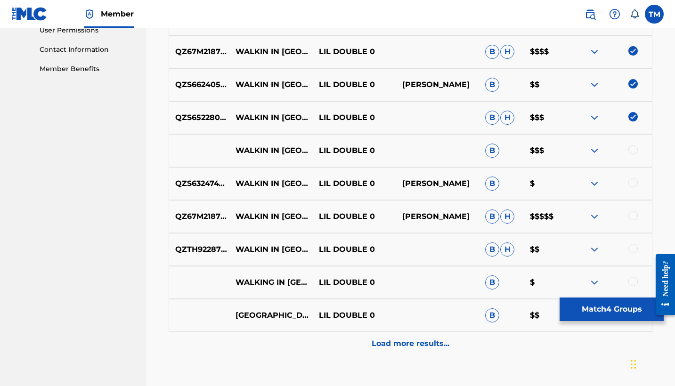
scroll to position [458, 0]
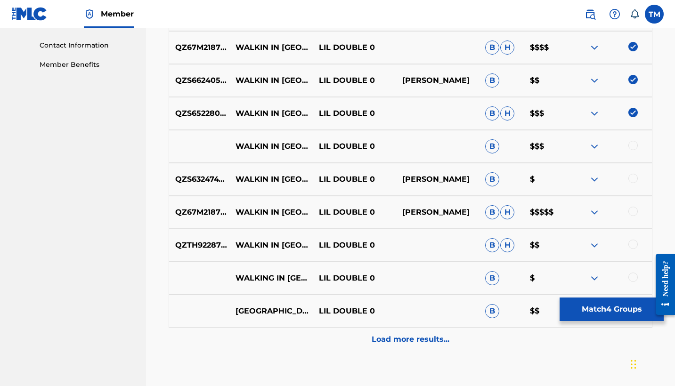
click at [631, 147] on div at bounding box center [633, 145] width 9 height 9
click at [631, 182] on div at bounding box center [633, 178] width 9 height 9
click at [631, 201] on div "QZ67M2187242 WALKIN IN MEMPHIS LIL DOUBLE 0 TYREKE ROGERS B H $$$$$" at bounding box center [411, 212] width 484 height 33
click at [633, 213] on div at bounding box center [633, 211] width 9 height 9
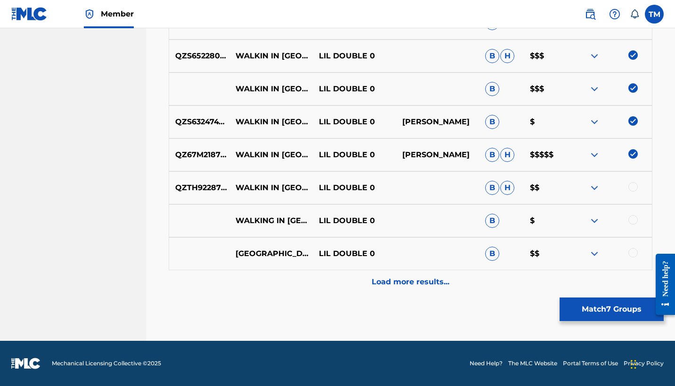
click at [430, 275] on div "Load more results..." at bounding box center [411, 282] width 484 height 24
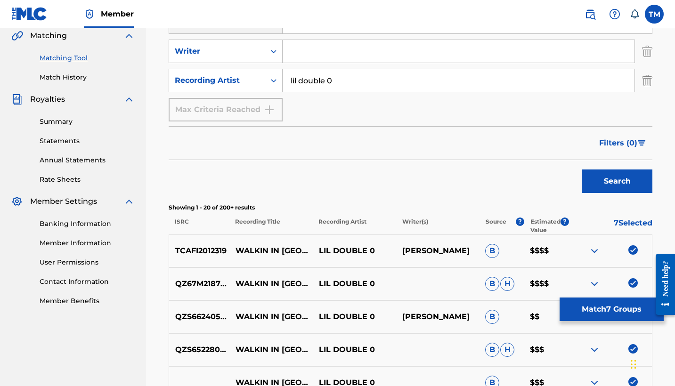
scroll to position [246, 0]
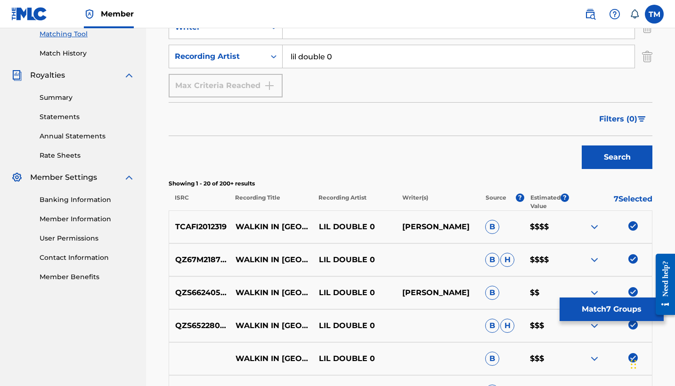
click at [587, 316] on button "Match 7 Groups" at bounding box center [612, 310] width 104 height 24
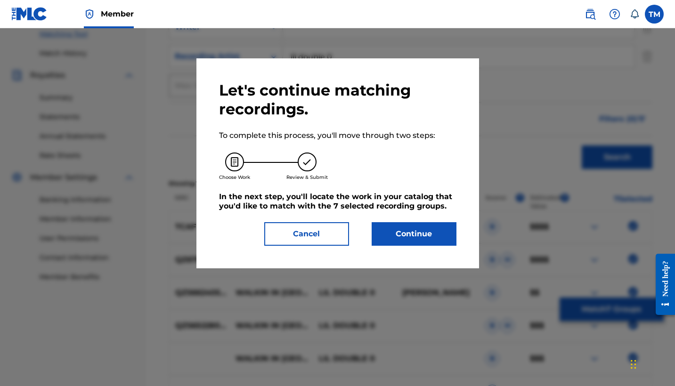
click at [443, 243] on button "Continue" at bounding box center [414, 234] width 85 height 24
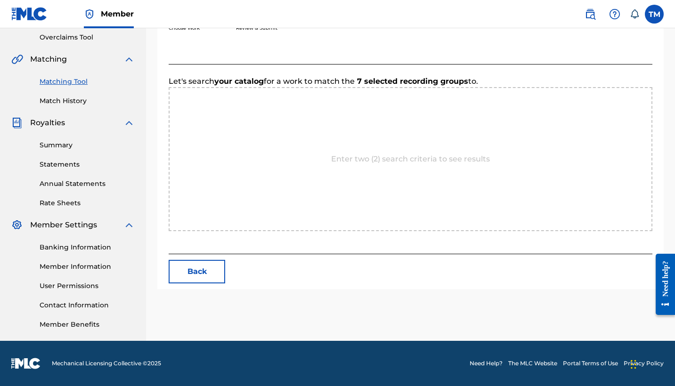
scroll to position [198, 0]
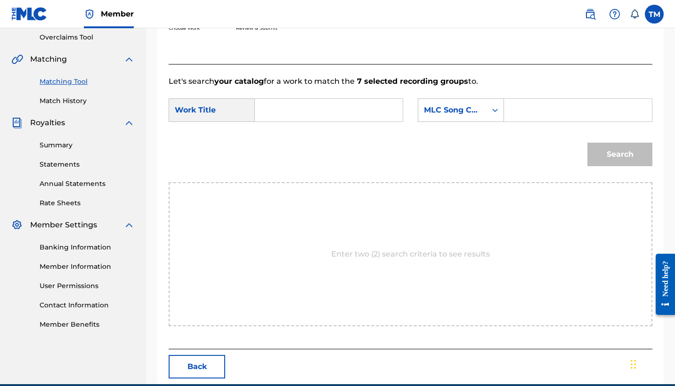
click at [364, 119] on input "Search Form" at bounding box center [329, 110] width 132 height 23
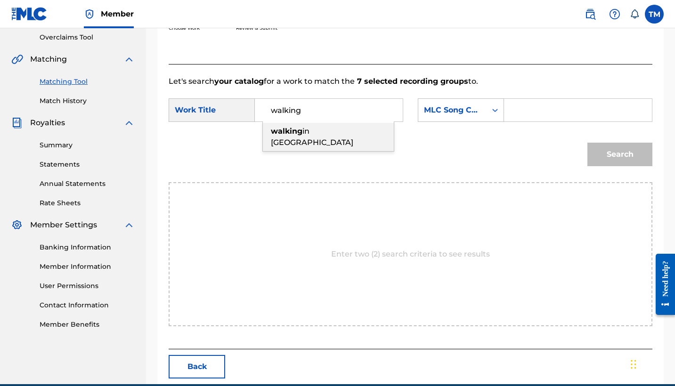
click at [364, 139] on div "walking in memphis" at bounding box center [328, 137] width 131 height 28
type input "walking in memphis"
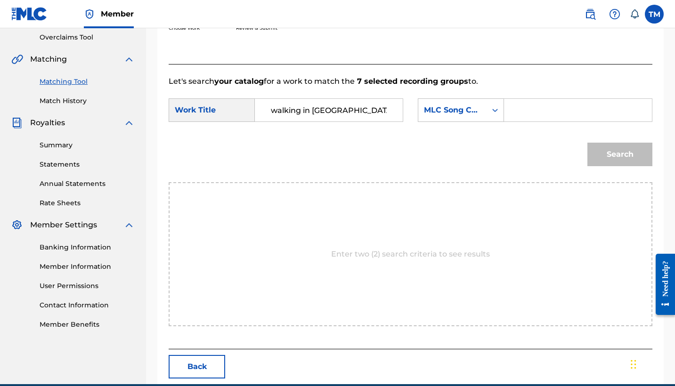
click at [519, 115] on input "Search Form" at bounding box center [578, 110] width 132 height 23
paste input "W600X6"
type input "W600X6"
click at [620, 155] on button "Search" at bounding box center [620, 155] width 65 height 24
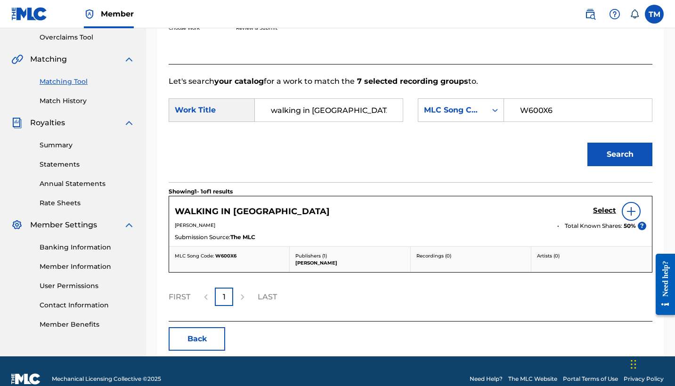
click at [607, 212] on h5 "Select" at bounding box center [604, 210] width 23 height 9
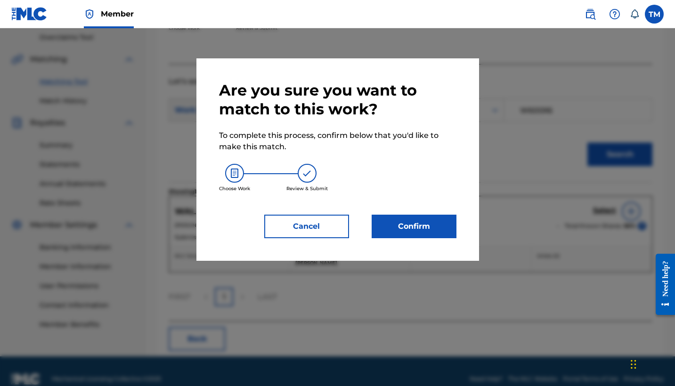
click at [426, 227] on button "Confirm" at bounding box center [414, 227] width 85 height 24
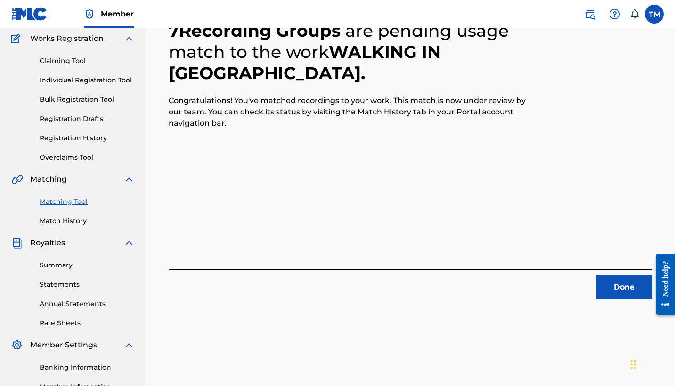
scroll to position [74, 0]
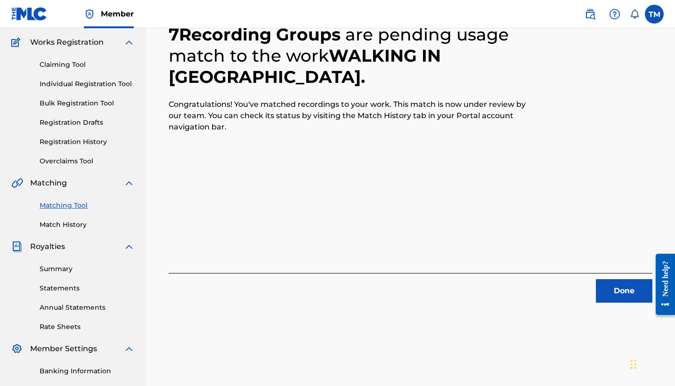
click at [77, 57] on div "Claiming Tool Individual Registration Tool Bulk Registration Tool Registration …" at bounding box center [72, 107] width 123 height 118
click at [79, 62] on link "Claiming Tool" at bounding box center [87, 65] width 95 height 10
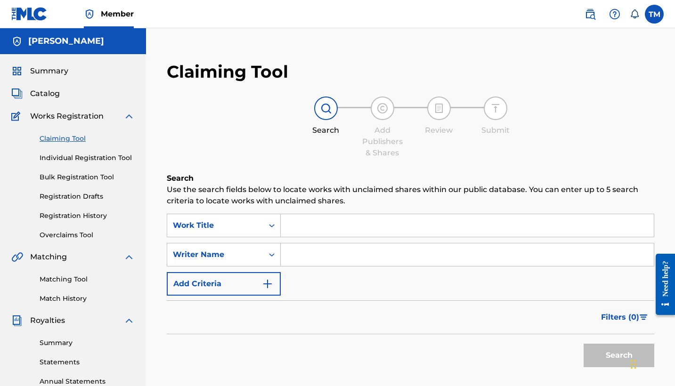
click at [59, 92] on span "Catalog" at bounding box center [45, 93] width 30 height 11
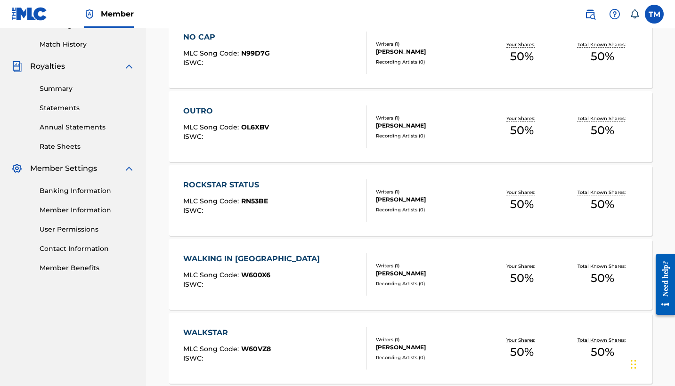
scroll to position [254, 0]
click at [215, 335] on div "WALKSTAR" at bounding box center [227, 333] width 88 height 11
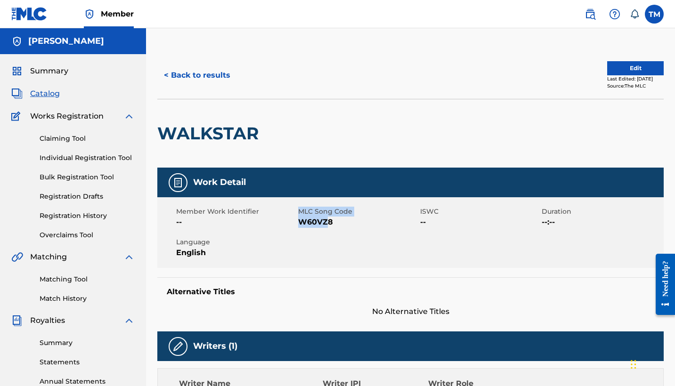
drag, startPoint x: 296, startPoint y: 224, endPoint x: 329, endPoint y: 224, distance: 33.5
click at [329, 224] on div "Member Work Identifier -- MLC Song Code W60VZ8 ISWC -- Duration --:-- Language …" at bounding box center [410, 232] width 507 height 71
drag, startPoint x: 345, startPoint y: 223, endPoint x: 299, endPoint y: 221, distance: 46.7
click at [299, 221] on span "W60VZ8" at bounding box center [358, 222] width 120 height 11
click at [218, 75] on button "< Back to results" at bounding box center [197, 76] width 80 height 24
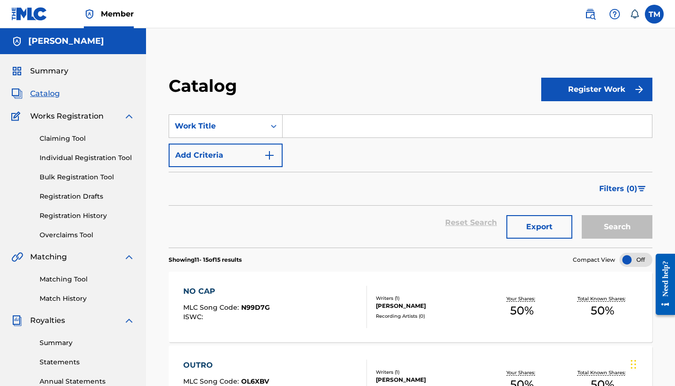
click at [49, 90] on span "Catalog" at bounding box center [45, 93] width 30 height 11
click at [49, 72] on span "Summary" at bounding box center [49, 71] width 38 height 11
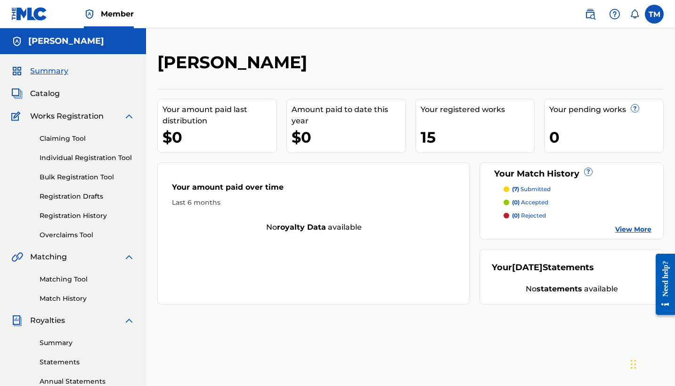
click at [49, 92] on span "Catalog" at bounding box center [45, 93] width 30 height 11
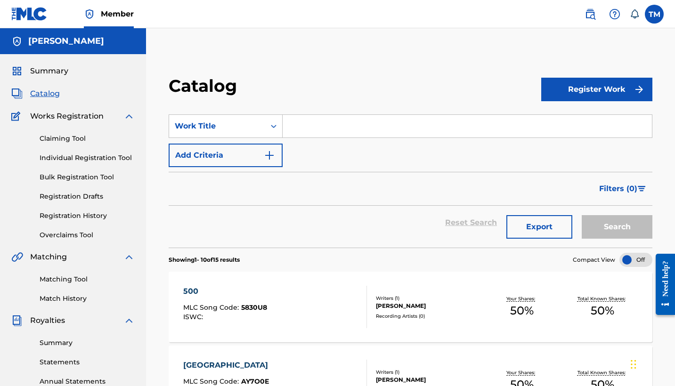
click at [79, 283] on link "Matching Tool" at bounding box center [87, 280] width 95 height 10
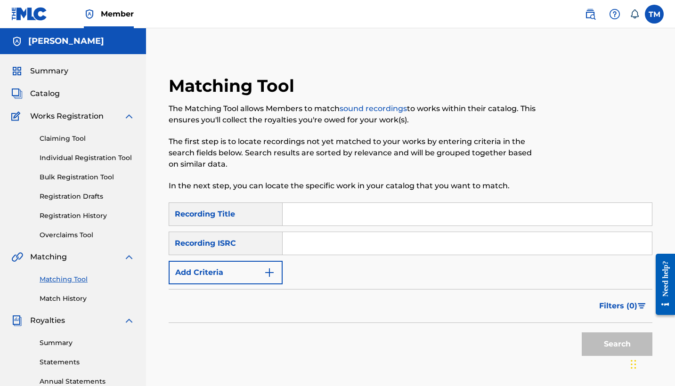
click at [296, 212] on input "Search Form" at bounding box center [467, 214] width 369 height 23
type input "wlkstar"
click at [617, 344] on button "Search" at bounding box center [617, 345] width 71 height 24
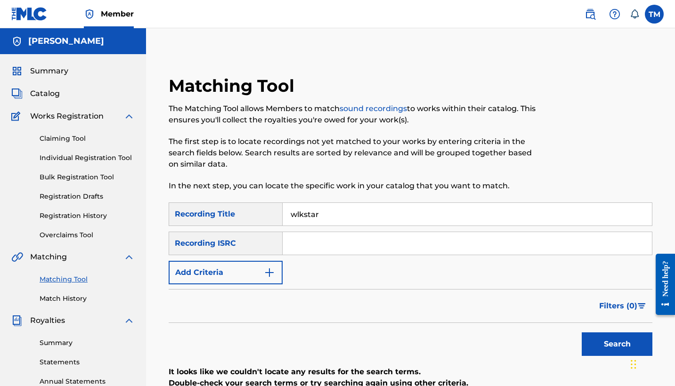
click at [230, 270] on button "Add Criteria" at bounding box center [226, 273] width 114 height 24
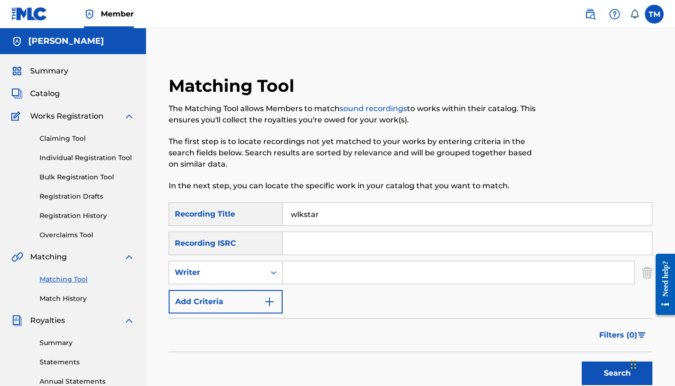
click at [323, 269] on input "Search Form" at bounding box center [459, 273] width 352 height 23
click at [257, 308] on button "Add Criteria" at bounding box center [226, 302] width 114 height 24
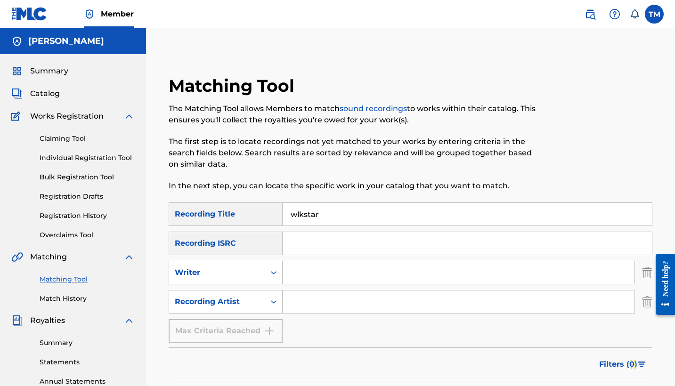
click at [302, 303] on input "Search Form" at bounding box center [459, 302] width 352 height 23
type input "lil double 0"
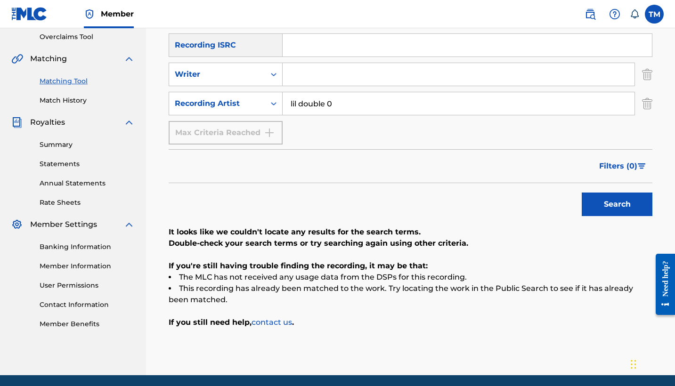
scroll to position [195, 0]
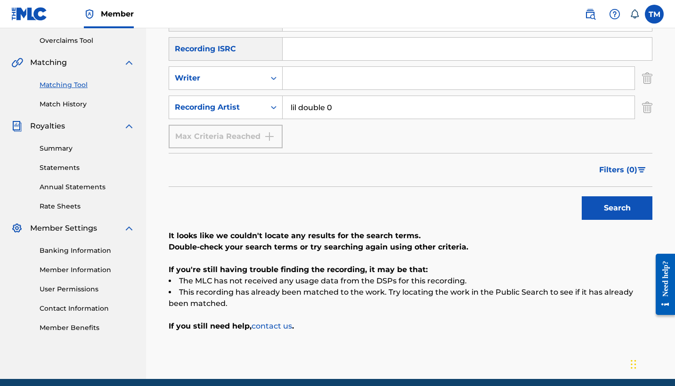
click at [591, 210] on button "Search" at bounding box center [617, 209] width 71 height 24
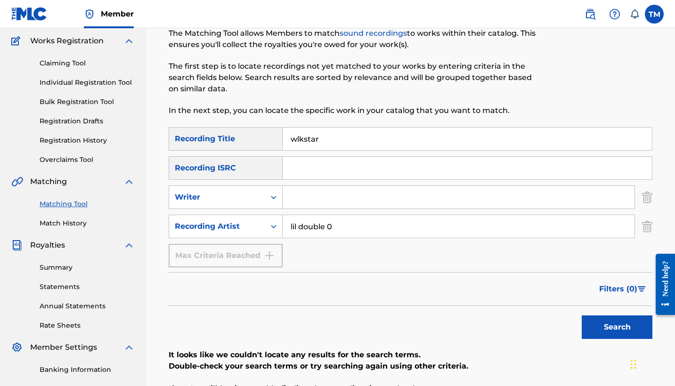
scroll to position [44, 0]
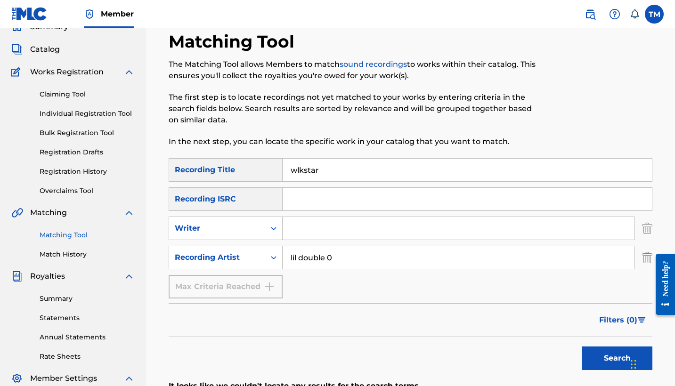
click at [333, 166] on input "wlkstar" at bounding box center [467, 170] width 369 height 23
type input "w"
click at [59, 96] on link "Claiming Tool" at bounding box center [87, 95] width 95 height 10
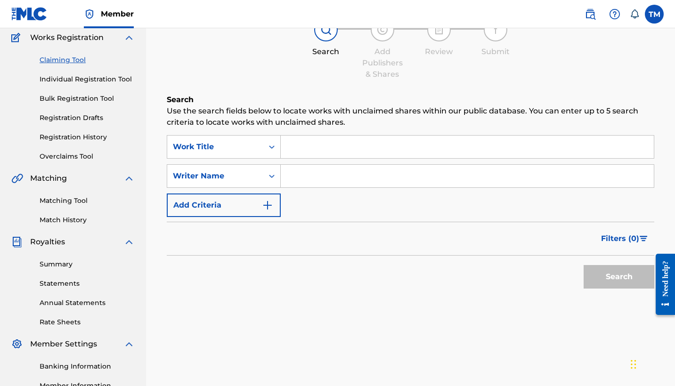
scroll to position [50, 0]
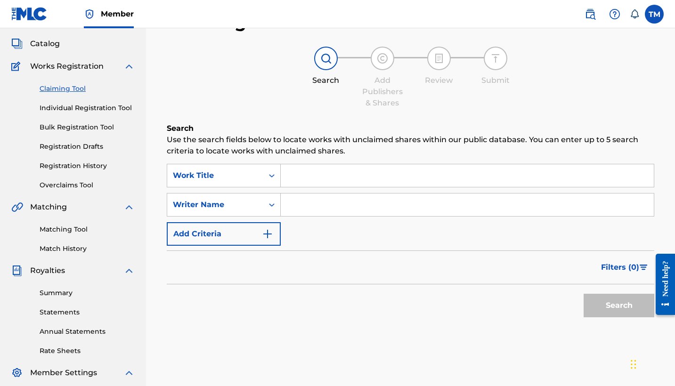
click at [74, 85] on link "Claiming Tool" at bounding box center [87, 89] width 95 height 10
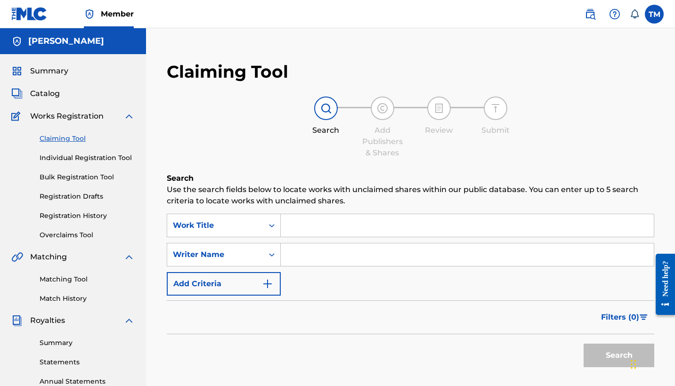
click at [313, 226] on input "Search Form" at bounding box center [467, 225] width 373 height 23
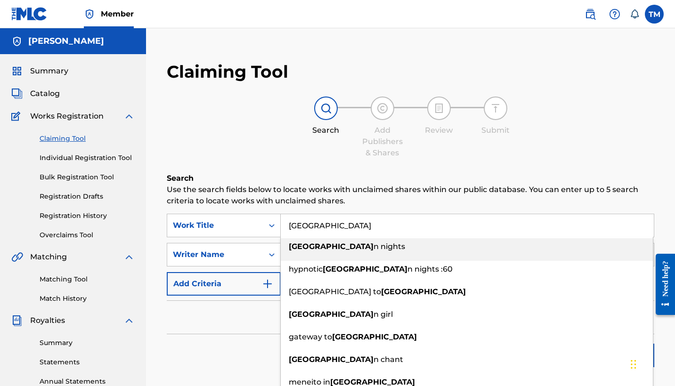
type input "arabia"
click at [295, 200] on p "Use the search fields below to locate works with unclaimed shares within our pu…" at bounding box center [411, 195] width 488 height 23
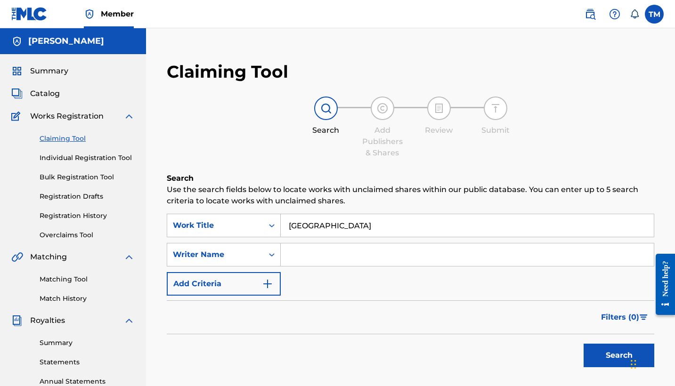
click at [297, 248] on input "Search Form" at bounding box center [467, 255] width 373 height 23
type input "tyreke"
click at [619, 356] on button "Search" at bounding box center [619, 356] width 71 height 24
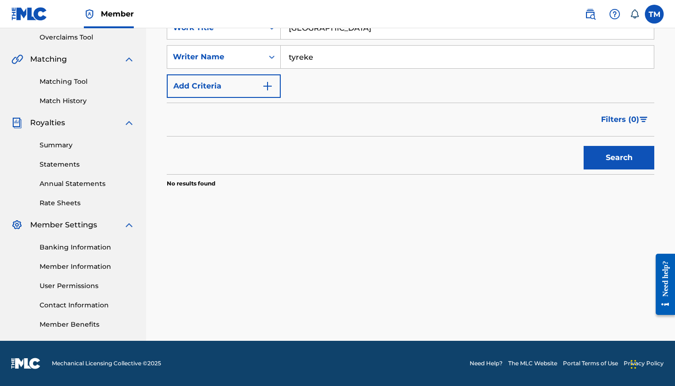
scroll to position [198, 0]
click at [259, 78] on button "Add Criteria" at bounding box center [224, 86] width 114 height 24
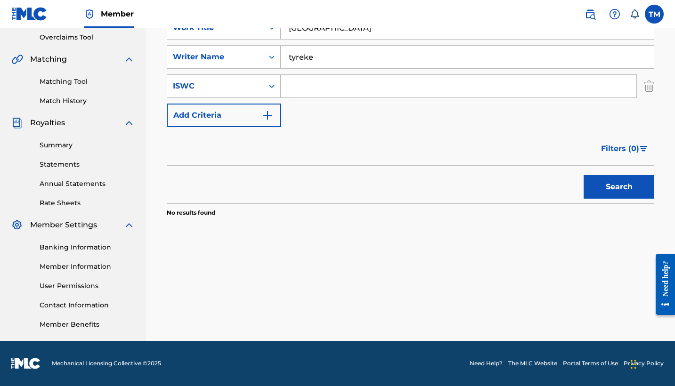
click at [268, 102] on div "SearchWithCriteriaf87d0ab9-ecbb-47cb-86cf-7246359320ed Work Title arabia Search…" at bounding box center [411, 71] width 488 height 111
click at [268, 107] on button "Add Criteria" at bounding box center [224, 116] width 114 height 24
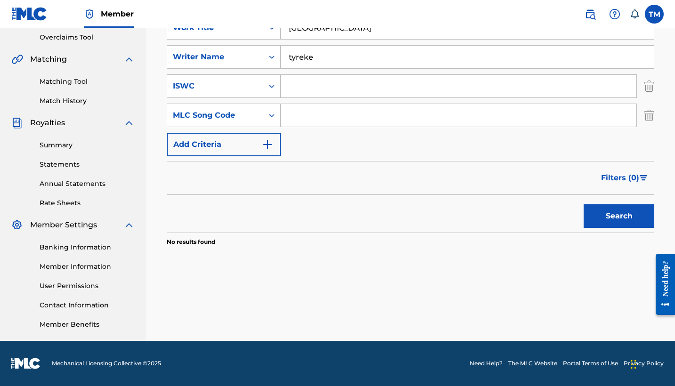
click at [297, 113] on input "Search Form" at bounding box center [459, 115] width 356 height 23
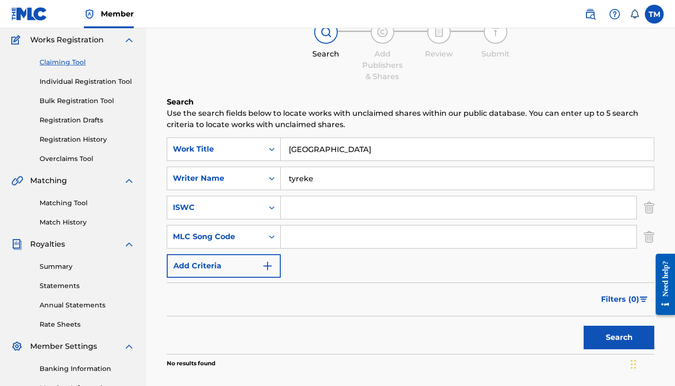
scroll to position [46, 0]
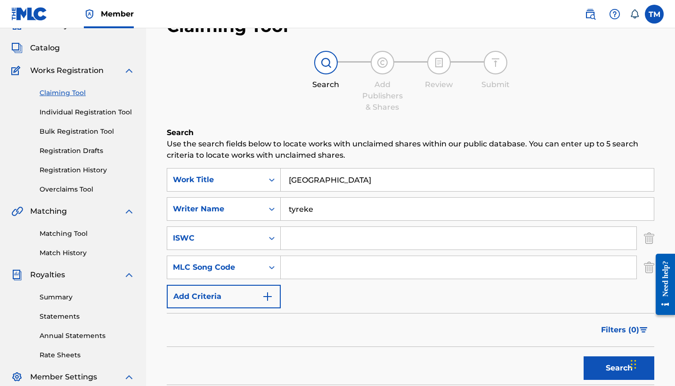
click at [64, 96] on link "Claiming Tool" at bounding box center [87, 93] width 95 height 10
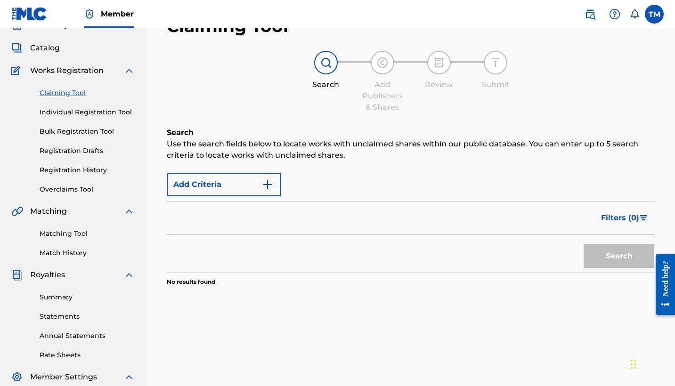
scroll to position [0, 0]
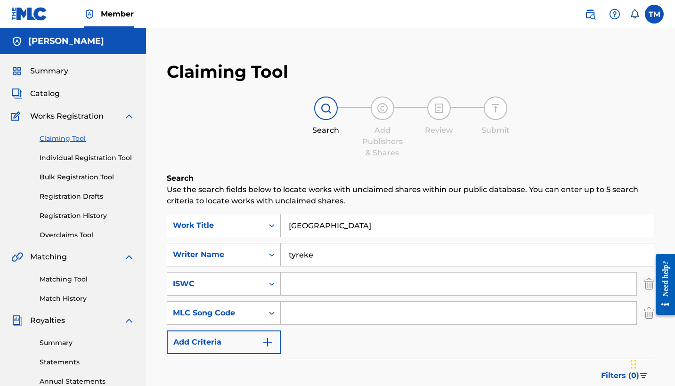
click at [52, 94] on span "Catalog" at bounding box center [45, 93] width 30 height 11
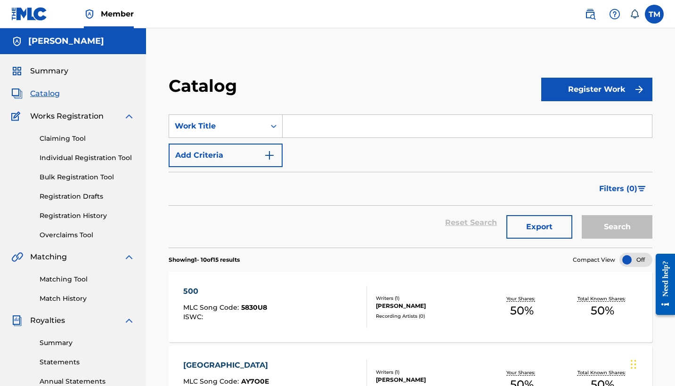
click at [92, 215] on link "Registration History" at bounding box center [87, 216] width 95 height 10
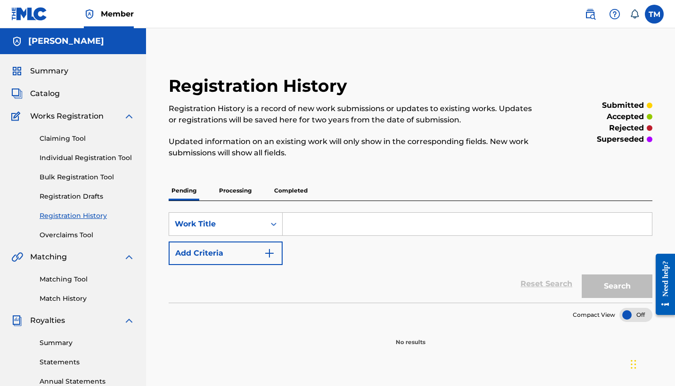
click at [289, 194] on p "Completed" at bounding box center [290, 191] width 39 height 20
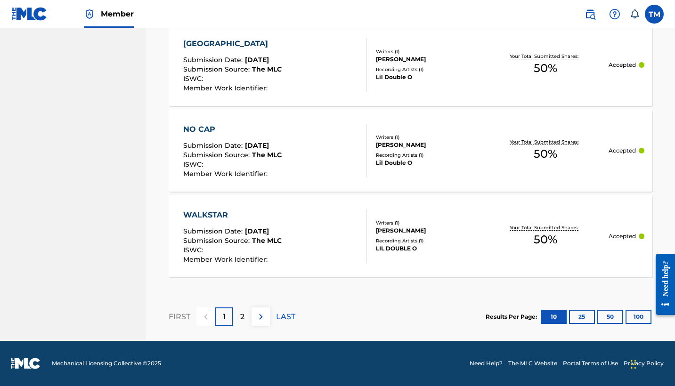
click at [241, 316] on p "2" at bounding box center [242, 316] width 4 height 11
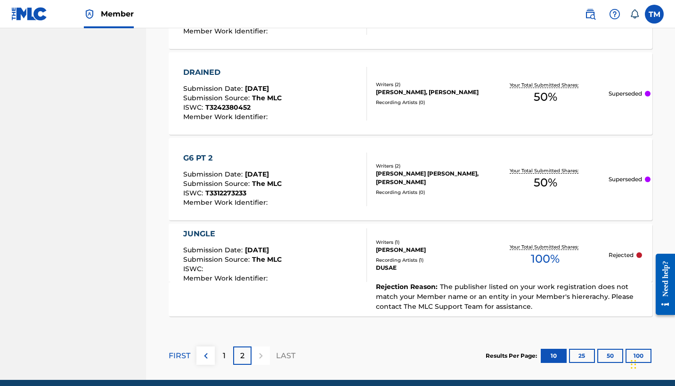
scroll to position [732, 0]
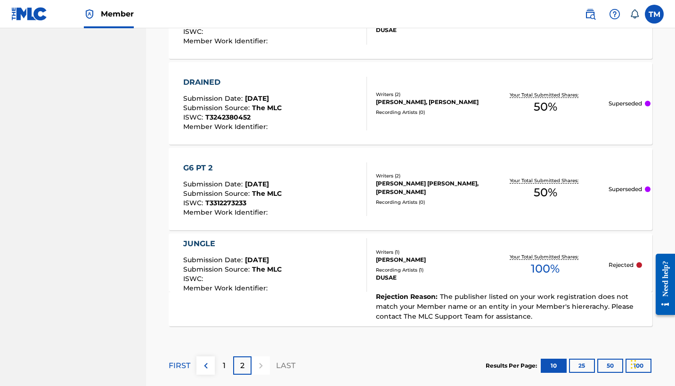
drag, startPoint x: 609, startPoint y: 188, endPoint x: 629, endPoint y: 189, distance: 19.8
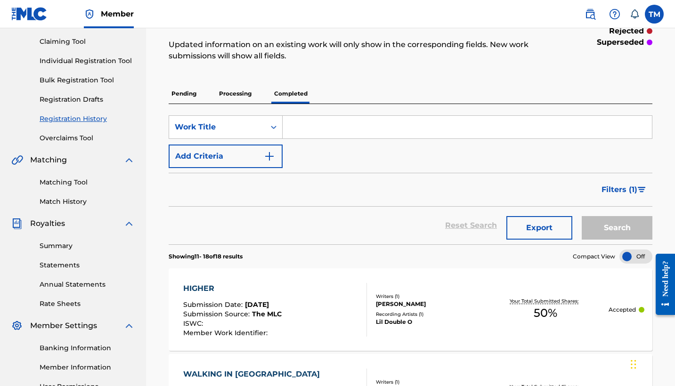
scroll to position [82, 0]
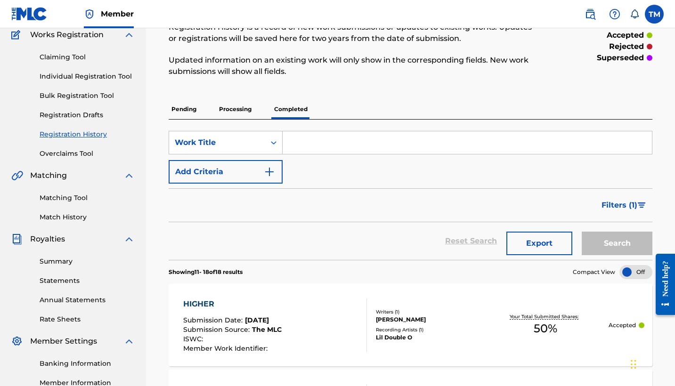
click at [241, 112] on p "Processing" at bounding box center [235, 109] width 38 height 20
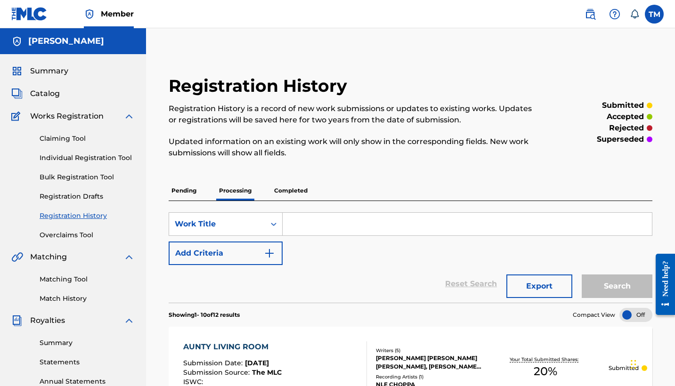
click at [52, 95] on span "Catalog" at bounding box center [45, 93] width 30 height 11
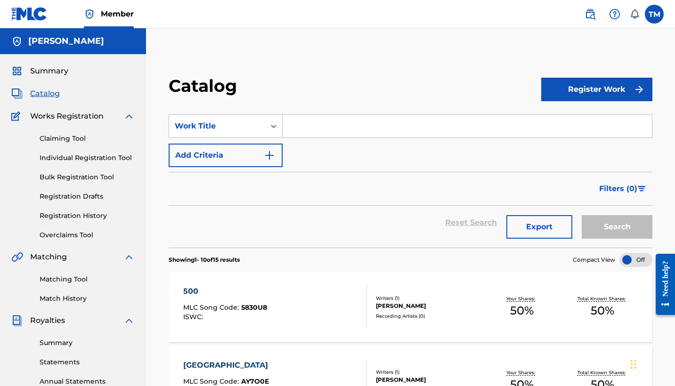
click at [47, 79] on div "Summary Catalog Works Registration Claiming Tool Individual Registration Tool B…" at bounding box center [73, 296] width 146 height 485
click at [47, 77] on div "Summary Catalog Works Registration Claiming Tool Individual Registration Tool B…" at bounding box center [73, 296] width 146 height 485
click at [48, 76] on span "Summary" at bounding box center [49, 71] width 38 height 11
